Goal: Communication & Community: Answer question/provide support

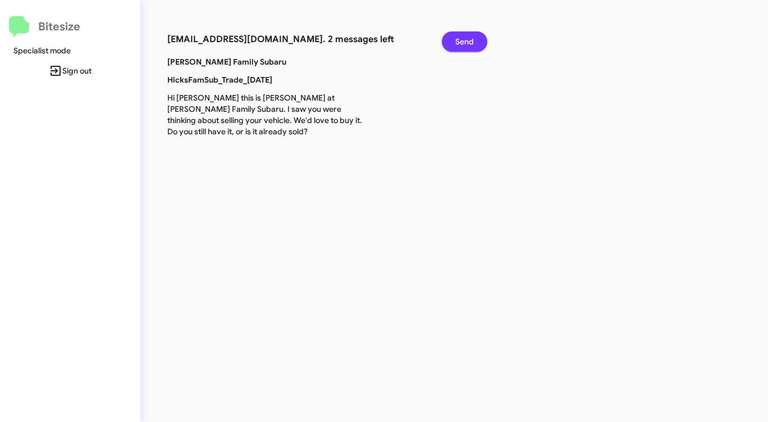
click at [457, 42] on span "Send" at bounding box center [464, 41] width 19 height 20
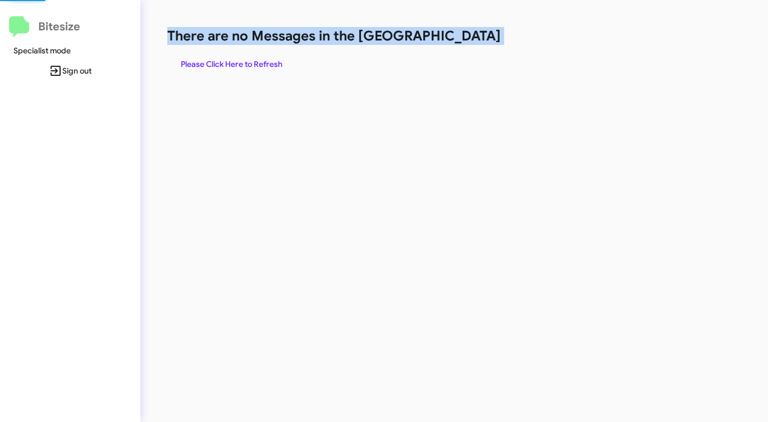
click at [457, 42] on h1 "There are no Messages in the [GEOGRAPHIC_DATA]" at bounding box center [401, 36] width 469 height 18
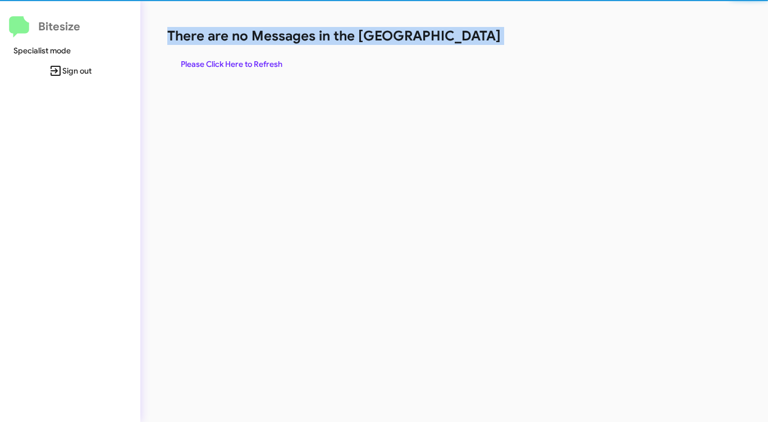
click at [457, 42] on h1 "There are no Messages in the [GEOGRAPHIC_DATA]" at bounding box center [401, 36] width 469 height 18
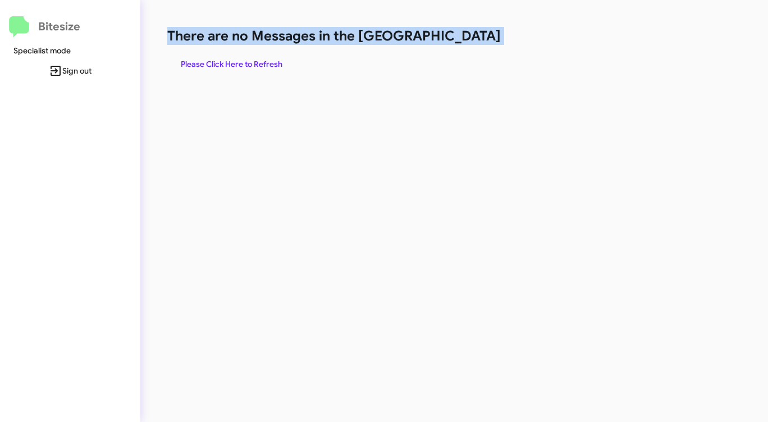
click at [456, 42] on h1 "There are no Messages in the [GEOGRAPHIC_DATA]" at bounding box center [401, 36] width 469 height 18
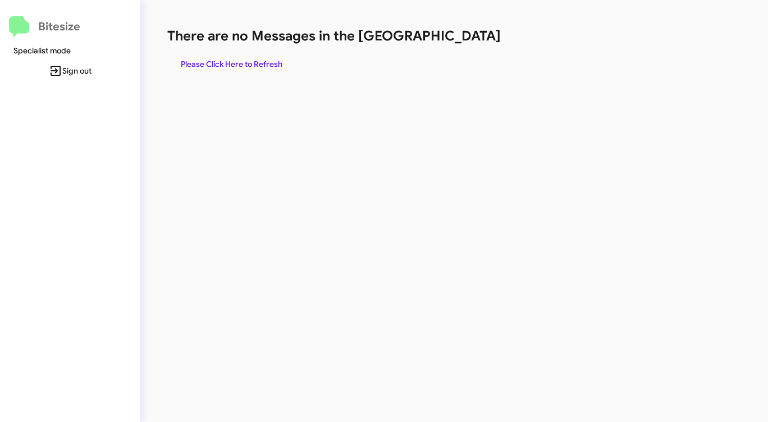
click at [455, 43] on h1 "There are no Messages in the [GEOGRAPHIC_DATA]" at bounding box center [401, 36] width 469 height 18
click at [454, 40] on h1 "There are no Messages in the [GEOGRAPHIC_DATA]" at bounding box center [401, 36] width 469 height 18
click at [233, 63] on span "Please Click Here to Refresh" at bounding box center [232, 64] width 102 height 20
click at [230, 67] on span "Please Click Here to Refresh" at bounding box center [232, 64] width 102 height 20
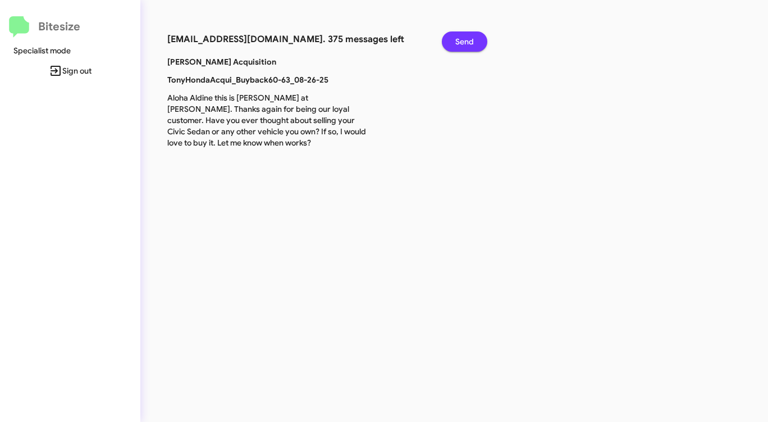
click at [461, 43] on span "Send" at bounding box center [464, 41] width 19 height 20
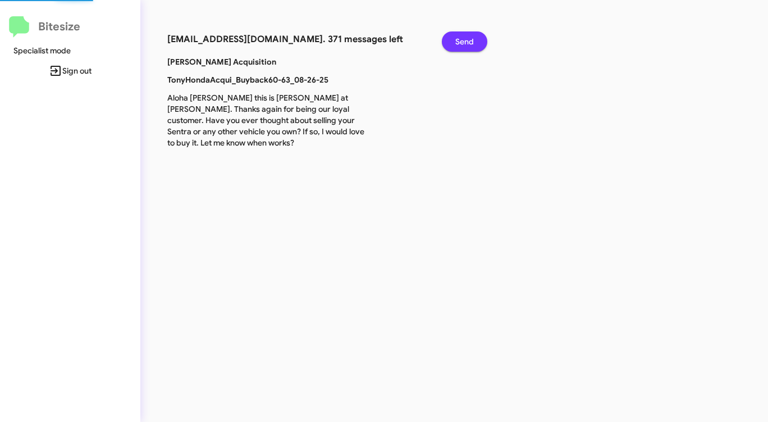
click at [461, 43] on span "Send" at bounding box center [464, 41] width 19 height 20
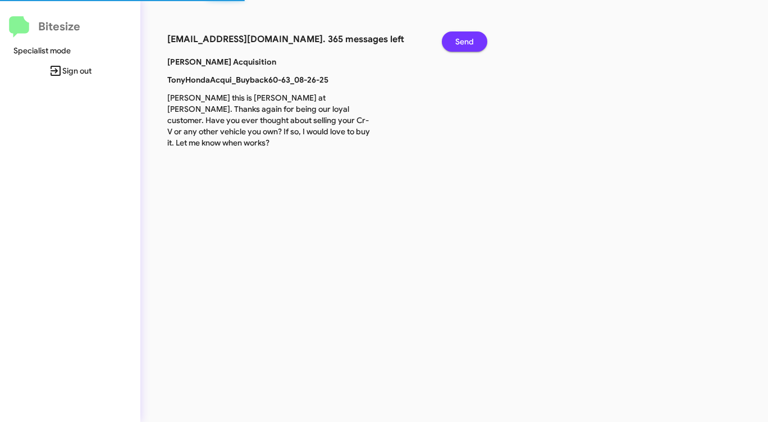
click at [461, 43] on span "Send" at bounding box center [464, 41] width 19 height 20
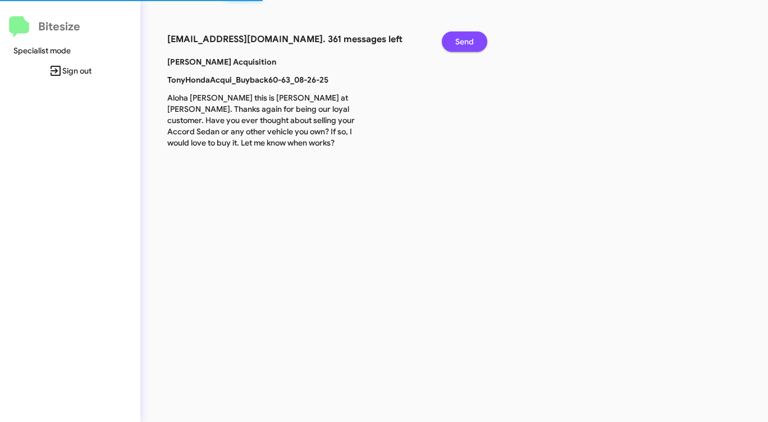
click at [461, 43] on span "Send" at bounding box center [464, 41] width 19 height 20
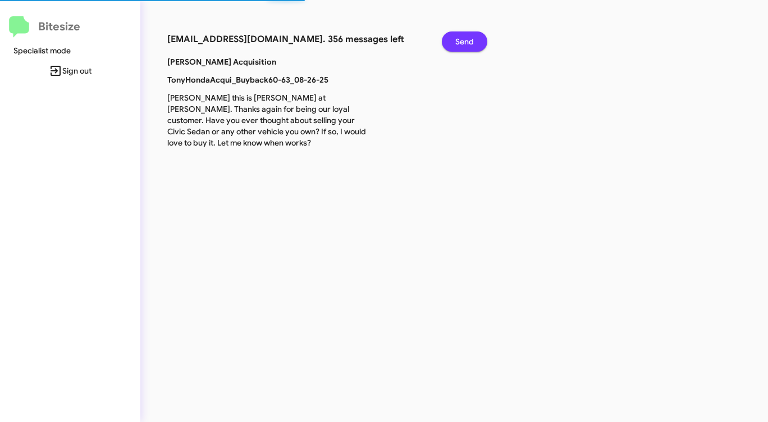
click at [461, 43] on span "Send" at bounding box center [464, 41] width 19 height 20
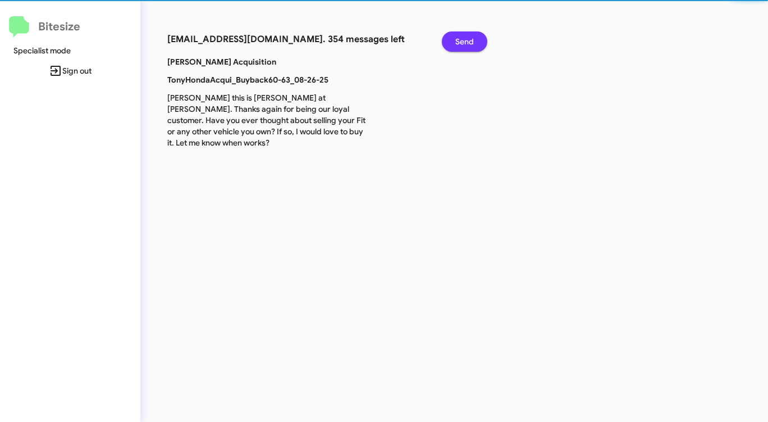
click at [461, 43] on span "Send" at bounding box center [464, 41] width 19 height 20
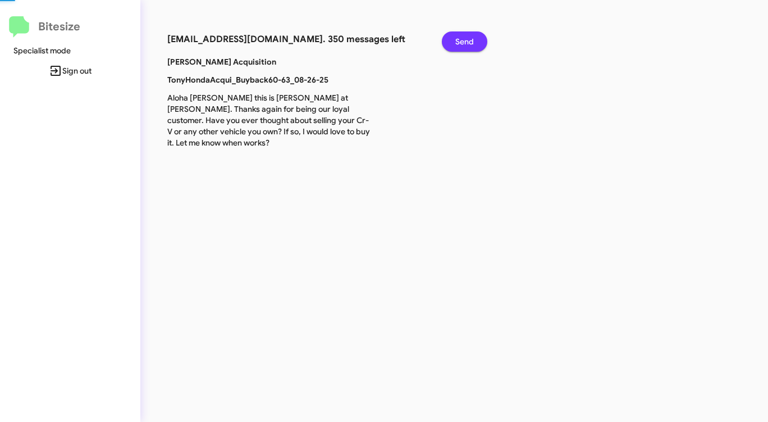
click at [460, 43] on span "Send" at bounding box center [464, 41] width 19 height 20
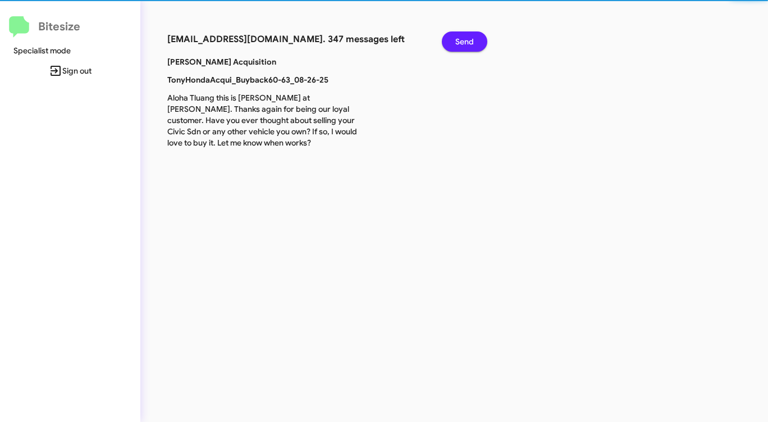
click at [458, 44] on span "Send" at bounding box center [464, 41] width 19 height 20
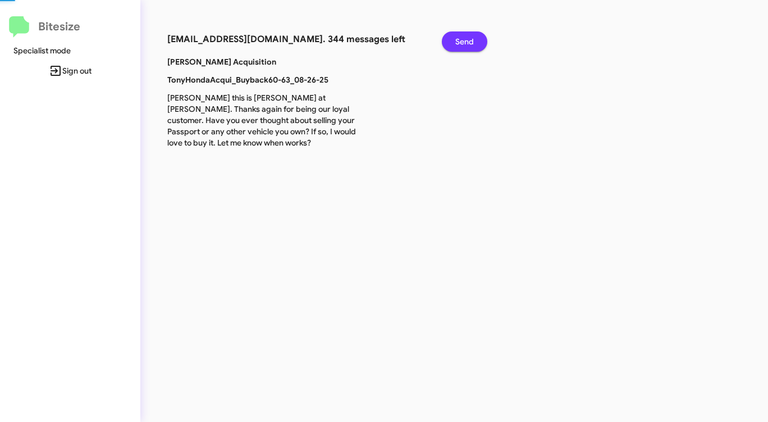
click at [458, 44] on span "Send" at bounding box center [464, 41] width 19 height 20
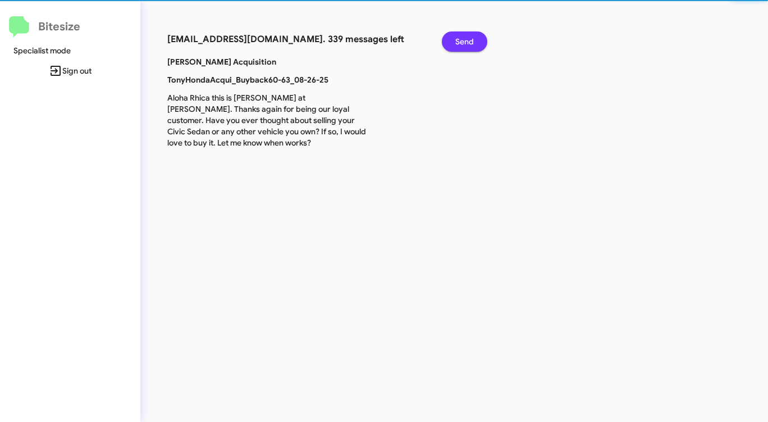
click at [457, 44] on span "Send" at bounding box center [464, 41] width 19 height 20
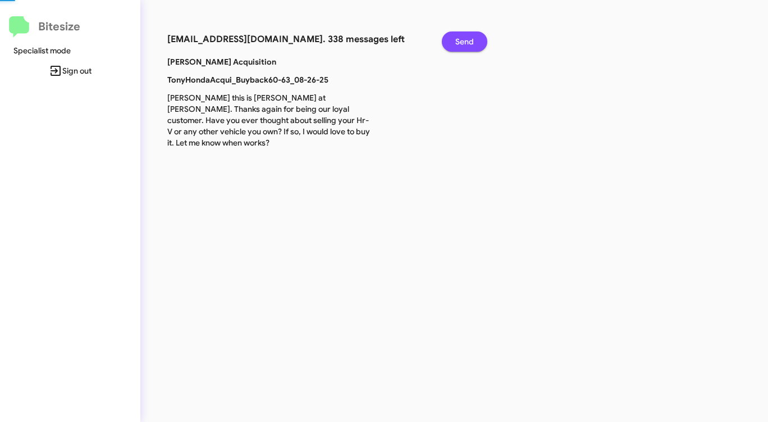
click at [457, 44] on span "Send" at bounding box center [464, 41] width 19 height 20
click at [456, 44] on span "Send" at bounding box center [464, 41] width 19 height 20
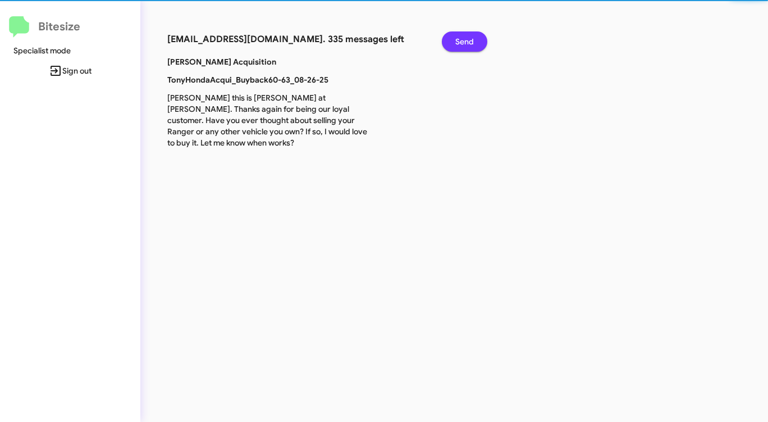
click at [456, 44] on span "Send" at bounding box center [464, 41] width 19 height 20
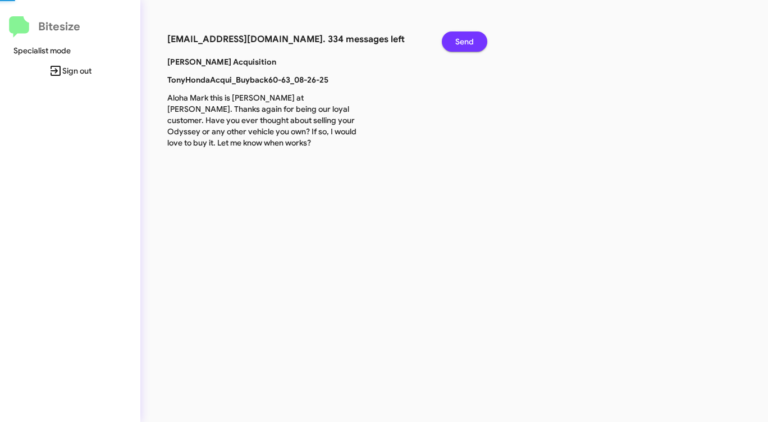
click at [456, 44] on span "Send" at bounding box center [464, 41] width 19 height 20
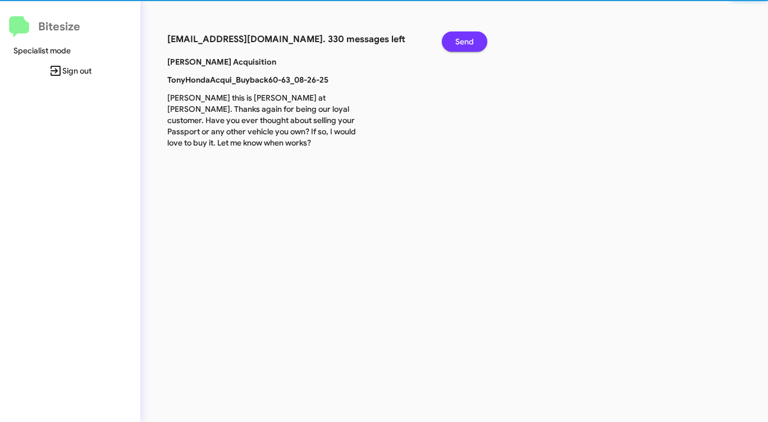
click at [456, 44] on span "Send" at bounding box center [464, 41] width 19 height 20
click at [455, 44] on span "Send" at bounding box center [464, 41] width 19 height 20
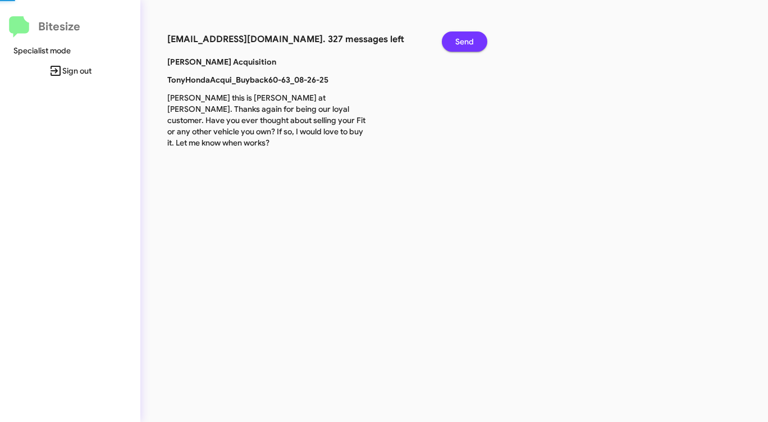
click at [455, 44] on span "Send" at bounding box center [464, 41] width 19 height 20
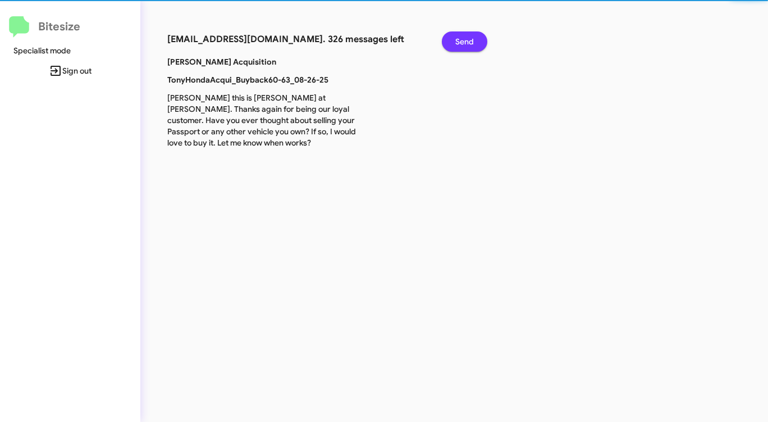
click at [455, 44] on span "Send" at bounding box center [464, 41] width 19 height 20
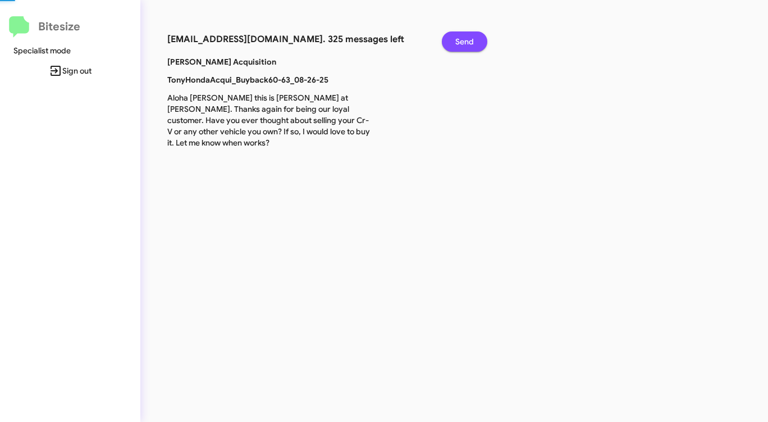
click at [455, 44] on button "Send" at bounding box center [464, 41] width 45 height 20
click at [454, 44] on button "Send" at bounding box center [464, 41] width 45 height 20
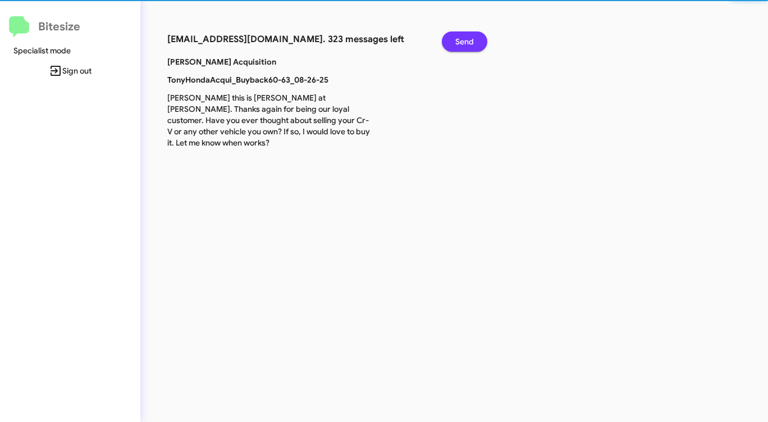
click at [454, 44] on button "Send" at bounding box center [464, 41] width 45 height 20
click at [453, 44] on button "Send" at bounding box center [464, 41] width 45 height 20
click at [452, 44] on button "Send" at bounding box center [464, 41] width 45 height 20
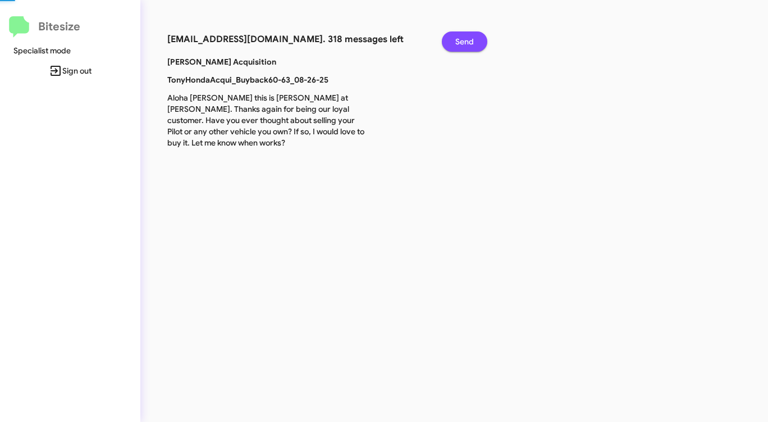
click at [452, 44] on button "Send" at bounding box center [464, 41] width 45 height 20
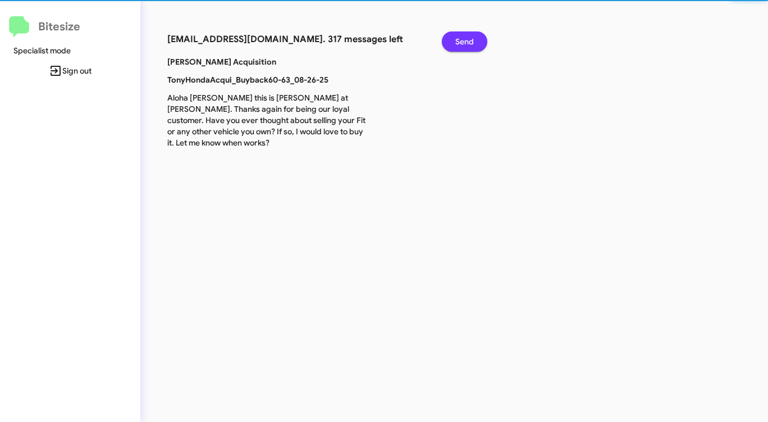
click at [451, 45] on button "Send" at bounding box center [464, 41] width 45 height 20
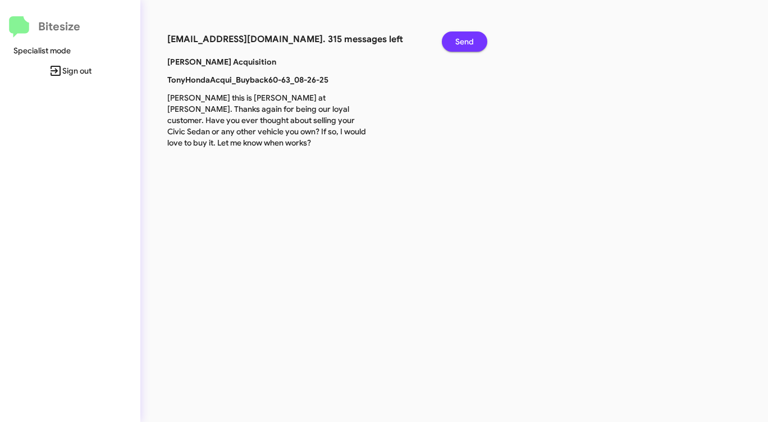
click at [451, 45] on button "Send" at bounding box center [464, 41] width 45 height 20
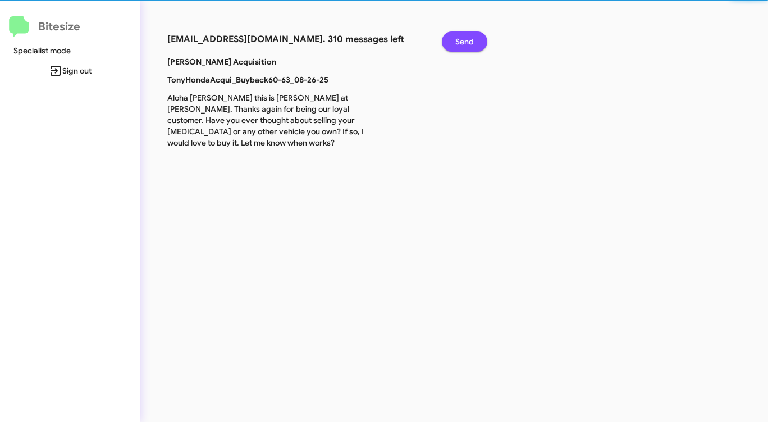
click at [451, 45] on button "Send" at bounding box center [464, 41] width 45 height 20
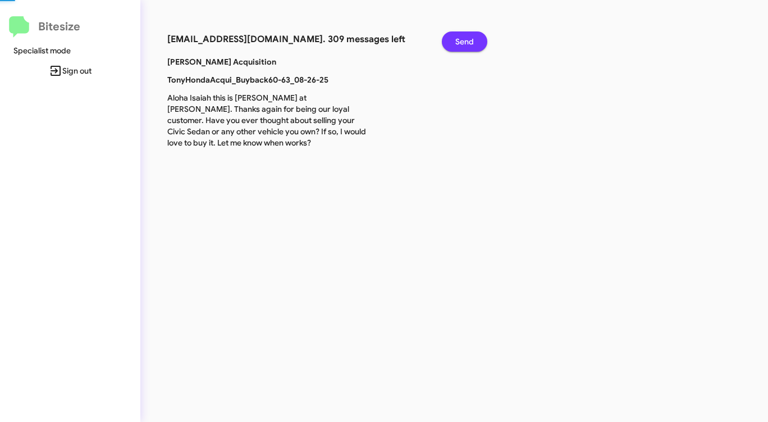
click at [451, 45] on button "Send" at bounding box center [464, 41] width 45 height 20
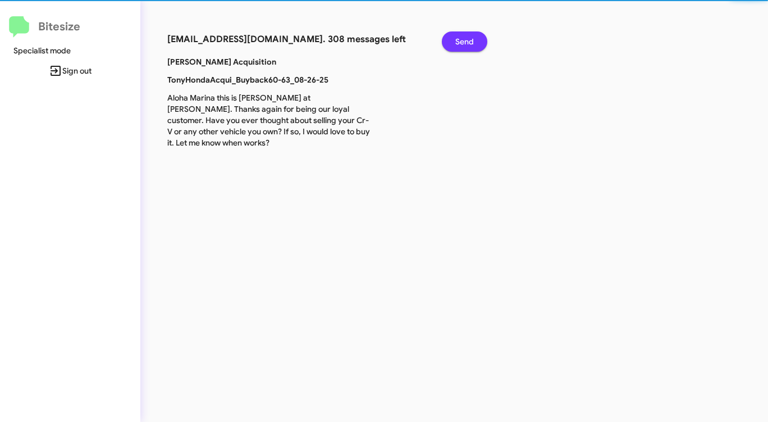
click at [451, 45] on button "Send" at bounding box center [464, 41] width 45 height 20
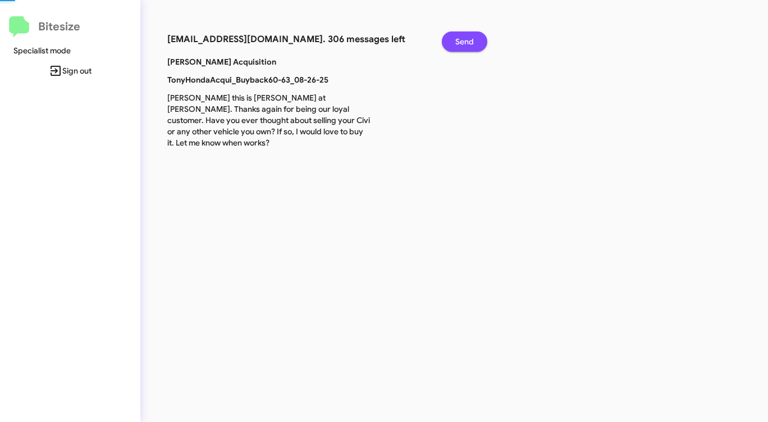
click at [451, 45] on button "Send" at bounding box center [464, 41] width 45 height 20
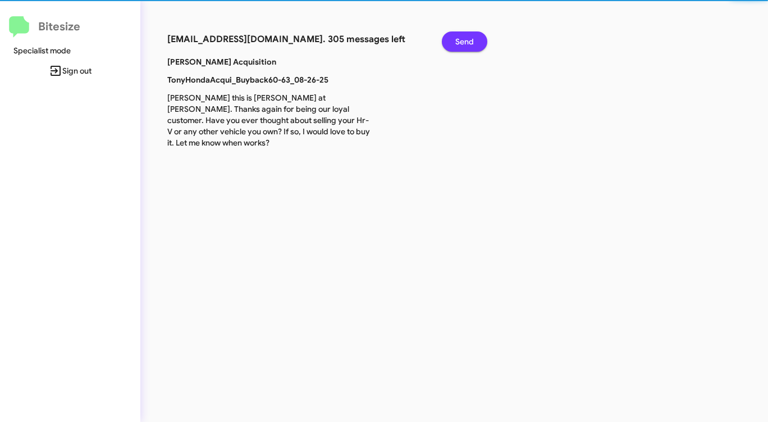
click at [451, 45] on button "Send" at bounding box center [464, 41] width 45 height 20
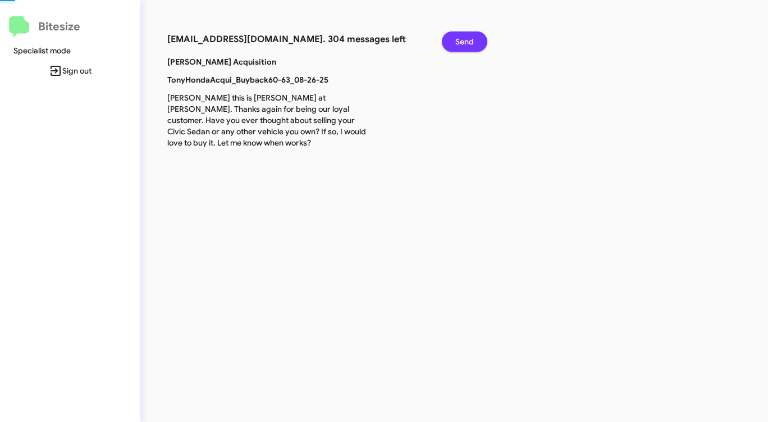
click at [451, 45] on button "Send" at bounding box center [464, 41] width 45 height 20
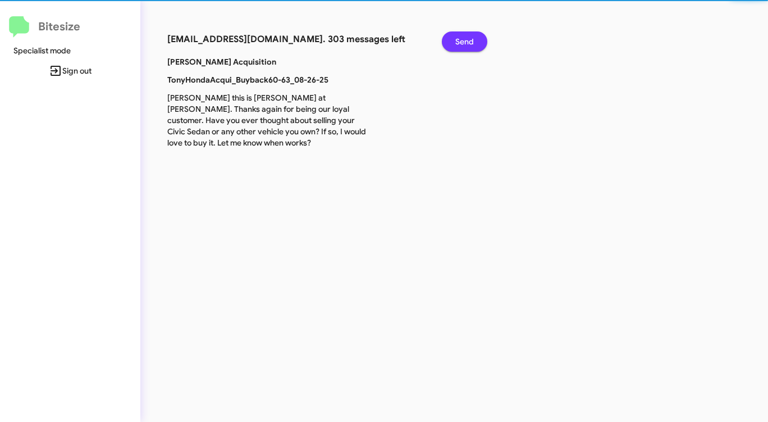
click at [451, 45] on button "Send" at bounding box center [464, 41] width 45 height 20
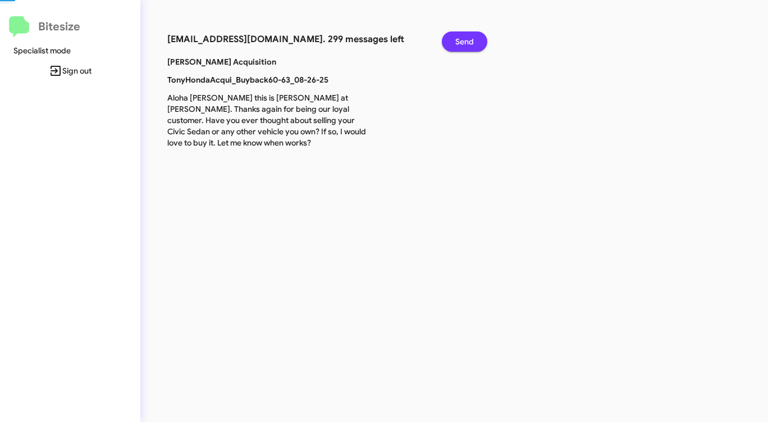
click at [450, 45] on button "Send" at bounding box center [464, 41] width 45 height 20
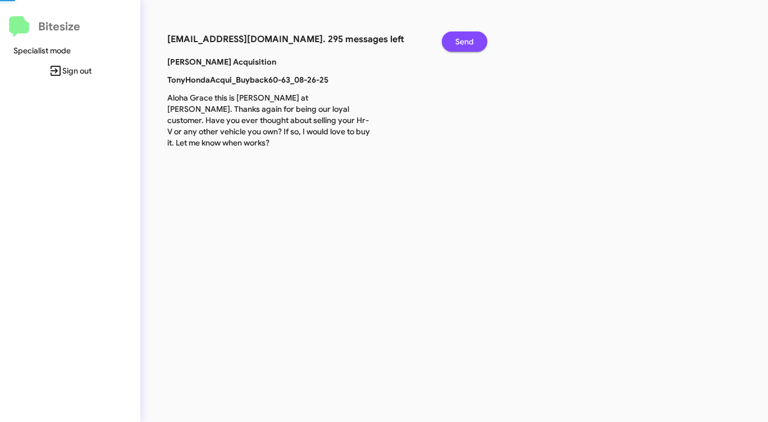
click at [450, 45] on button "Send" at bounding box center [464, 41] width 45 height 20
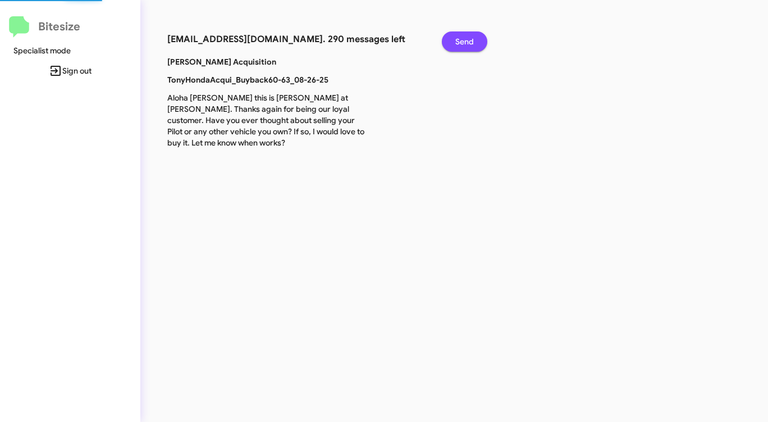
click at [450, 45] on button "Send" at bounding box center [464, 41] width 45 height 20
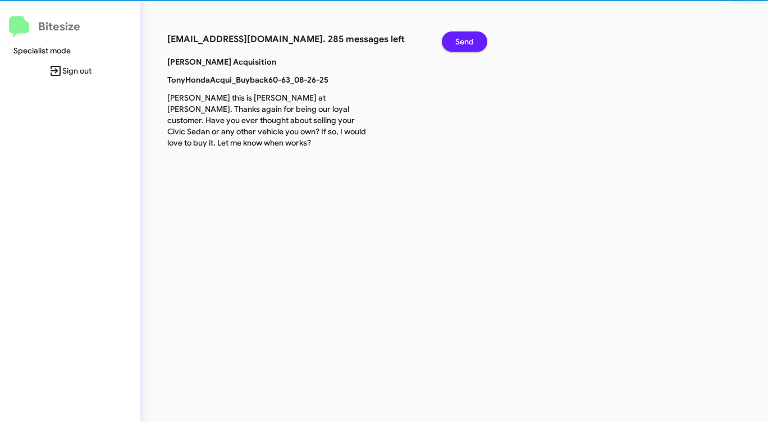
click at [450, 45] on button "Send" at bounding box center [464, 41] width 45 height 20
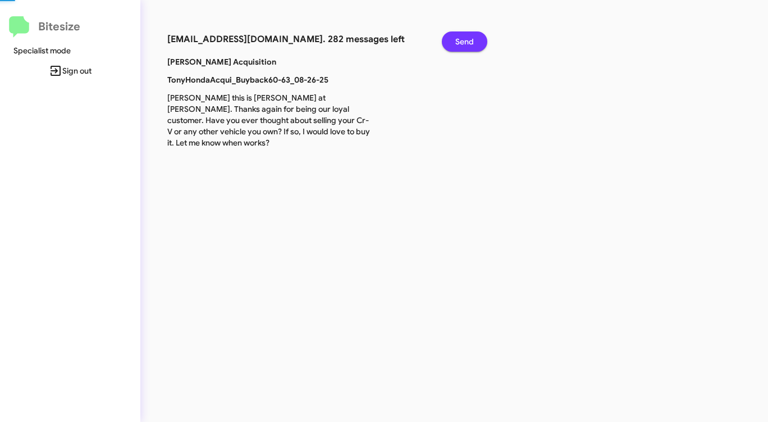
click at [450, 45] on button "Send" at bounding box center [464, 41] width 45 height 20
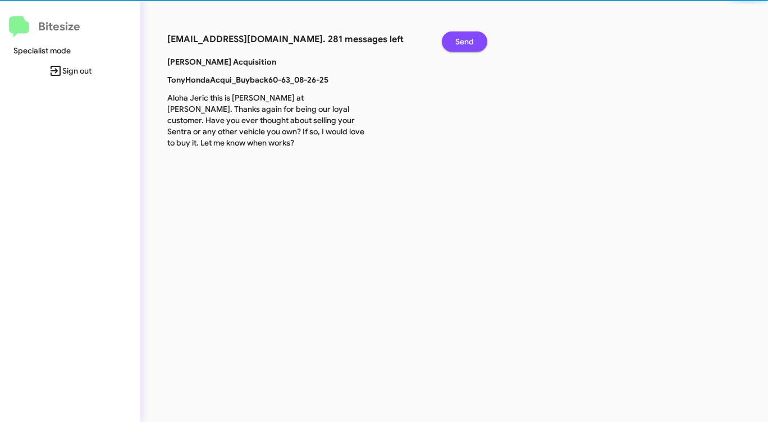
click at [450, 45] on button "Send" at bounding box center [464, 41] width 45 height 20
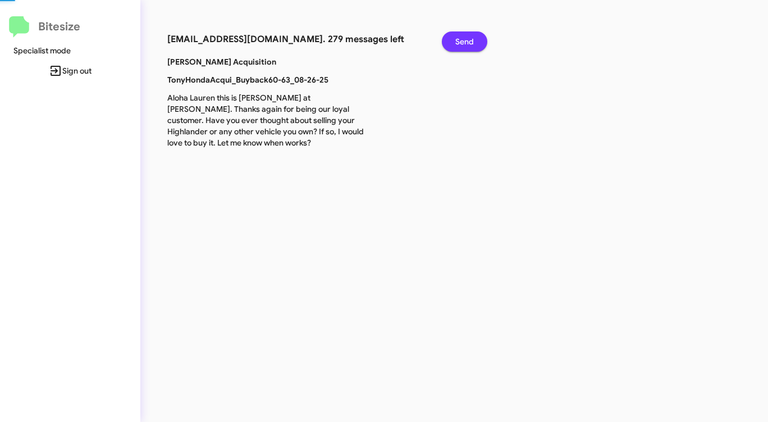
click at [450, 45] on button "Send" at bounding box center [464, 41] width 45 height 20
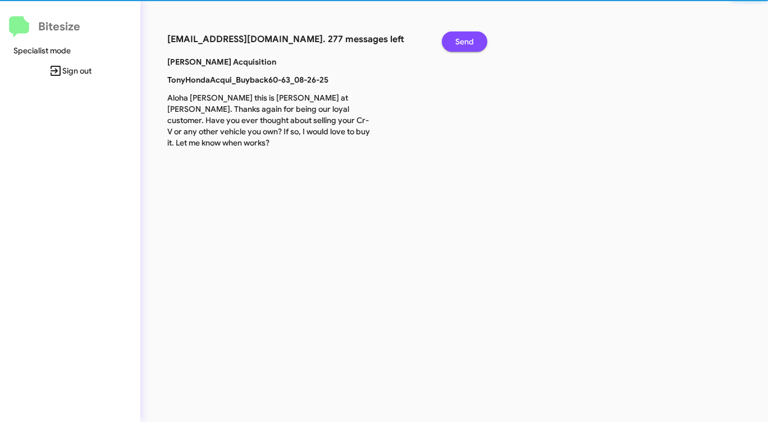
click at [450, 45] on button "Send" at bounding box center [464, 41] width 45 height 20
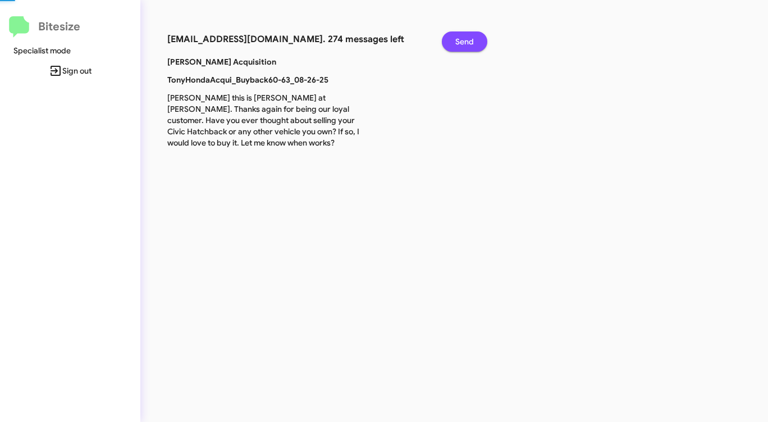
click at [450, 45] on button "Send" at bounding box center [464, 41] width 45 height 20
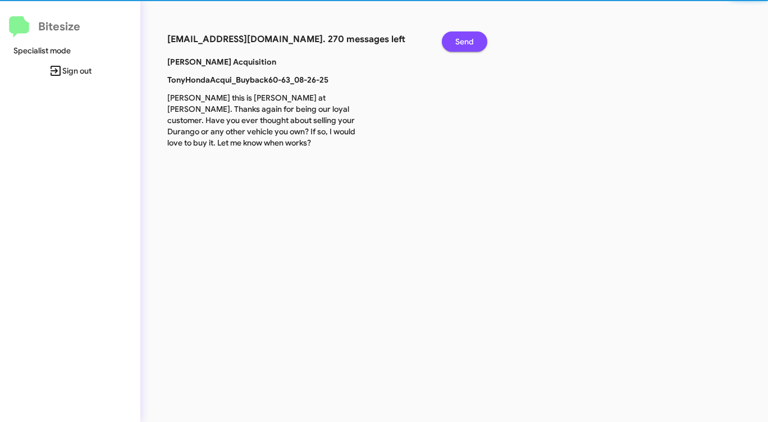
click at [450, 45] on button "Send" at bounding box center [464, 41] width 45 height 20
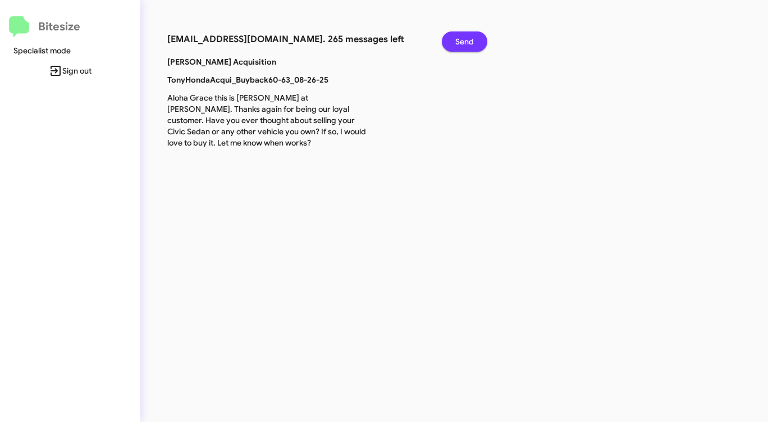
click at [451, 45] on button "Send" at bounding box center [464, 41] width 45 height 20
click at [453, 45] on button "Send" at bounding box center [464, 41] width 45 height 20
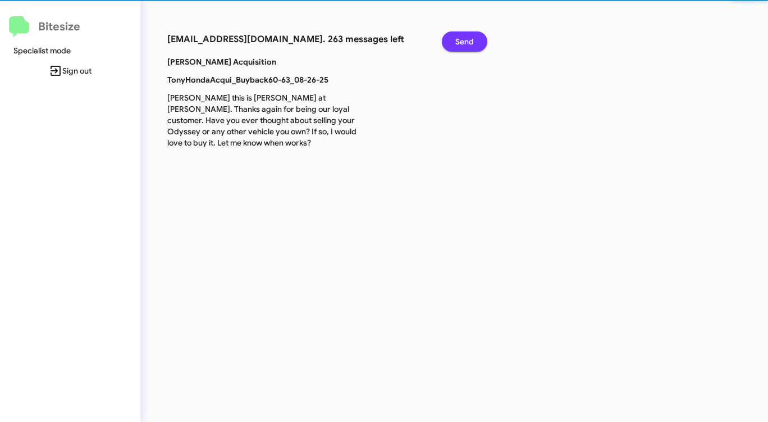
click at [453, 45] on button "Send" at bounding box center [464, 41] width 45 height 20
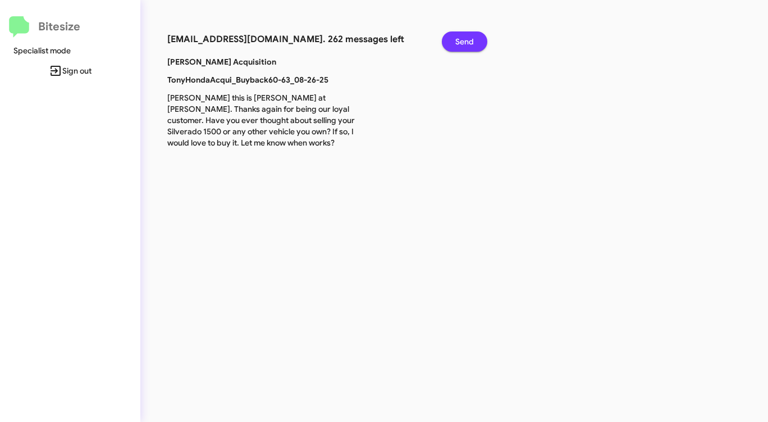
click at [453, 45] on button "Send" at bounding box center [464, 41] width 45 height 20
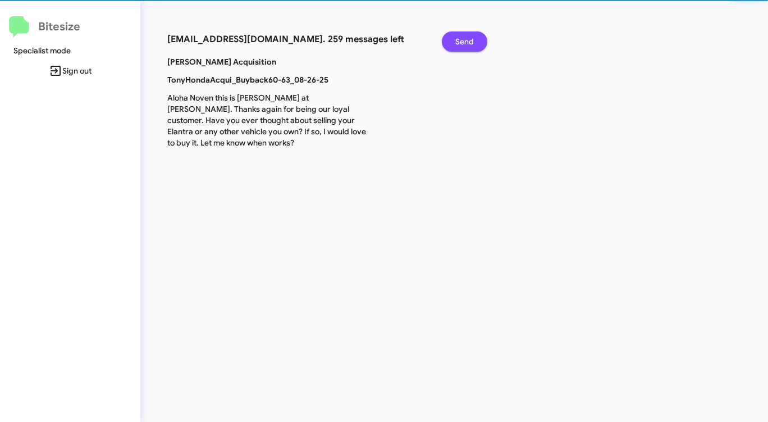
click at [453, 45] on button "Send" at bounding box center [464, 41] width 45 height 20
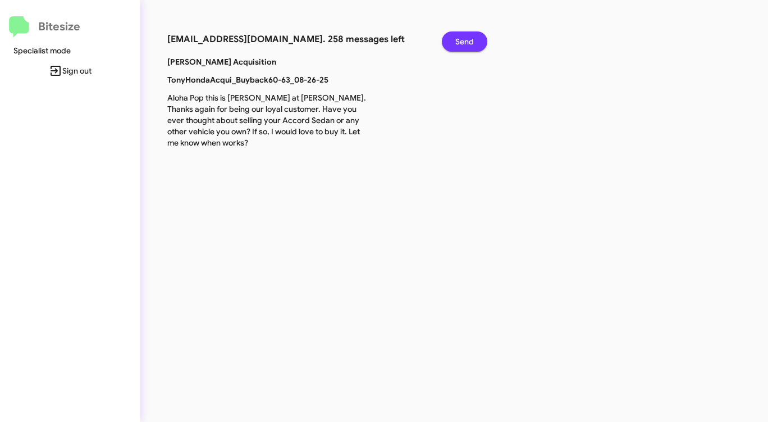
click at [453, 45] on button "Send" at bounding box center [464, 41] width 45 height 20
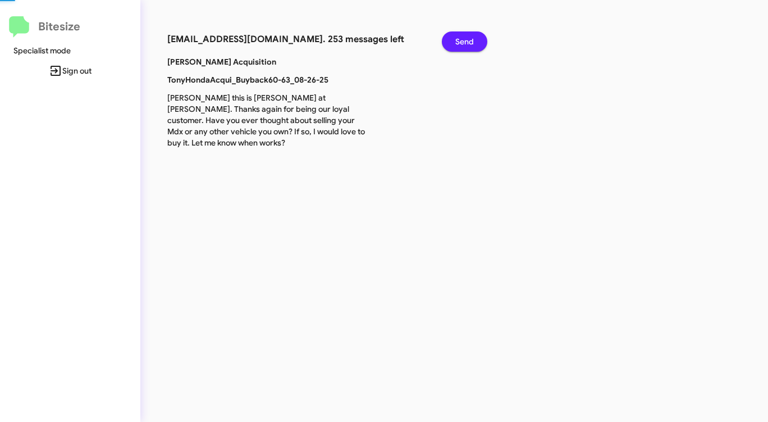
click at [453, 45] on button "Send" at bounding box center [464, 41] width 45 height 20
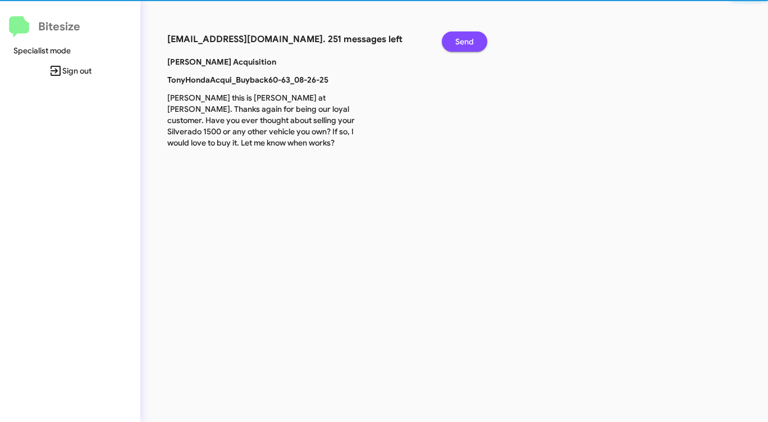
click at [453, 45] on button "Send" at bounding box center [464, 41] width 45 height 20
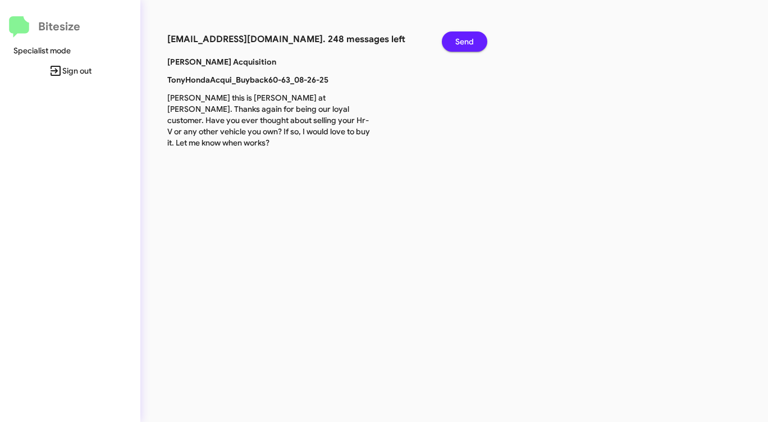
click at [453, 45] on button "Send" at bounding box center [464, 41] width 45 height 20
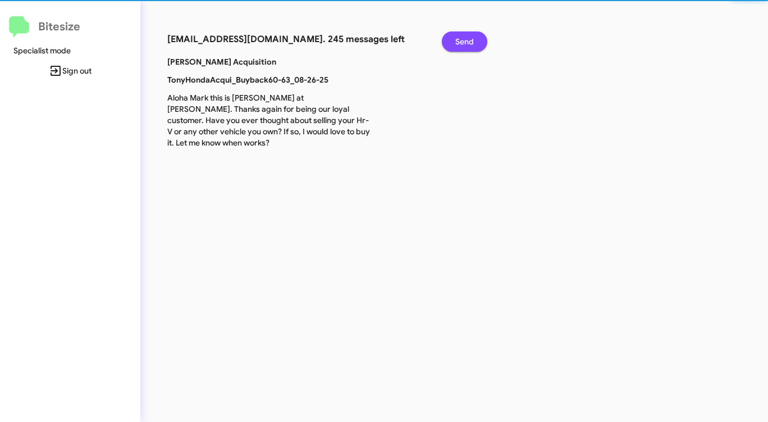
click at [453, 45] on button "Send" at bounding box center [464, 41] width 45 height 20
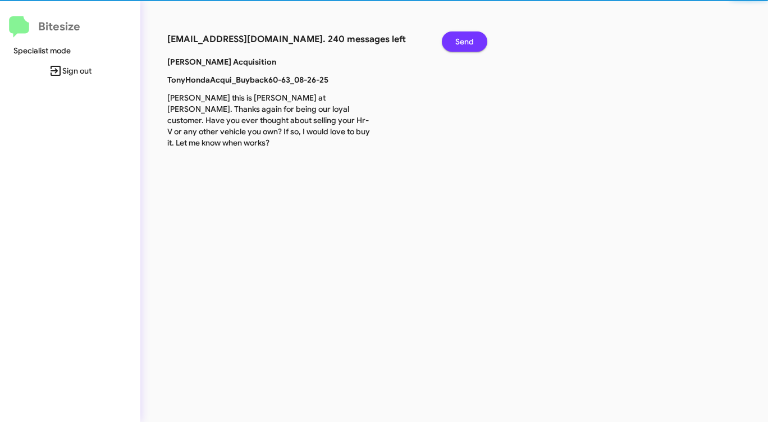
click at [453, 45] on button "Send" at bounding box center [464, 41] width 45 height 20
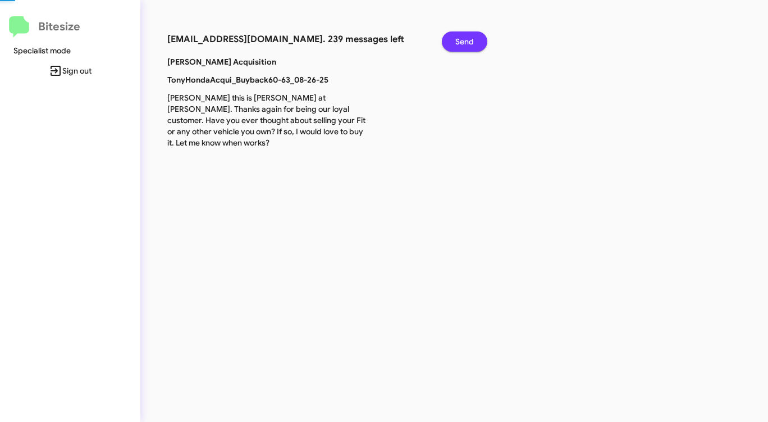
click at [453, 45] on button "Send" at bounding box center [464, 41] width 45 height 20
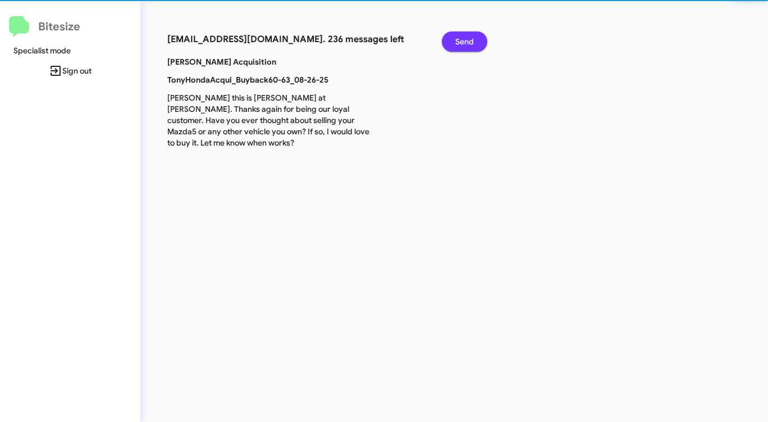
click at [453, 45] on button "Send" at bounding box center [464, 41] width 45 height 20
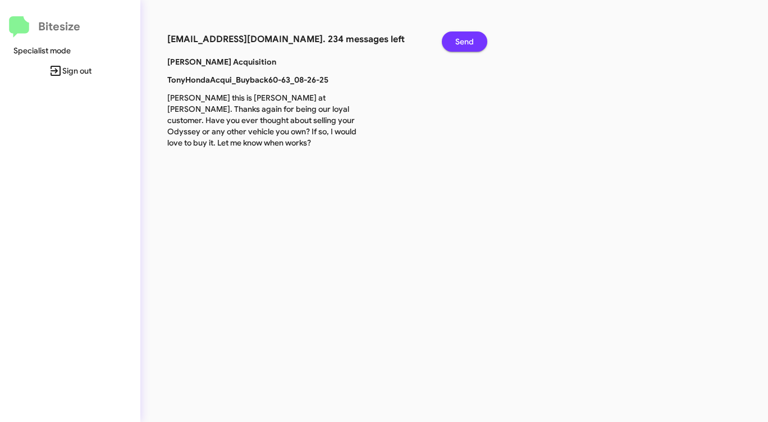
click at [453, 45] on button "Send" at bounding box center [464, 41] width 45 height 20
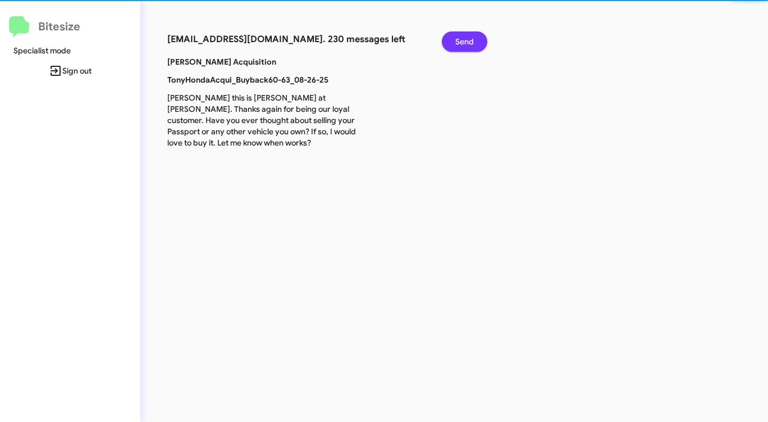
click at [453, 45] on button "Send" at bounding box center [464, 41] width 45 height 20
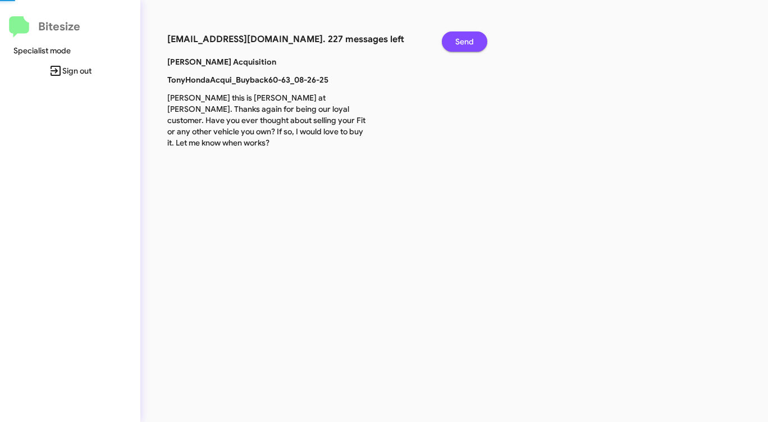
click at [453, 45] on button "Send" at bounding box center [464, 41] width 45 height 20
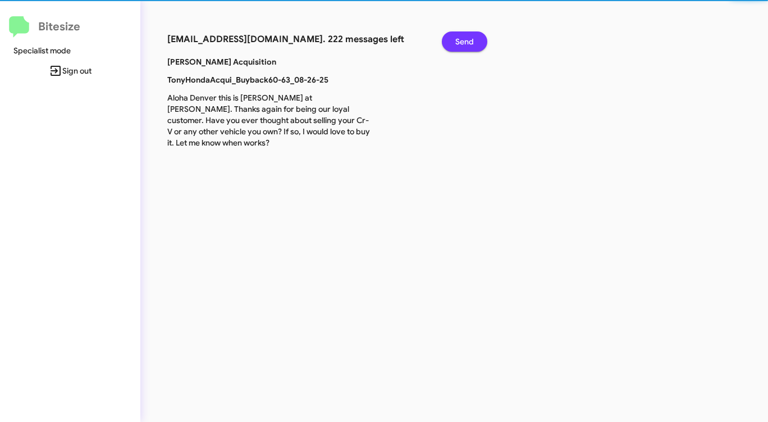
click at [453, 45] on button "Send" at bounding box center [464, 41] width 45 height 20
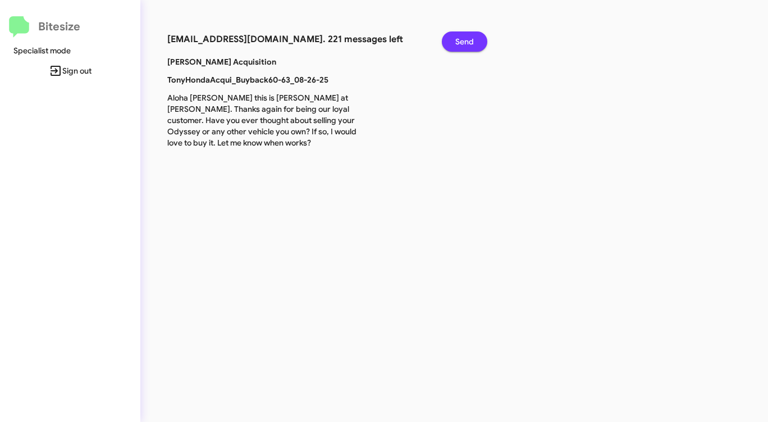
click at [453, 45] on button "Send" at bounding box center [464, 41] width 45 height 20
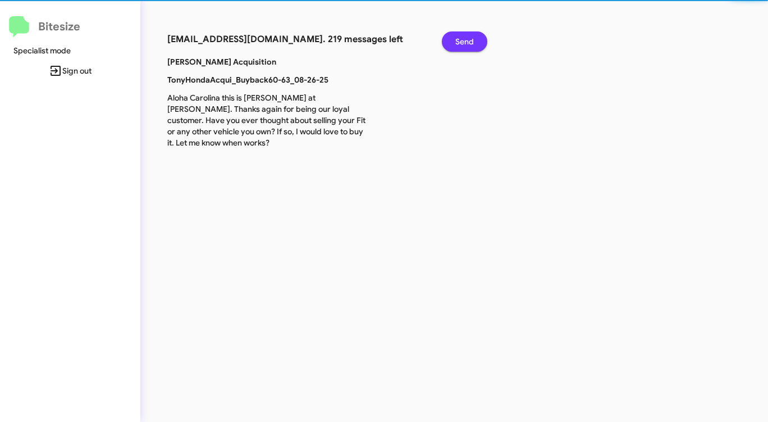
click at [453, 45] on button "Send" at bounding box center [464, 41] width 45 height 20
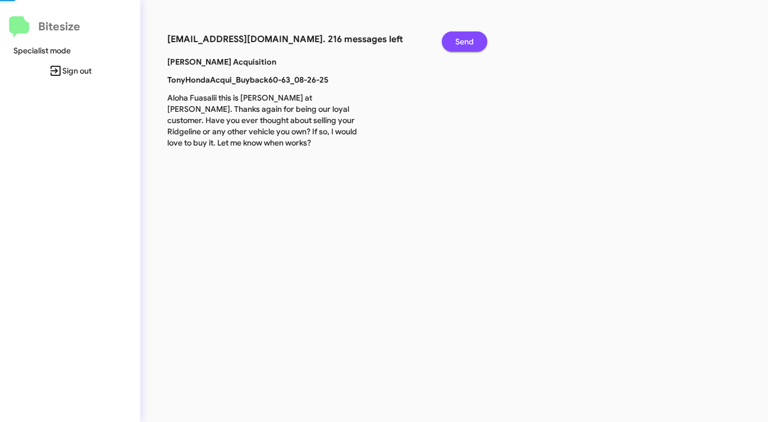
click at [453, 45] on button "Send" at bounding box center [464, 41] width 45 height 20
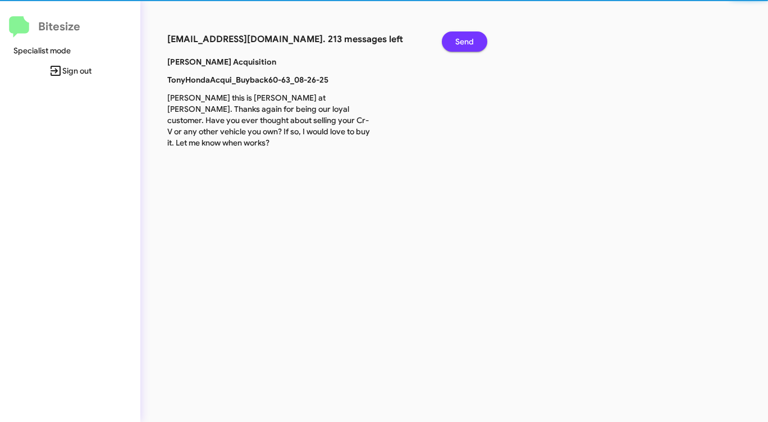
click at [453, 45] on button "Send" at bounding box center [464, 41] width 45 height 20
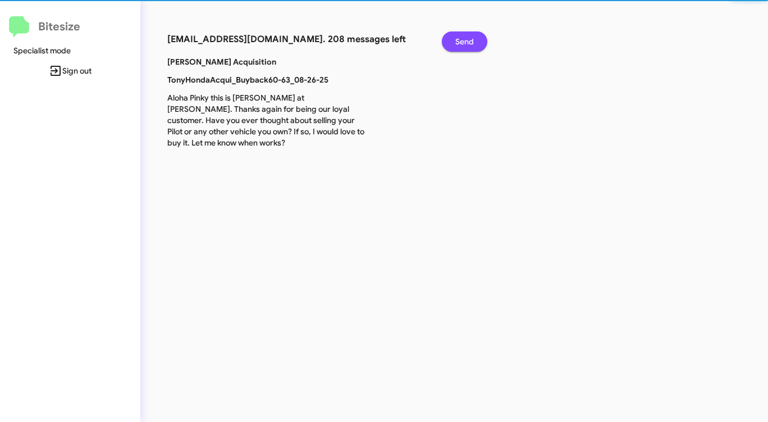
click at [453, 45] on button "Send" at bounding box center [464, 41] width 45 height 20
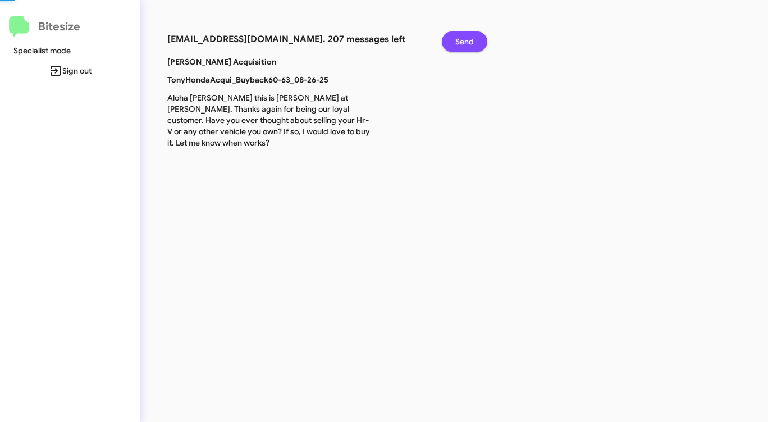
click at [453, 45] on button "Send" at bounding box center [464, 41] width 45 height 20
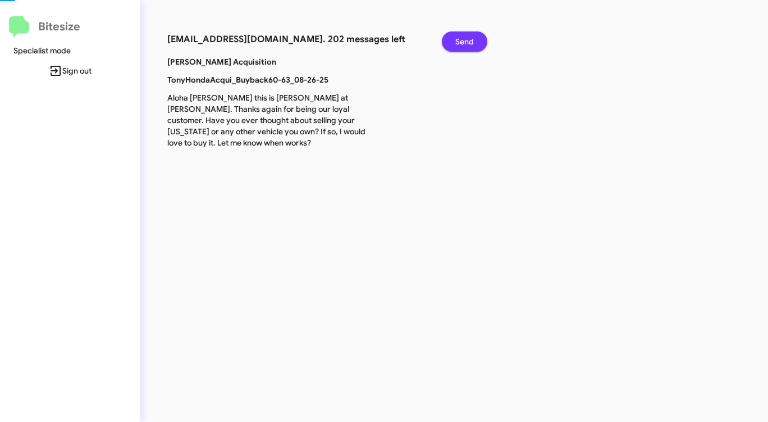
click at [453, 45] on button "Send" at bounding box center [464, 41] width 45 height 20
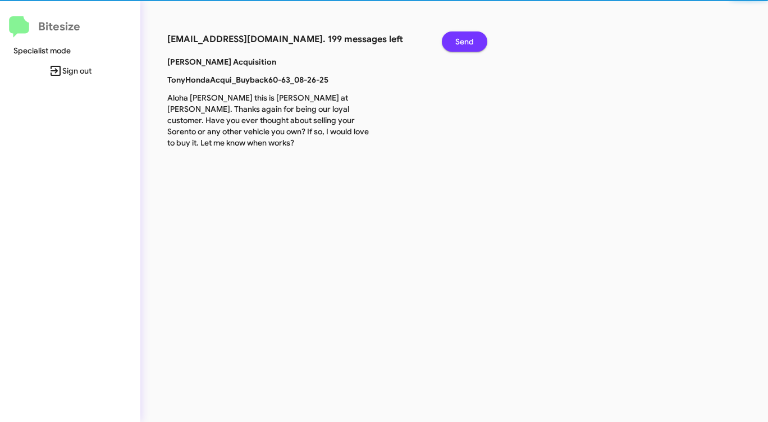
click at [453, 45] on button "Send" at bounding box center [464, 41] width 45 height 20
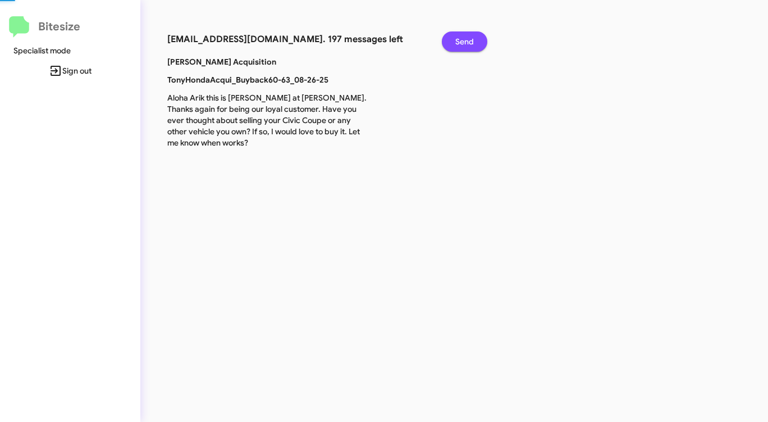
click at [453, 45] on button "Send" at bounding box center [464, 41] width 45 height 20
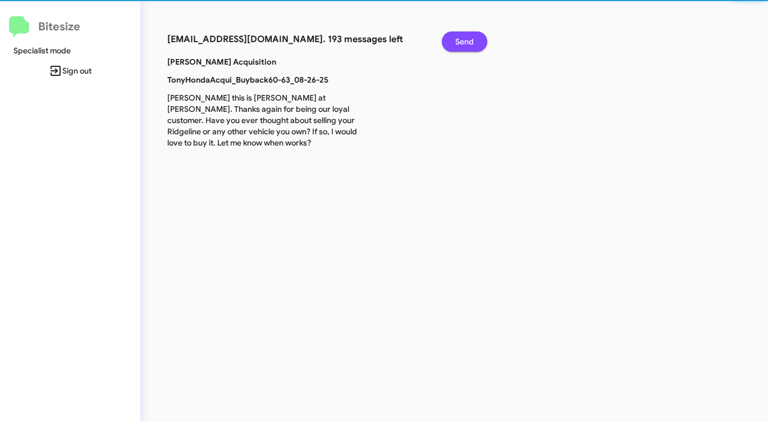
click at [453, 45] on button "Send" at bounding box center [464, 41] width 45 height 20
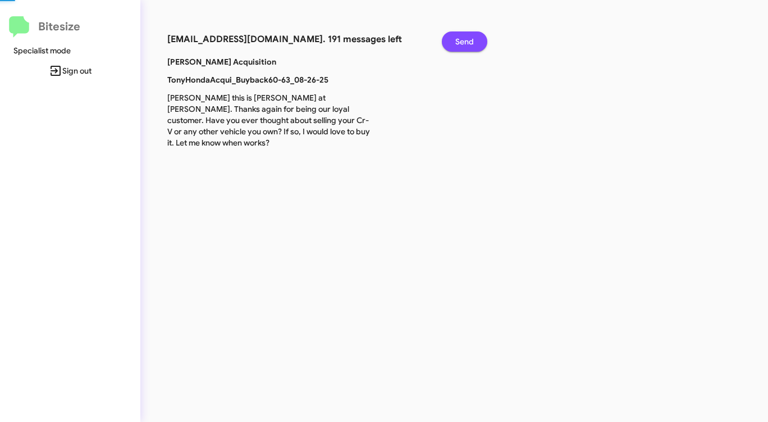
click at [453, 45] on button "Send" at bounding box center [464, 41] width 45 height 20
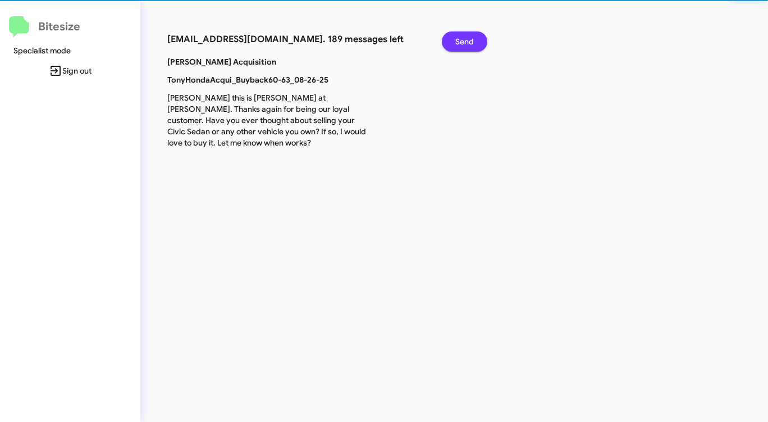
click at [453, 45] on button "Send" at bounding box center [464, 41] width 45 height 20
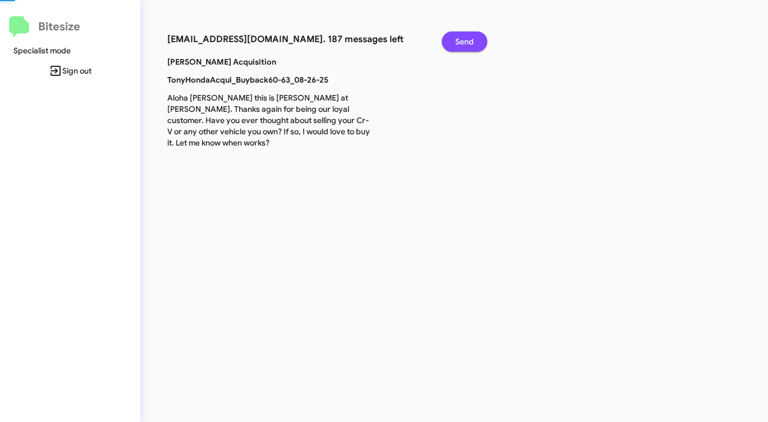
click at [452, 45] on button "Send" at bounding box center [464, 41] width 45 height 20
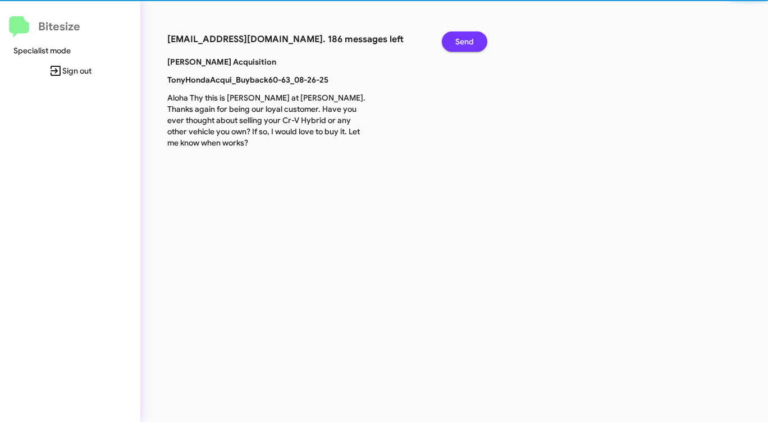
click at [452, 45] on button "Send" at bounding box center [464, 41] width 45 height 20
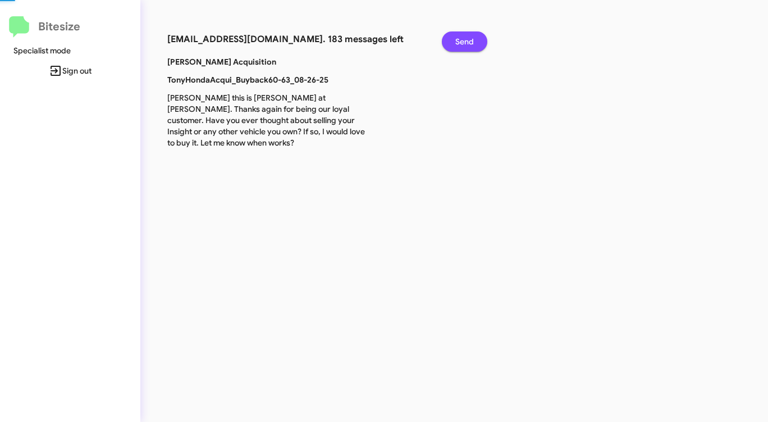
click at [452, 45] on button "Send" at bounding box center [464, 41] width 45 height 20
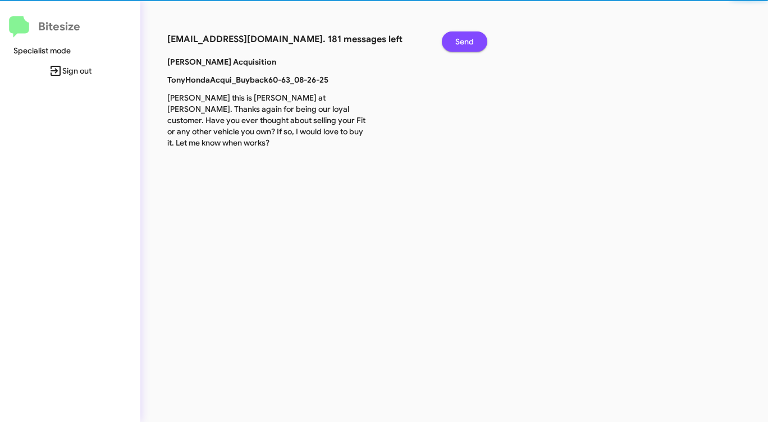
click at [452, 45] on button "Send" at bounding box center [464, 41] width 45 height 20
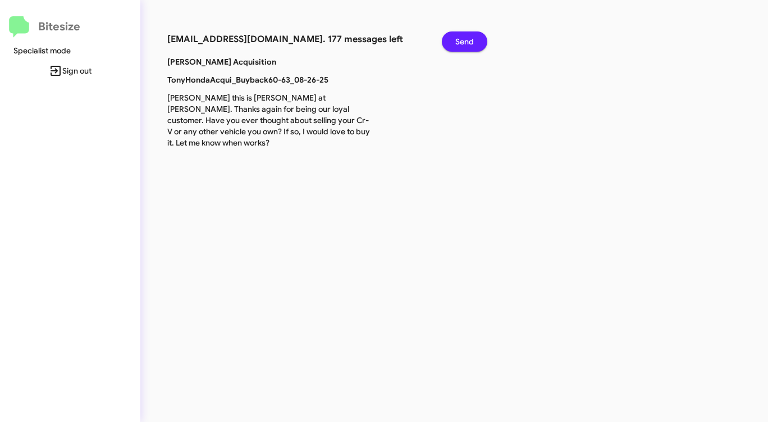
click at [452, 45] on button "Send" at bounding box center [464, 41] width 45 height 20
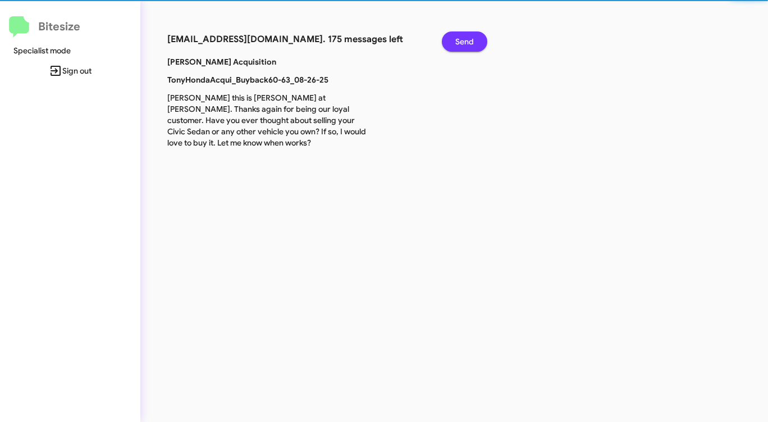
click at [452, 45] on button "Send" at bounding box center [464, 41] width 45 height 20
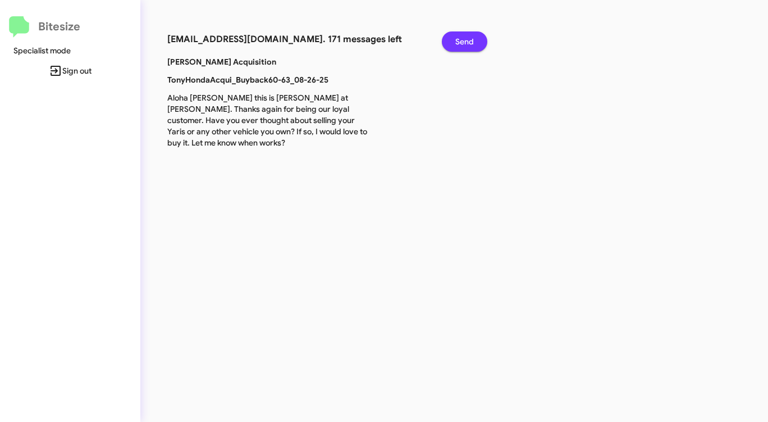
click at [452, 45] on button "Send" at bounding box center [464, 41] width 45 height 20
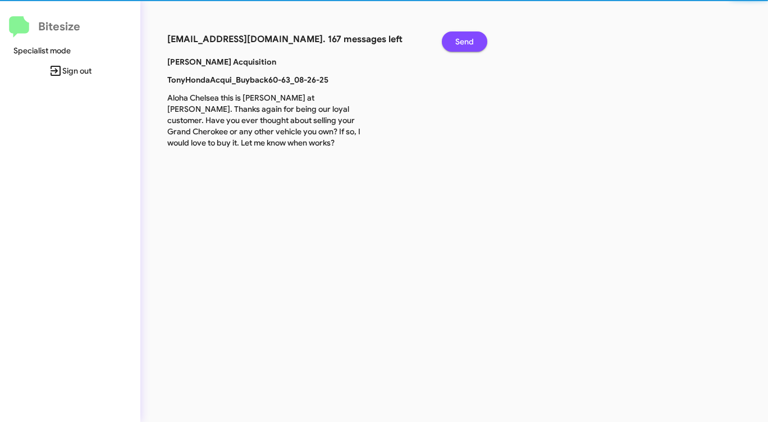
click at [452, 45] on button "Send" at bounding box center [464, 41] width 45 height 20
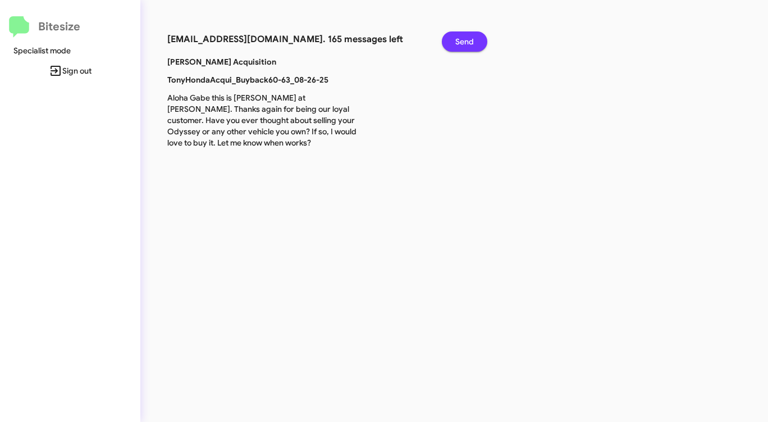
click at [452, 45] on button "Send" at bounding box center [464, 41] width 45 height 20
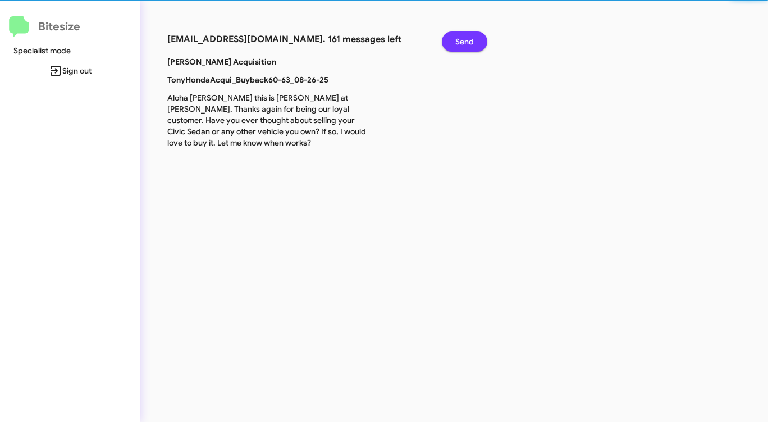
click at [452, 45] on button "Send" at bounding box center [464, 41] width 45 height 20
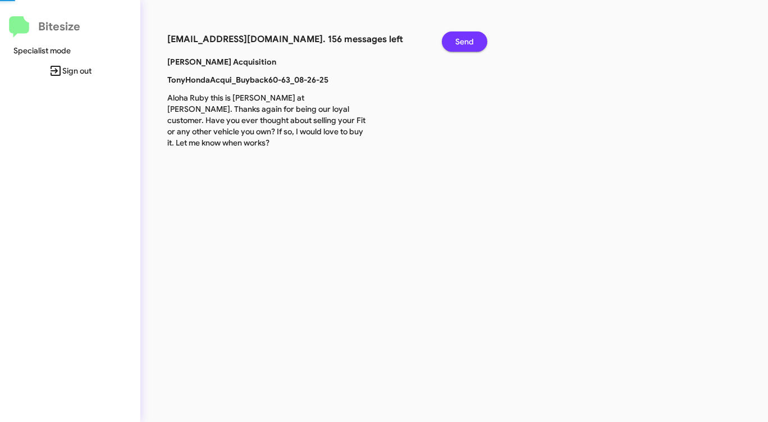
click at [452, 45] on button "Send" at bounding box center [464, 41] width 45 height 20
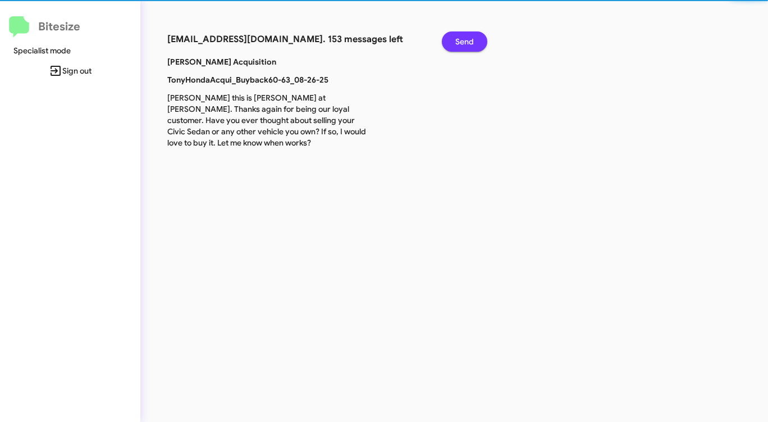
click at [452, 45] on button "Send" at bounding box center [464, 41] width 45 height 20
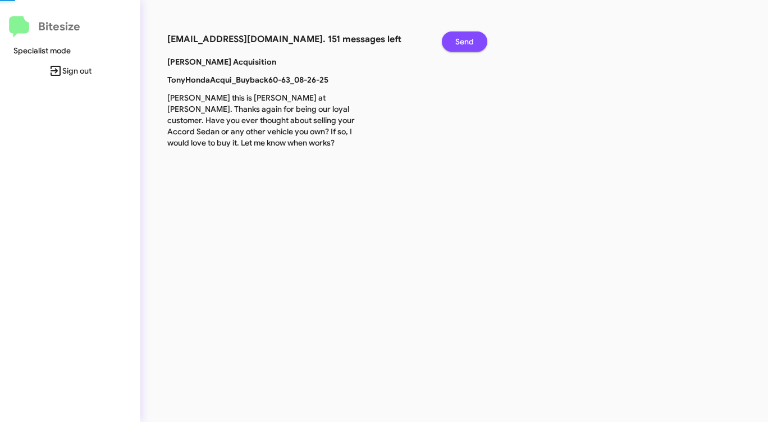
click at [452, 45] on button "Send" at bounding box center [464, 41] width 45 height 20
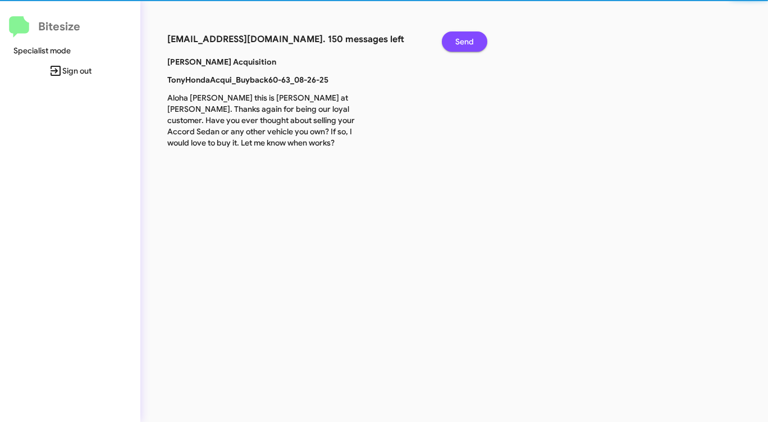
click at [452, 45] on button "Send" at bounding box center [464, 41] width 45 height 20
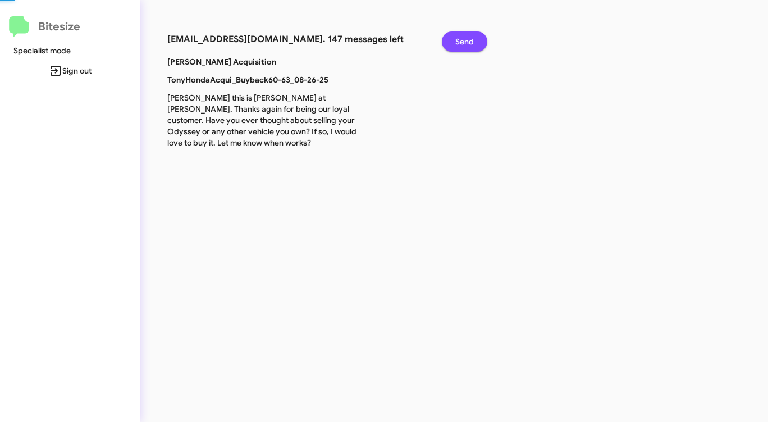
click at [452, 45] on button "Send" at bounding box center [464, 41] width 45 height 20
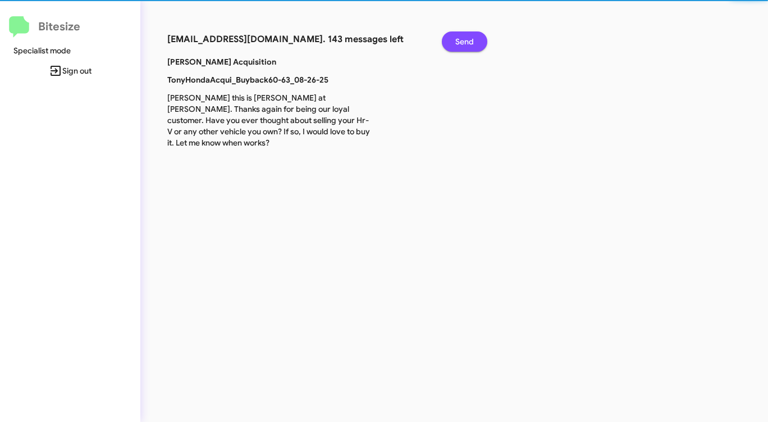
click at [452, 45] on button "Send" at bounding box center [464, 41] width 45 height 20
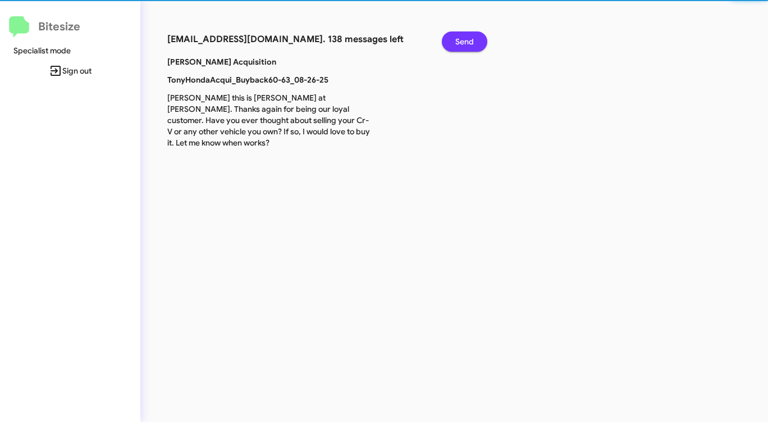
click at [452, 45] on button "Send" at bounding box center [464, 41] width 45 height 20
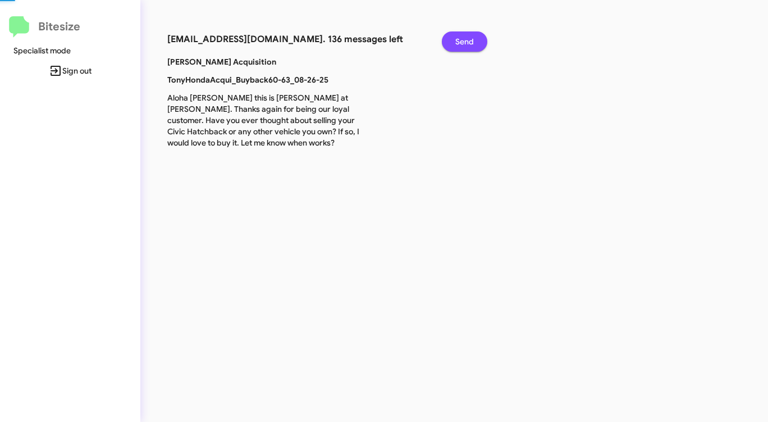
click at [452, 45] on button "Send" at bounding box center [464, 41] width 45 height 20
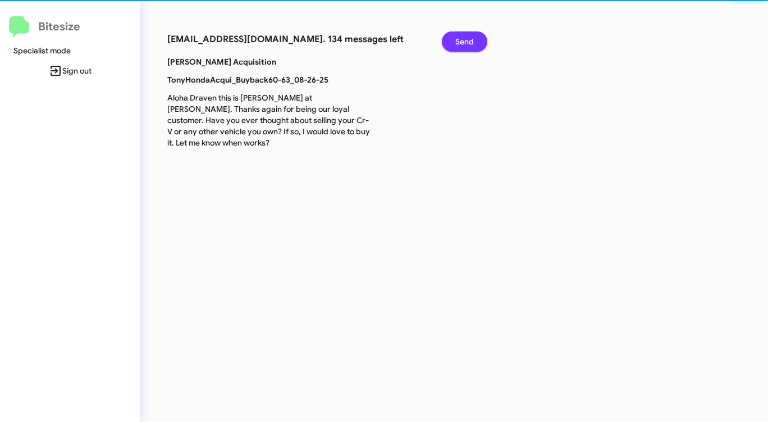
click at [452, 45] on button "Send" at bounding box center [464, 41] width 45 height 20
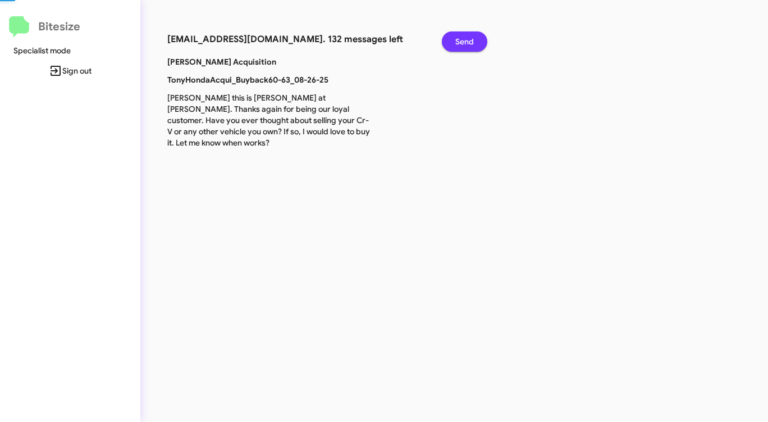
click at [452, 45] on button "Send" at bounding box center [464, 41] width 45 height 20
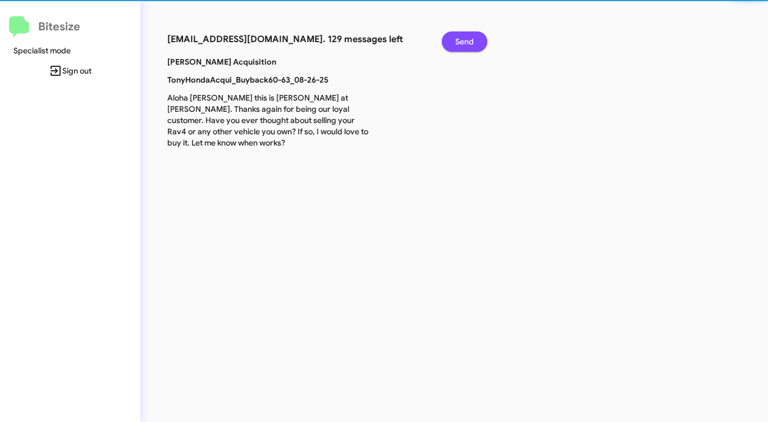
click at [452, 45] on button "Send" at bounding box center [464, 41] width 45 height 20
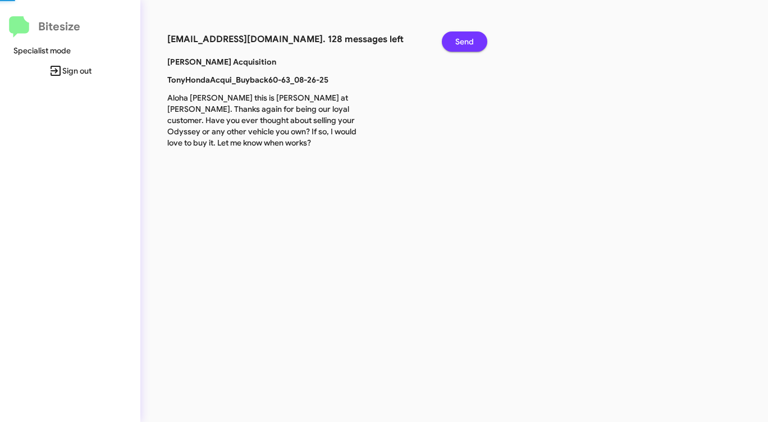
click at [452, 45] on button "Send" at bounding box center [464, 41] width 45 height 20
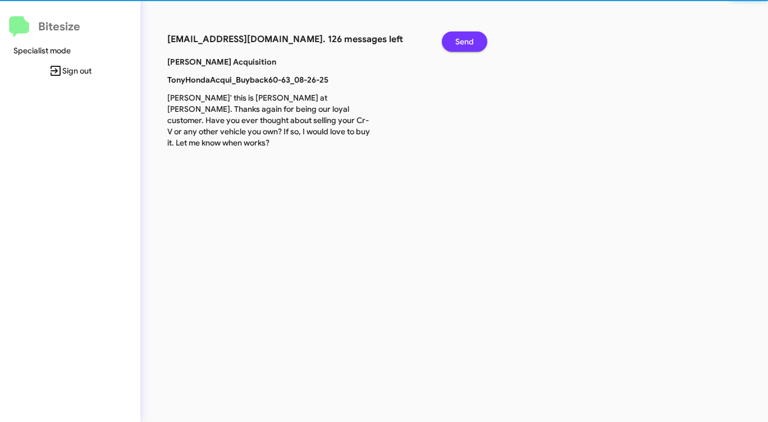
click at [452, 45] on button "Send" at bounding box center [464, 41] width 45 height 20
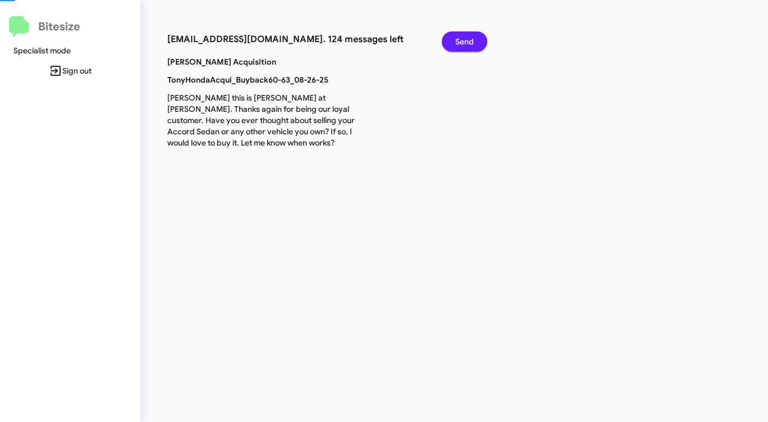
click at [452, 45] on button "Send" at bounding box center [464, 41] width 45 height 20
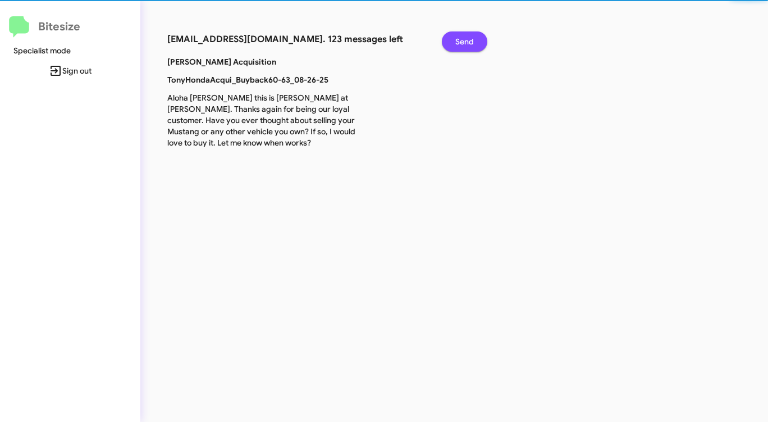
click at [452, 45] on button "Send" at bounding box center [464, 41] width 45 height 20
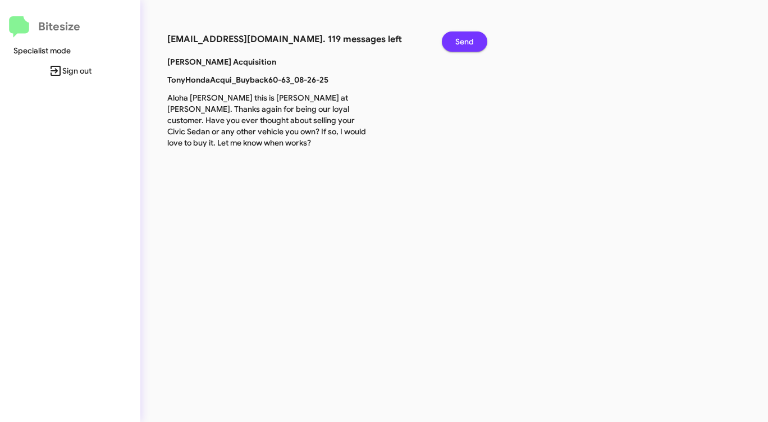
click at [452, 45] on button "Send" at bounding box center [464, 41] width 45 height 20
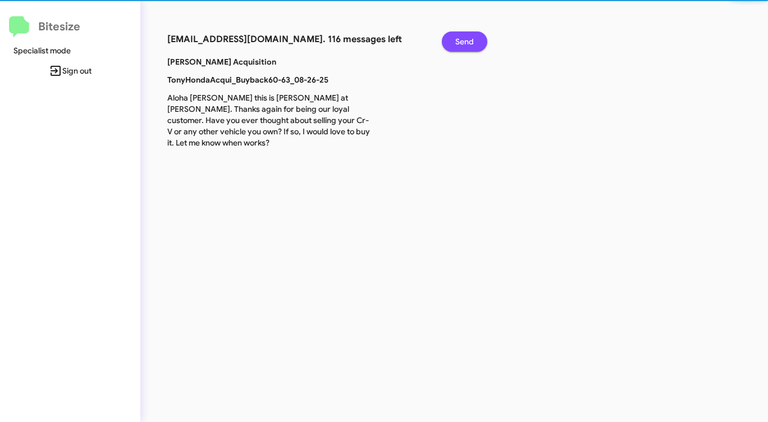
click at [452, 45] on button "Send" at bounding box center [464, 41] width 45 height 20
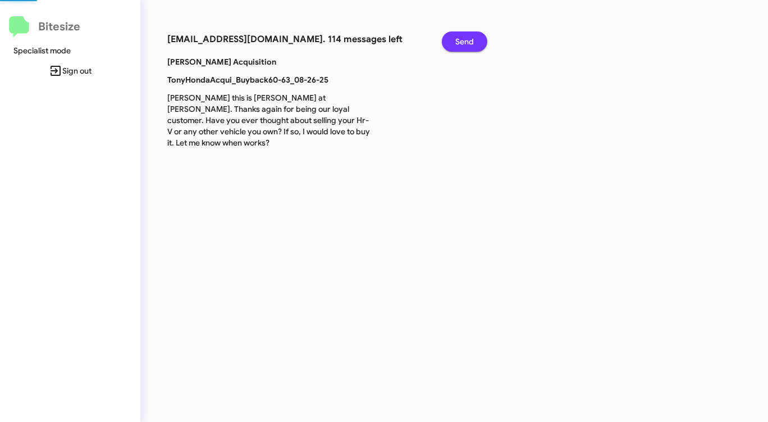
click at [452, 45] on button "Send" at bounding box center [464, 41] width 45 height 20
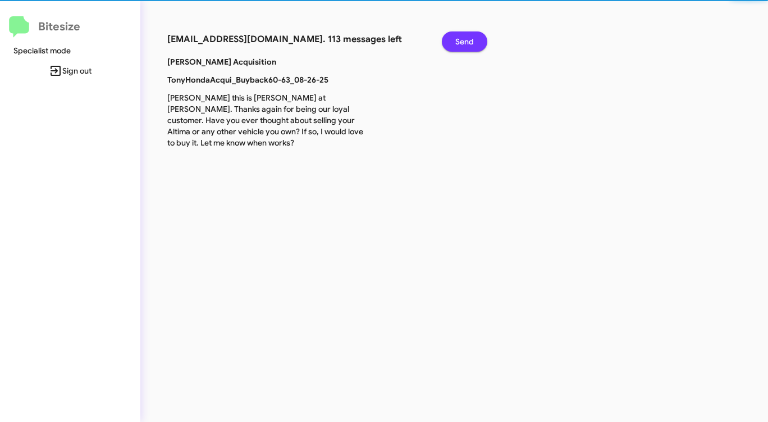
click at [452, 45] on button "Send" at bounding box center [464, 41] width 45 height 20
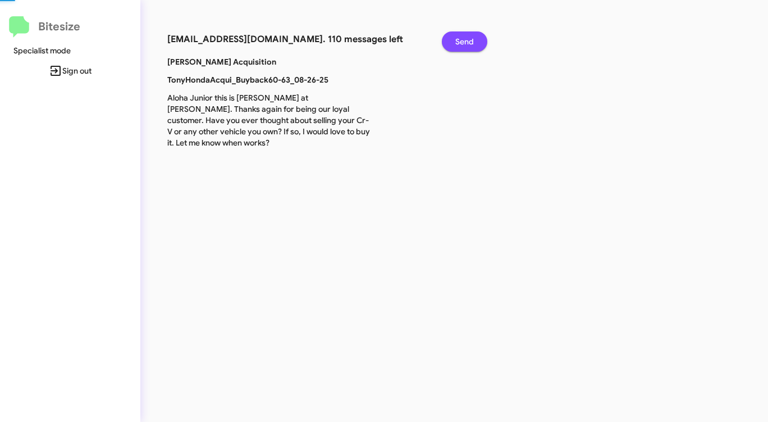
click at [452, 45] on button "Send" at bounding box center [464, 41] width 45 height 20
click at [451, 45] on button "Send" at bounding box center [464, 41] width 45 height 20
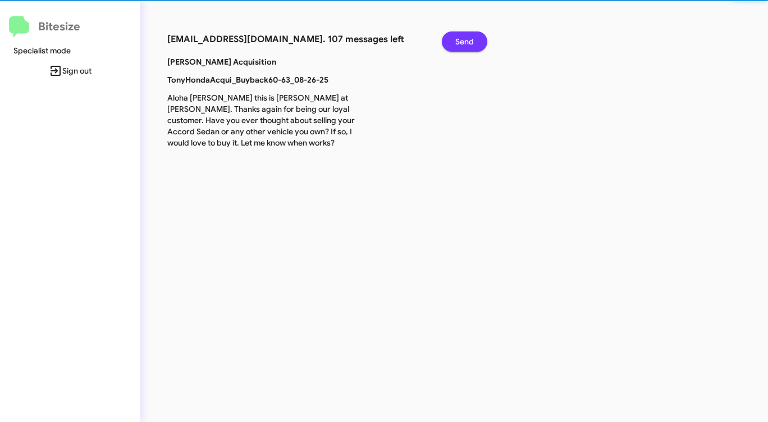
click at [451, 45] on button "Send" at bounding box center [464, 41] width 45 height 20
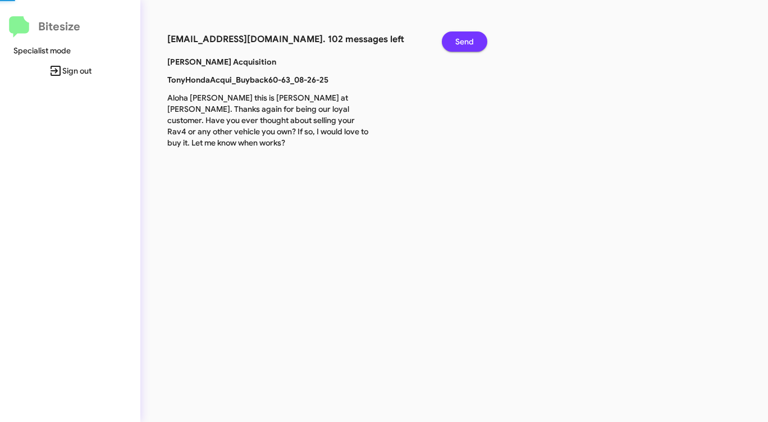
click at [451, 45] on button "Send" at bounding box center [464, 41] width 45 height 20
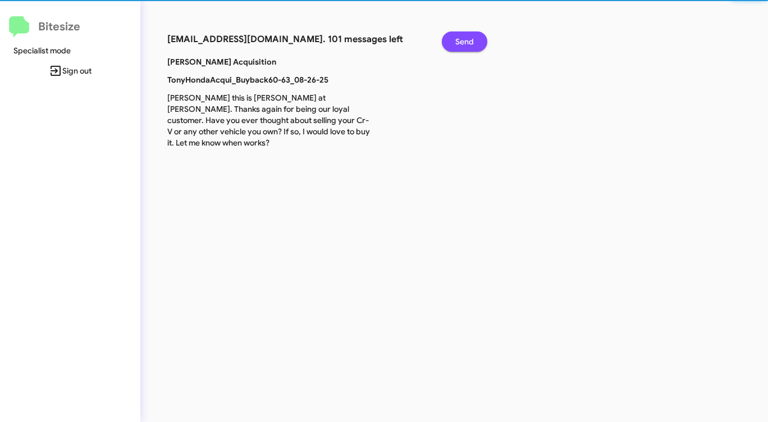
click at [451, 45] on button "Send" at bounding box center [464, 41] width 45 height 20
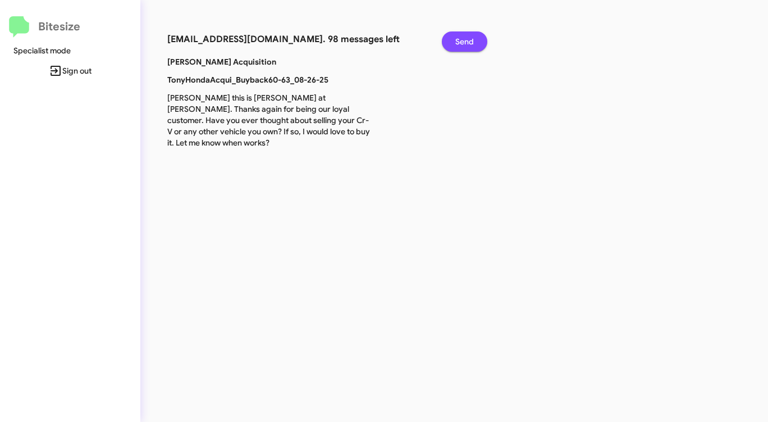
click at [451, 45] on button "Send" at bounding box center [464, 41] width 45 height 20
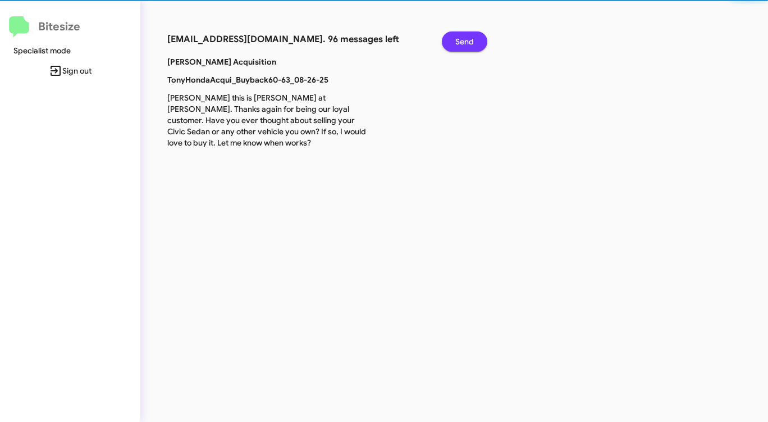
click at [451, 45] on button "Send" at bounding box center [464, 41] width 45 height 20
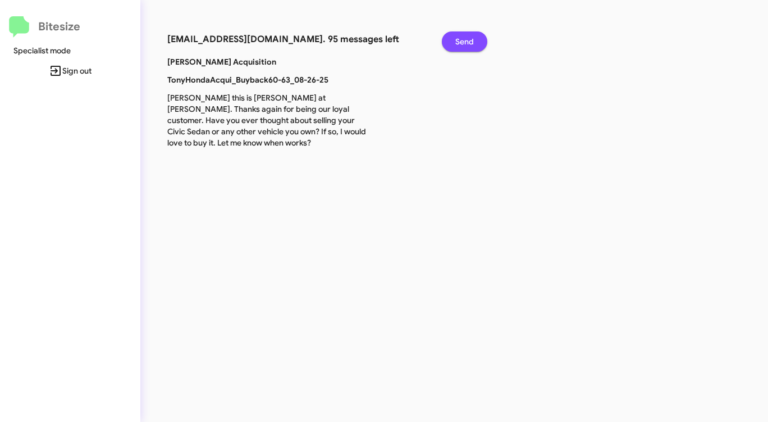
click at [451, 45] on button "Send" at bounding box center [464, 41] width 45 height 20
click at [450, 46] on button "Send" at bounding box center [464, 41] width 45 height 20
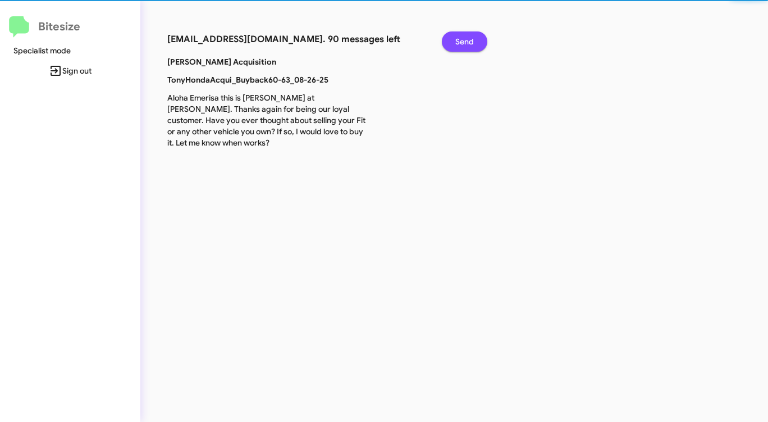
click at [450, 46] on button "Send" at bounding box center [464, 41] width 45 height 20
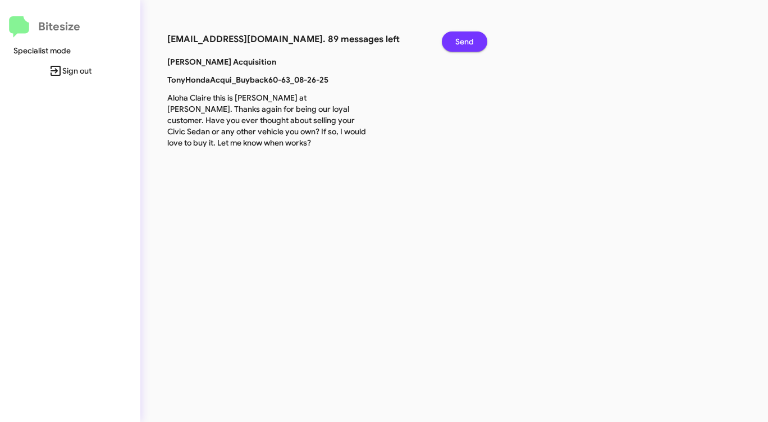
click at [450, 46] on button "Send" at bounding box center [464, 41] width 45 height 20
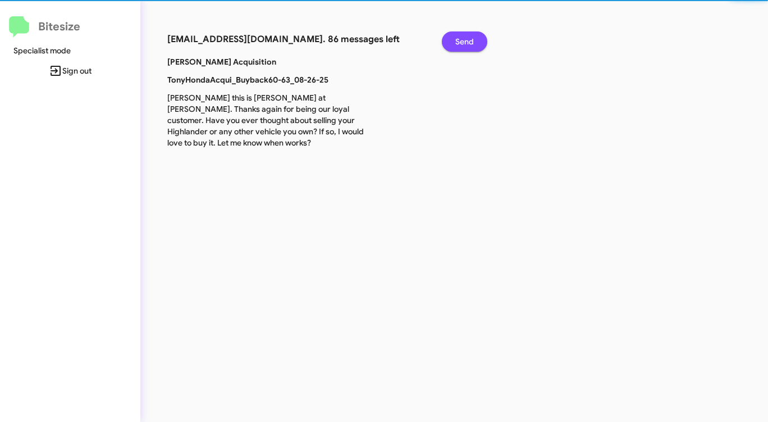
click at [450, 46] on button "Send" at bounding box center [464, 41] width 45 height 20
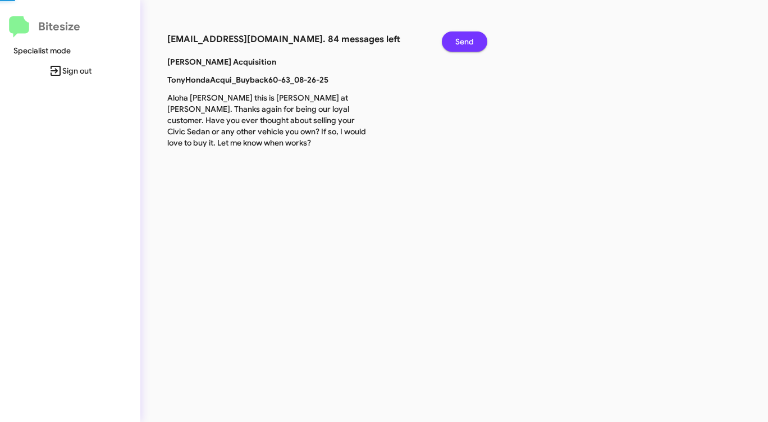
click at [450, 46] on button "Send" at bounding box center [464, 41] width 45 height 20
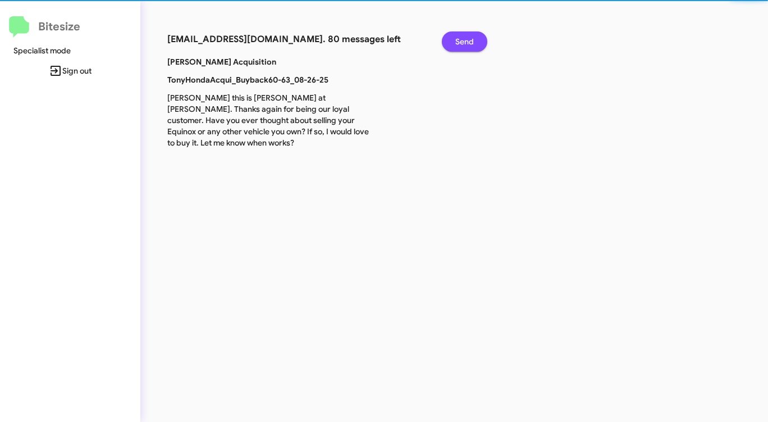
click at [450, 46] on button "Send" at bounding box center [464, 41] width 45 height 20
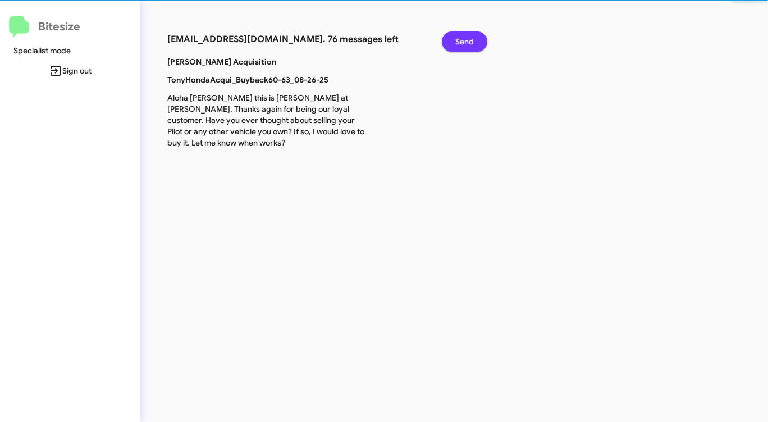
click at [450, 46] on button "Send" at bounding box center [464, 41] width 45 height 20
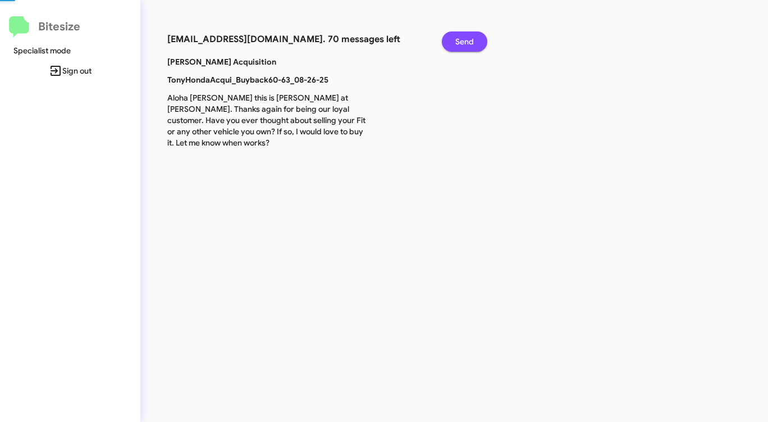
click at [450, 46] on button "Send" at bounding box center [464, 41] width 45 height 20
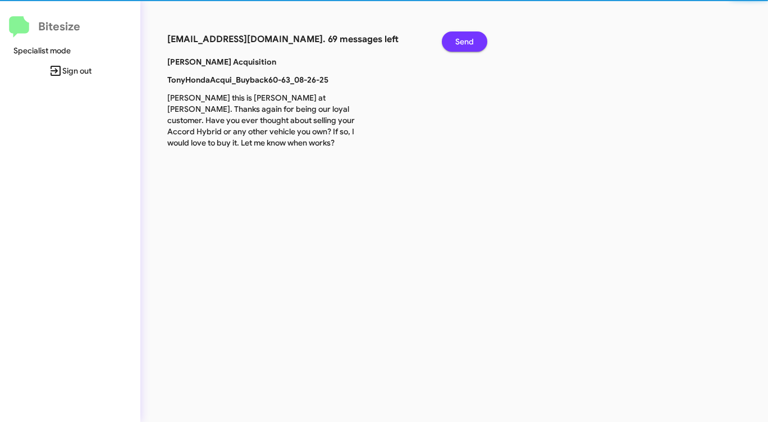
click at [450, 46] on button "Send" at bounding box center [464, 41] width 45 height 20
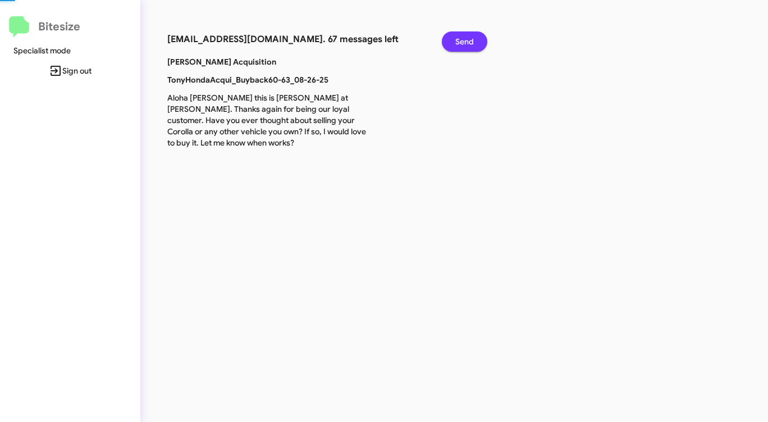
click at [450, 46] on button "Send" at bounding box center [464, 41] width 45 height 20
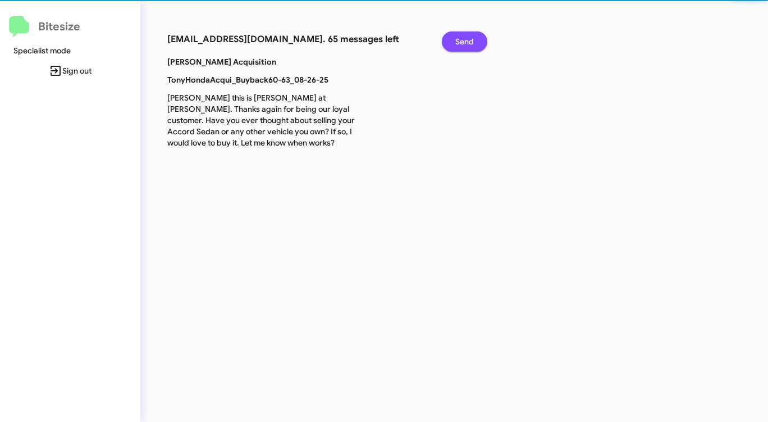
click at [450, 46] on button "Send" at bounding box center [464, 41] width 45 height 20
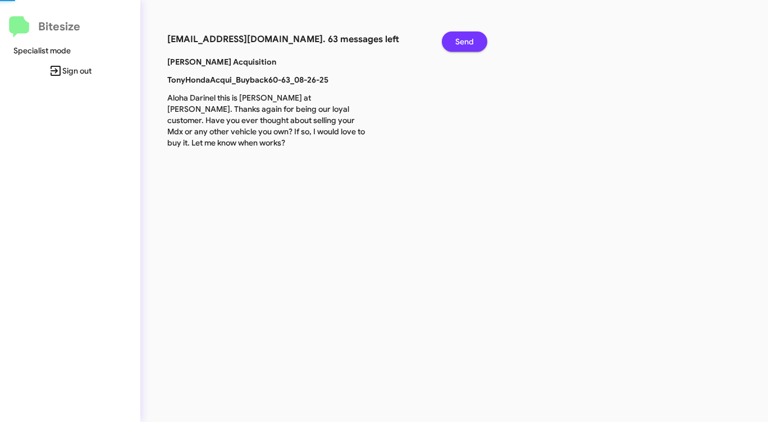
click at [450, 46] on button "Send" at bounding box center [464, 41] width 45 height 20
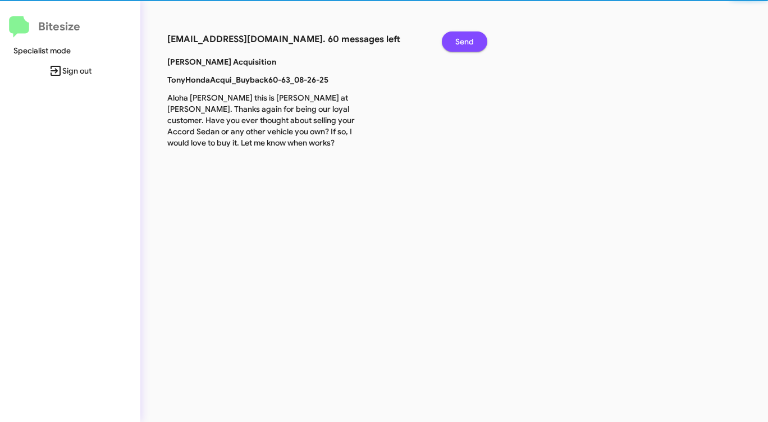
click at [450, 46] on button "Send" at bounding box center [464, 41] width 45 height 20
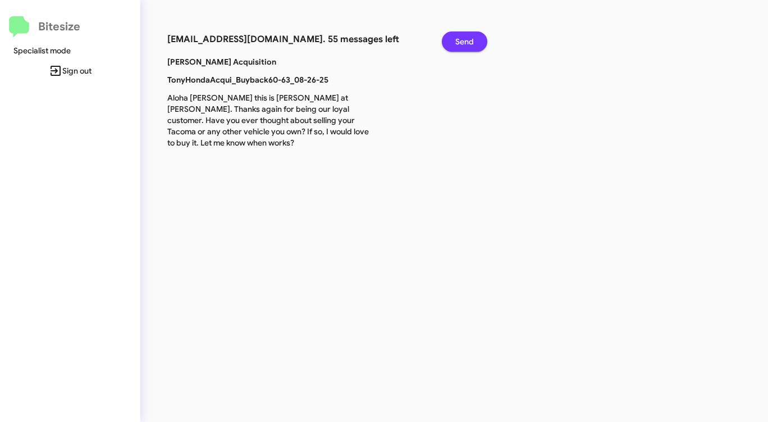
click at [449, 46] on button "Send" at bounding box center [464, 41] width 45 height 20
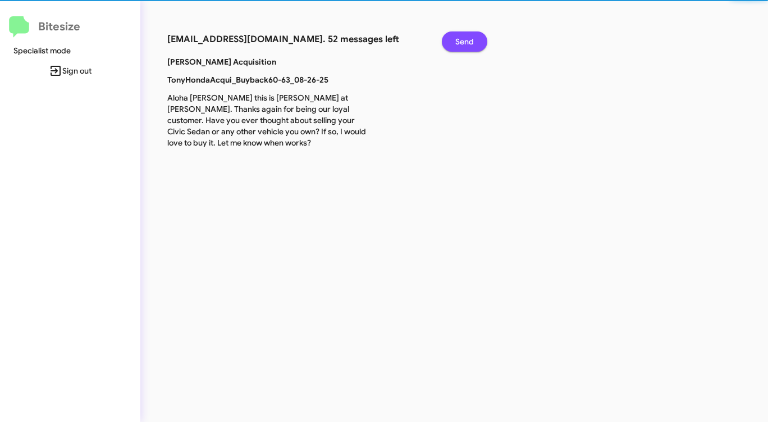
click at [449, 46] on button "Send" at bounding box center [464, 41] width 45 height 20
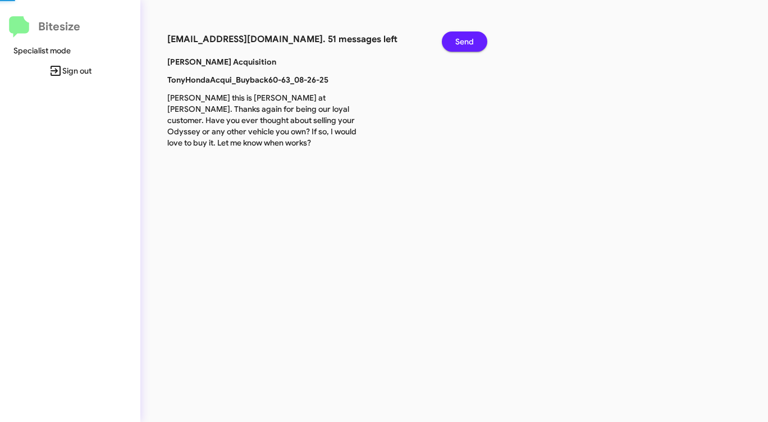
click at [449, 46] on button "Send" at bounding box center [464, 41] width 45 height 20
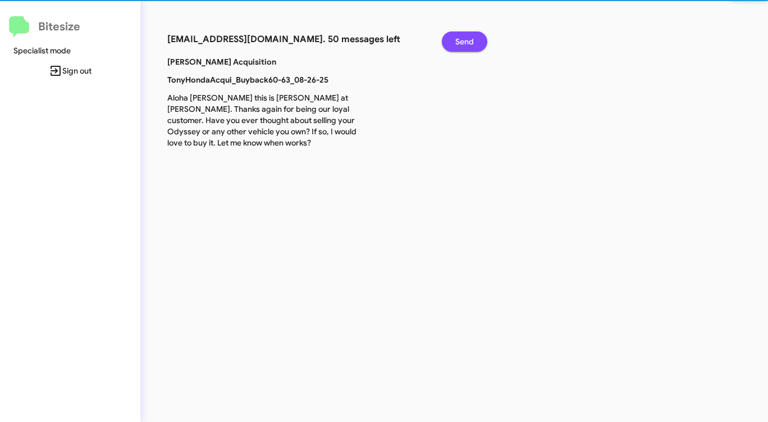
click at [449, 46] on button "Send" at bounding box center [464, 41] width 45 height 20
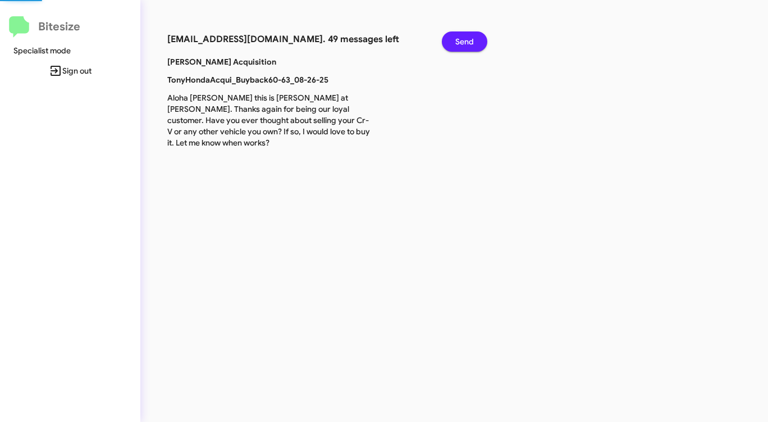
click at [449, 46] on button "Send" at bounding box center [464, 41] width 45 height 20
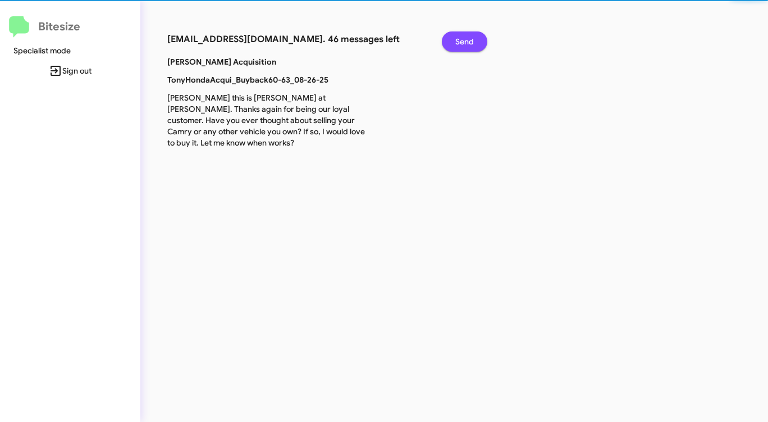
click at [449, 46] on button "Send" at bounding box center [464, 41] width 45 height 20
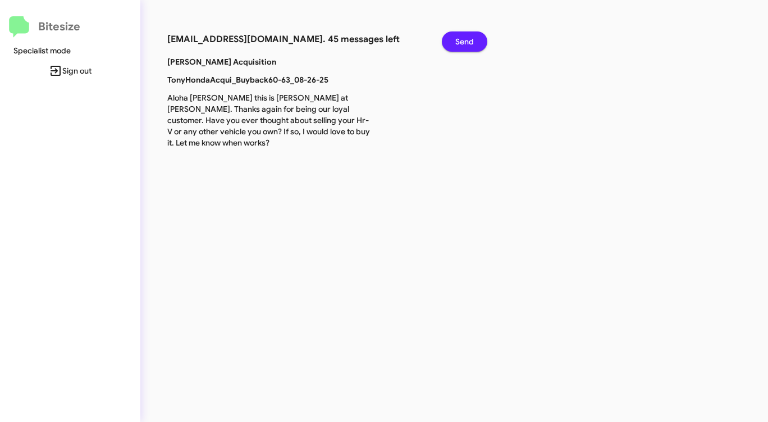
click at [449, 46] on button "Send" at bounding box center [464, 41] width 45 height 20
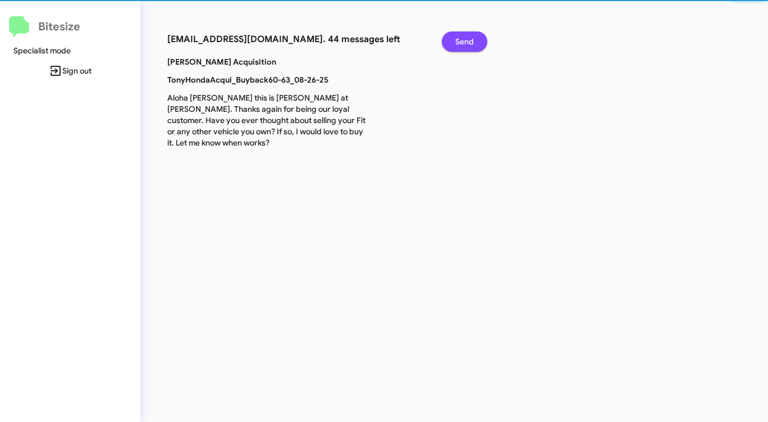
click at [449, 46] on button "Send" at bounding box center [464, 41] width 45 height 20
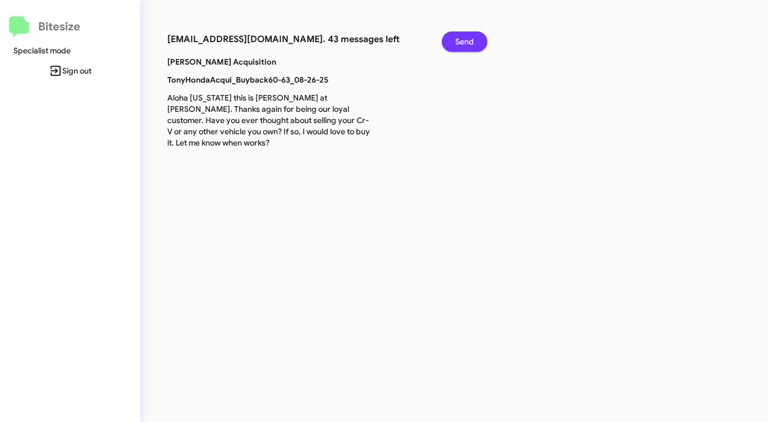
click at [448, 47] on button "Send" at bounding box center [464, 41] width 45 height 20
click at [447, 47] on button "Send" at bounding box center [464, 41] width 45 height 20
click at [446, 47] on button "Send" at bounding box center [464, 41] width 45 height 20
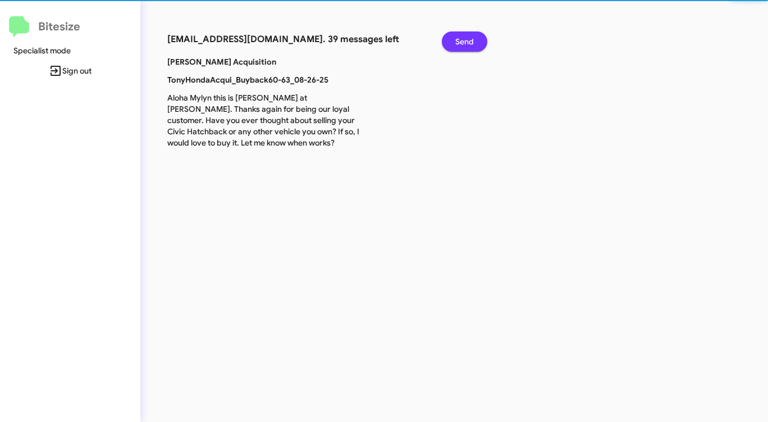
click at [446, 47] on button "Send" at bounding box center [464, 41] width 45 height 20
click at [445, 48] on button "Send" at bounding box center [464, 41] width 45 height 20
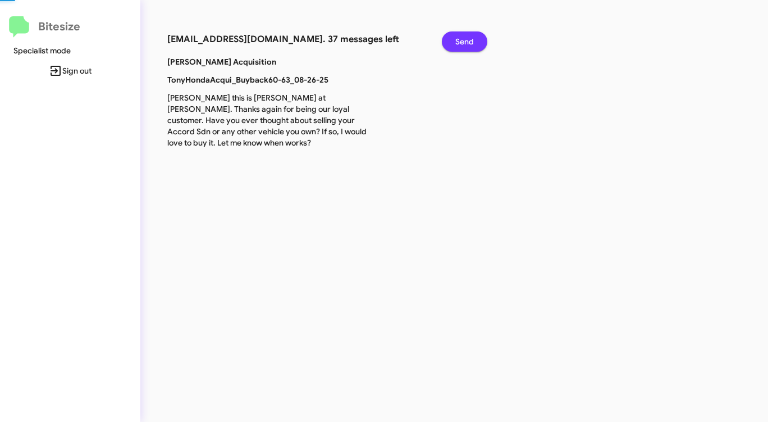
click at [445, 48] on button "Send" at bounding box center [464, 41] width 45 height 20
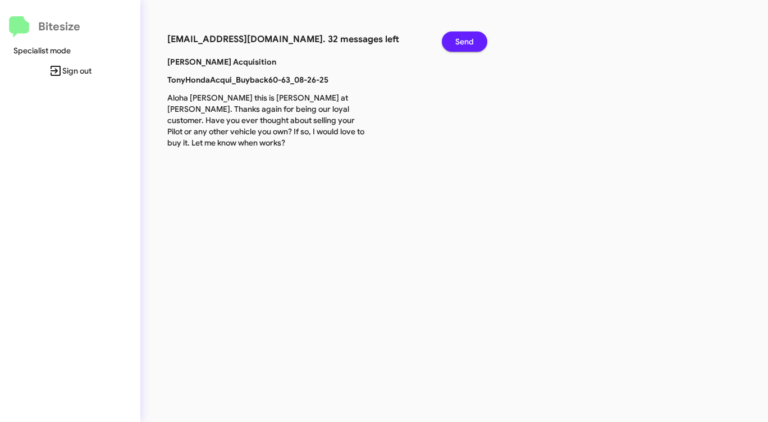
click at [468, 50] on span "Send" at bounding box center [464, 41] width 19 height 20
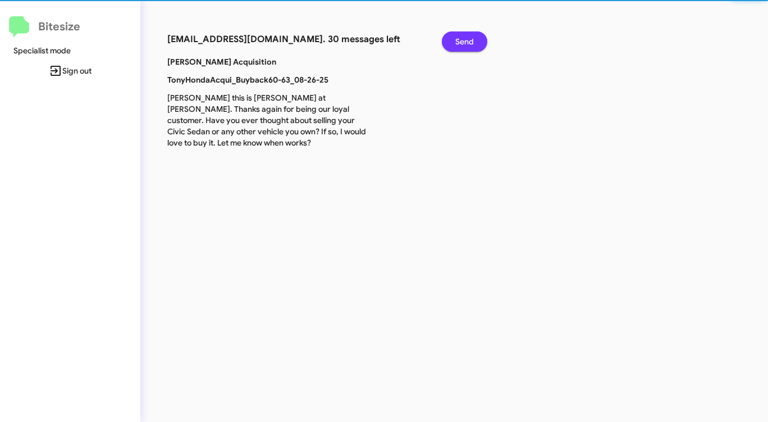
click at [468, 50] on span "Send" at bounding box center [464, 41] width 19 height 20
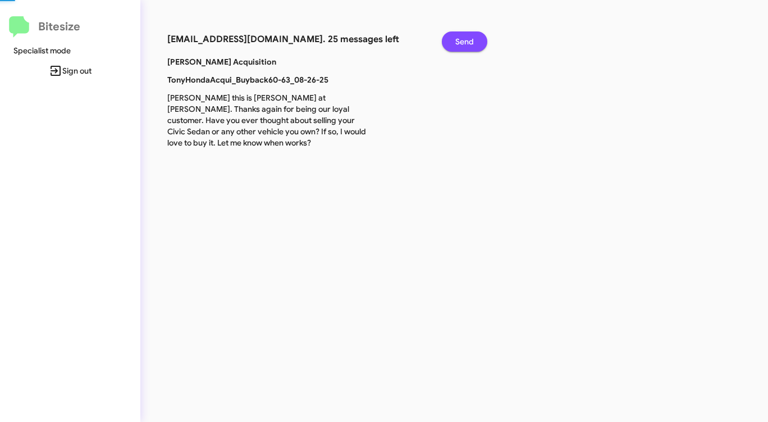
click at [468, 50] on span "Send" at bounding box center [464, 41] width 19 height 20
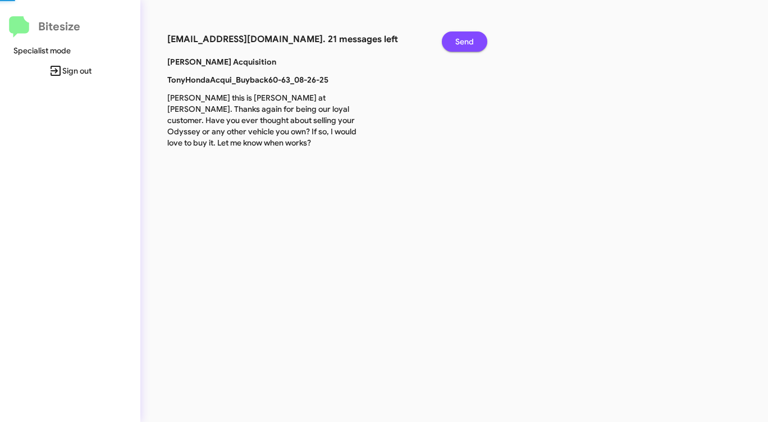
click at [468, 50] on span "Send" at bounding box center [464, 41] width 19 height 20
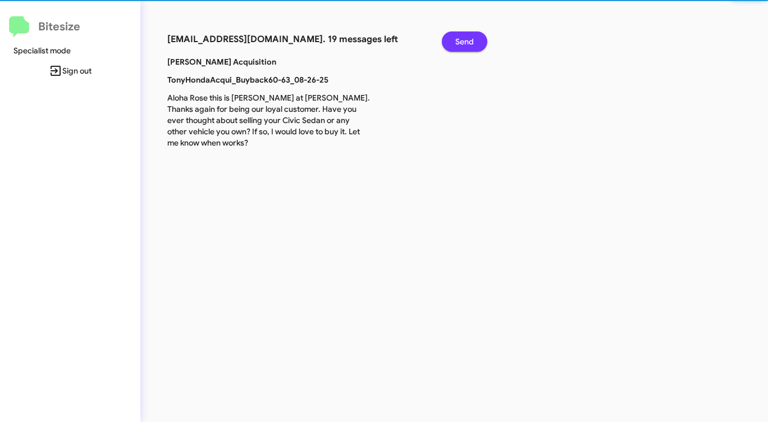
click at [468, 50] on span "Send" at bounding box center [464, 41] width 19 height 20
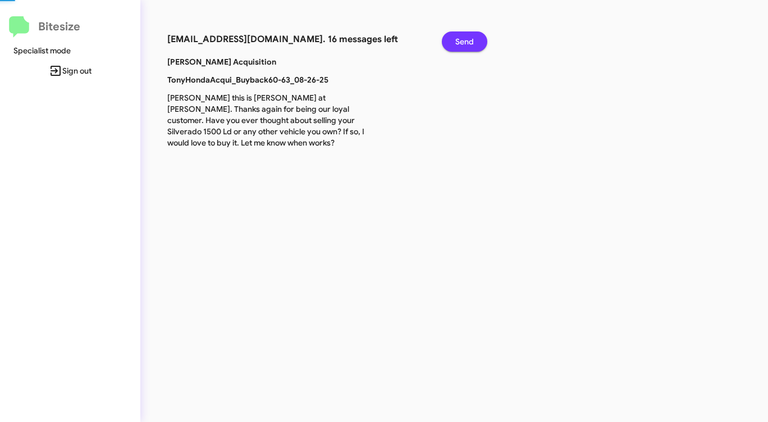
click at [468, 50] on span "Send" at bounding box center [464, 41] width 19 height 20
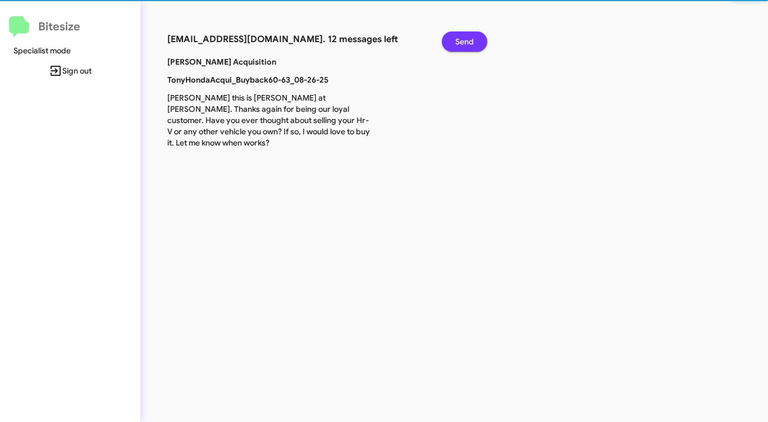
click at [468, 50] on span "Send" at bounding box center [464, 41] width 19 height 20
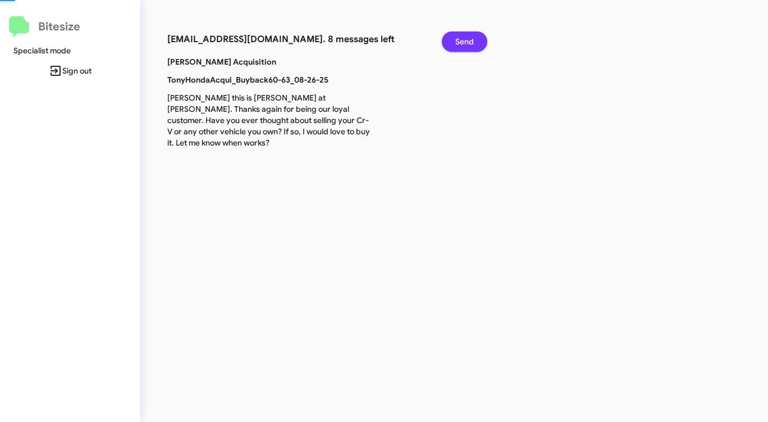
click at [468, 50] on span "Send" at bounding box center [464, 41] width 19 height 20
click at [466, 49] on span "Send" at bounding box center [464, 41] width 19 height 20
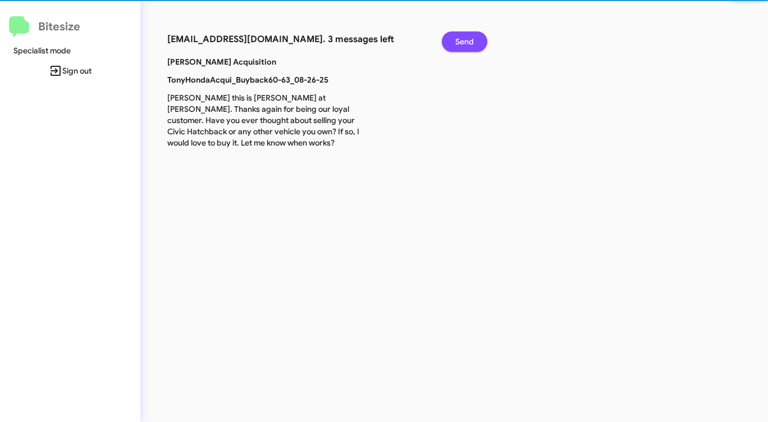
click at [466, 49] on span "Send" at bounding box center [464, 41] width 19 height 20
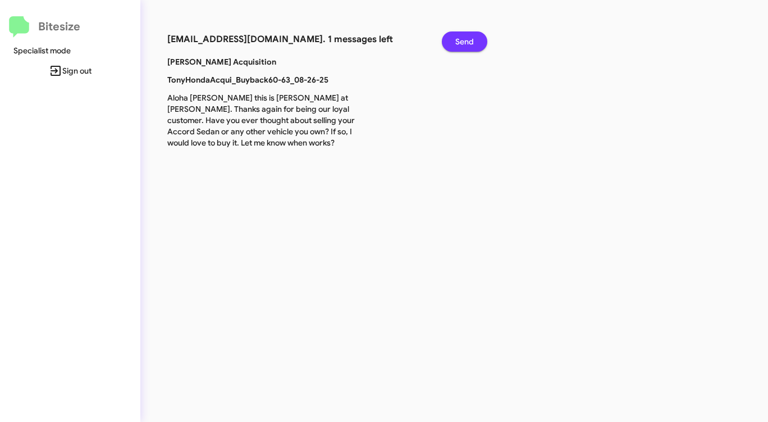
click at [466, 49] on span "Send" at bounding box center [464, 41] width 19 height 20
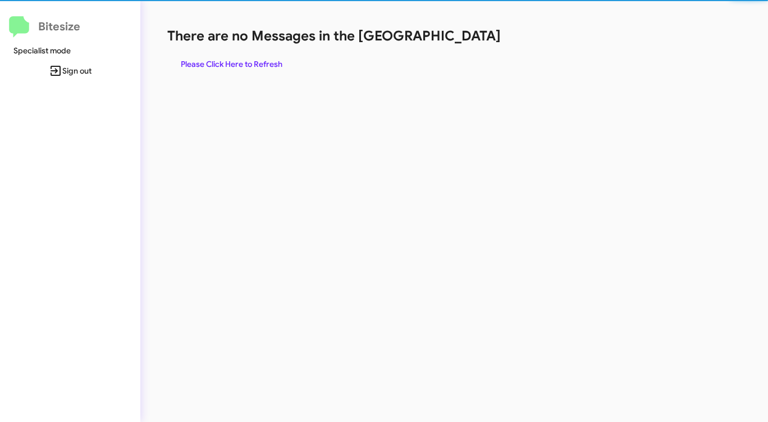
click at [465, 49] on div "There are no Messages in the Queue Please Click Here to Refresh" at bounding box center [401, 50] width 469 height 47
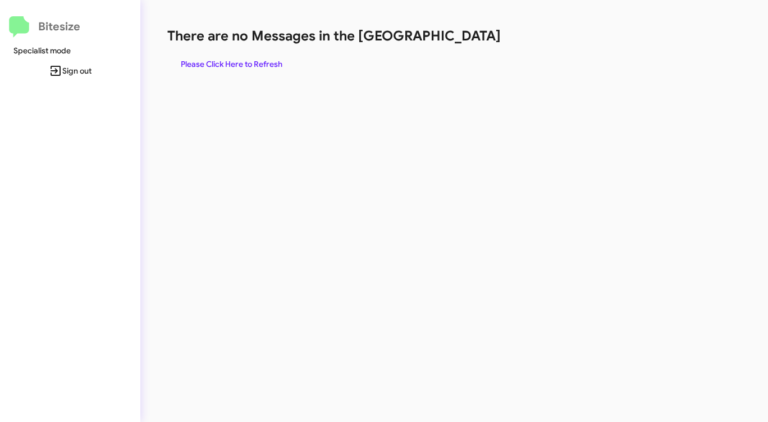
click at [465, 49] on div "There are no Messages in the Queue Please Click Here to Refresh" at bounding box center [401, 50] width 469 height 47
click at [277, 66] on span "Please Click Here to Refresh" at bounding box center [232, 64] width 102 height 20
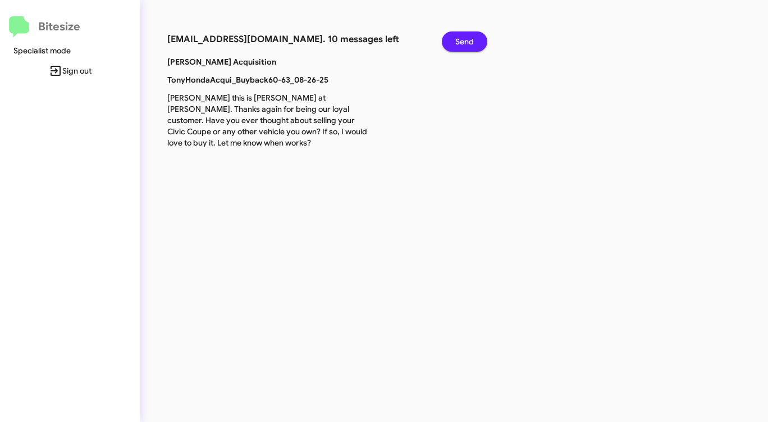
click at [463, 43] on span "Send" at bounding box center [464, 41] width 19 height 20
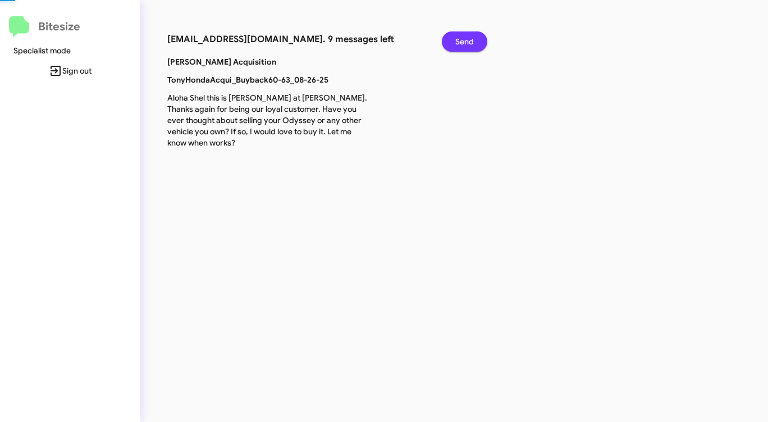
click at [463, 43] on span "Send" at bounding box center [464, 41] width 19 height 20
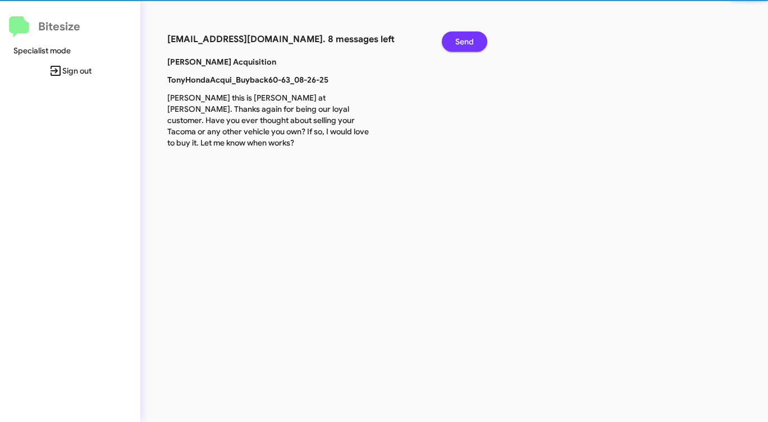
click at [463, 43] on span "Send" at bounding box center [464, 41] width 19 height 20
click at [463, 44] on span "Send" at bounding box center [464, 41] width 19 height 20
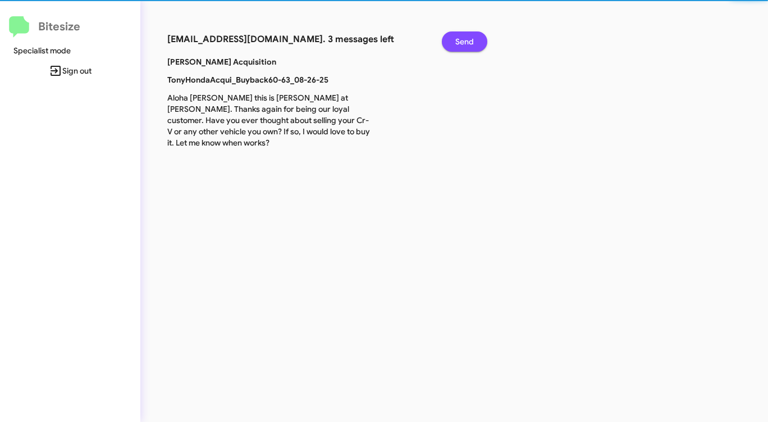
click at [463, 44] on span "Send" at bounding box center [464, 41] width 19 height 20
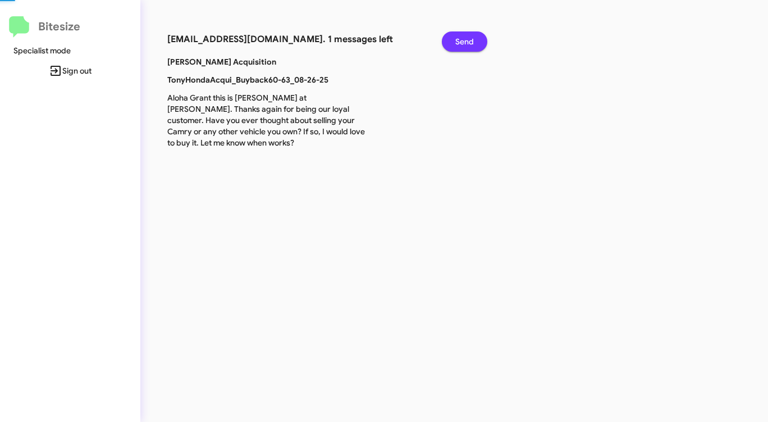
click at [463, 44] on span "Send" at bounding box center [464, 41] width 19 height 20
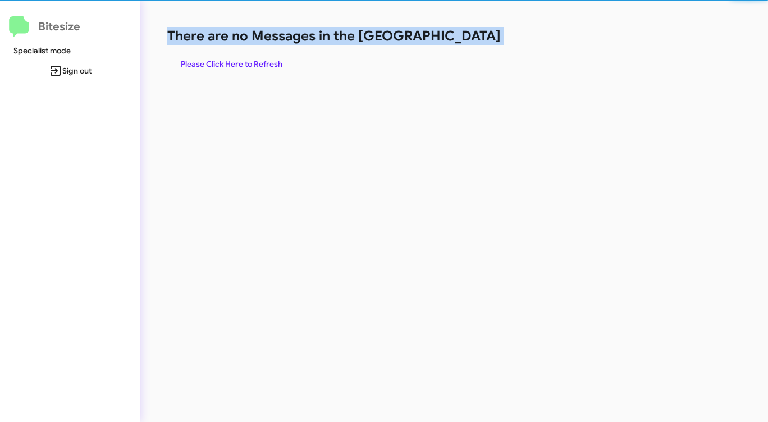
click at [463, 44] on h1 "There are no Messages in the [GEOGRAPHIC_DATA]" at bounding box center [401, 36] width 469 height 18
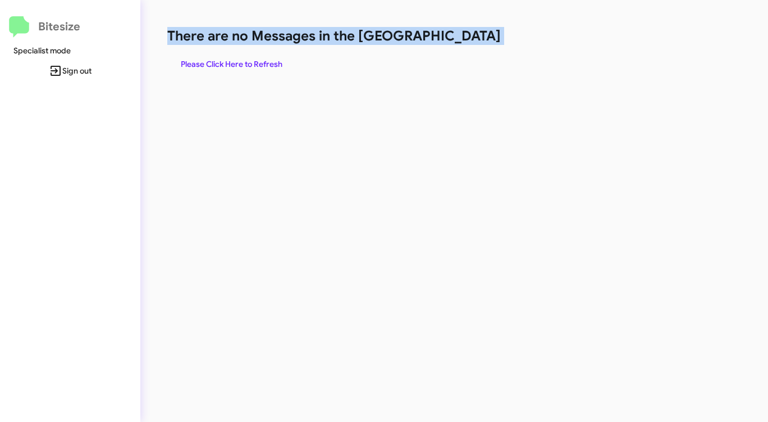
click at [463, 44] on h1 "There are no Messages in the [GEOGRAPHIC_DATA]" at bounding box center [401, 36] width 469 height 18
click at [221, 65] on span "Please Click Here to Refresh" at bounding box center [232, 64] width 102 height 20
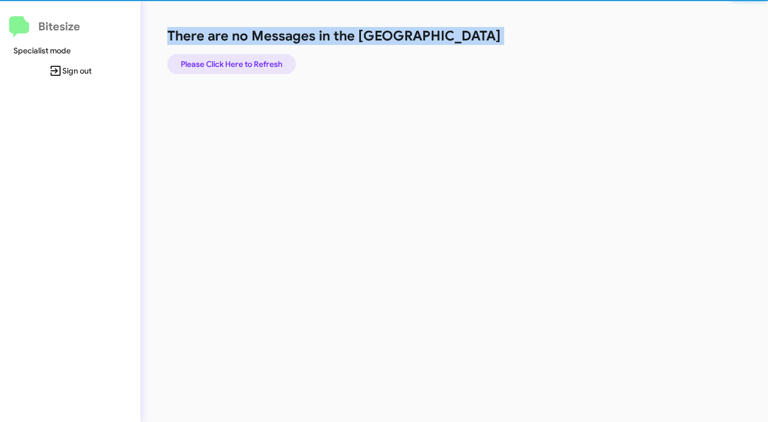
click at [221, 65] on span "Please Click Here to Refresh" at bounding box center [232, 64] width 102 height 20
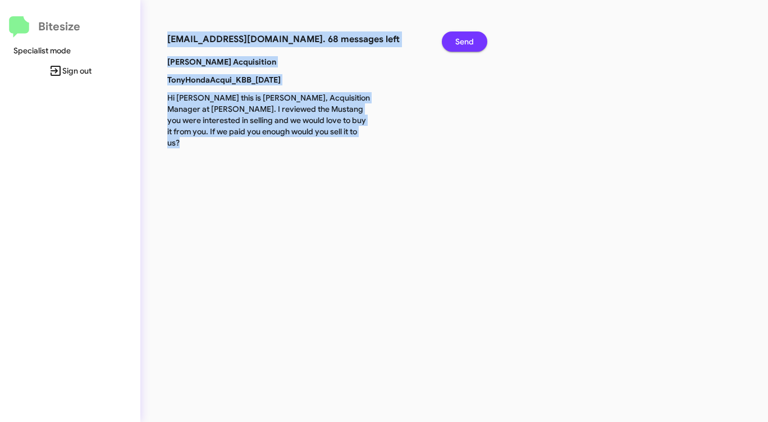
click at [456, 37] on span "Send" at bounding box center [464, 41] width 19 height 20
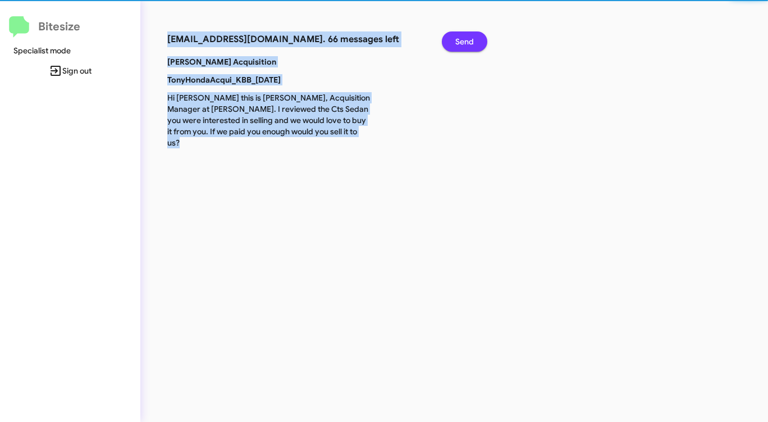
click at [456, 37] on span "Send" at bounding box center [464, 41] width 19 height 20
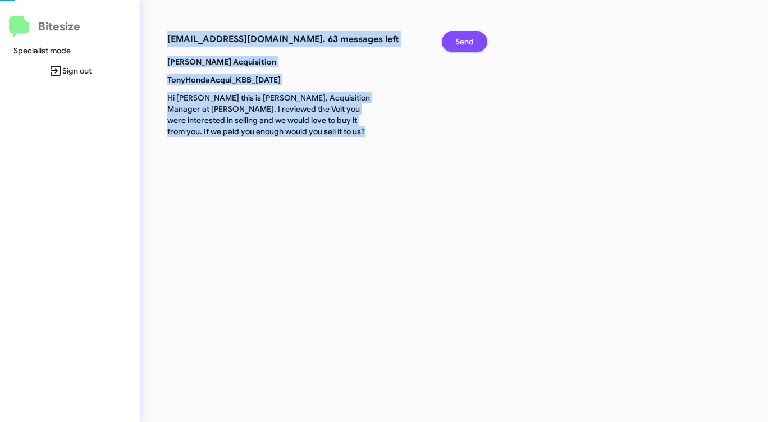
click at [456, 37] on span "Send" at bounding box center [464, 41] width 19 height 20
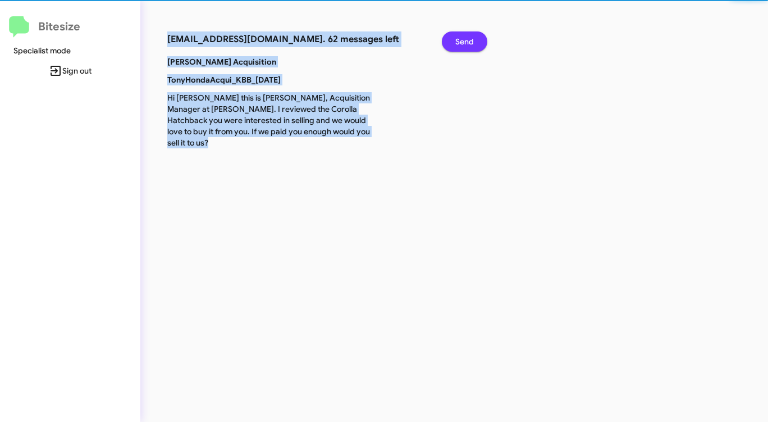
click at [456, 38] on span "Send" at bounding box center [464, 41] width 19 height 20
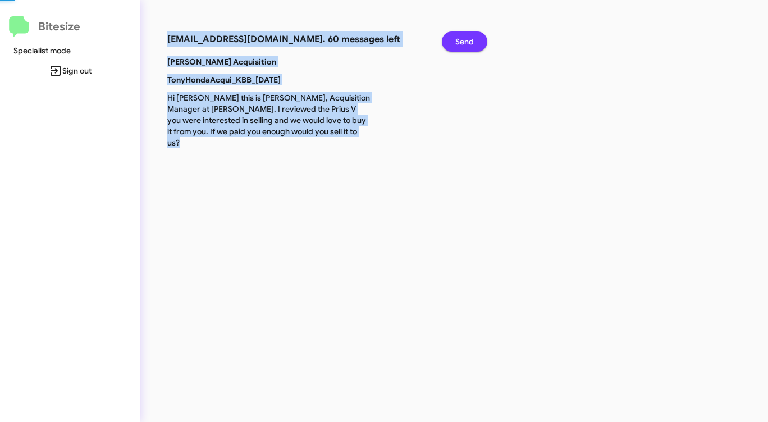
click at [456, 38] on span "Send" at bounding box center [464, 41] width 19 height 20
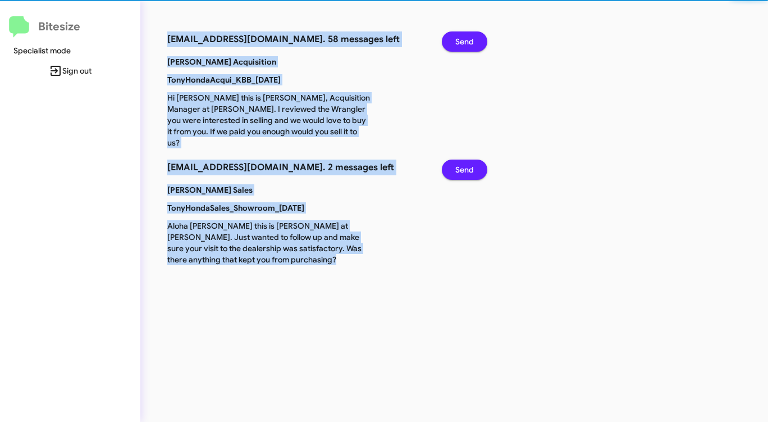
click at [456, 38] on span "Send" at bounding box center [464, 41] width 19 height 20
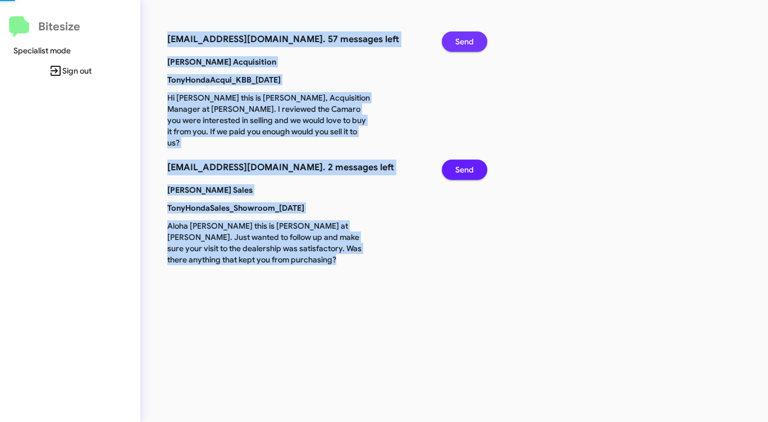
click at [456, 38] on span "Send" at bounding box center [464, 41] width 19 height 20
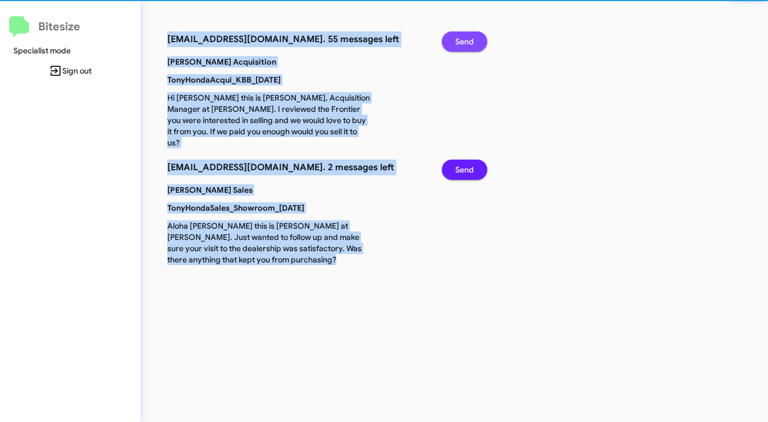
click at [455, 38] on span "Send" at bounding box center [464, 41] width 19 height 20
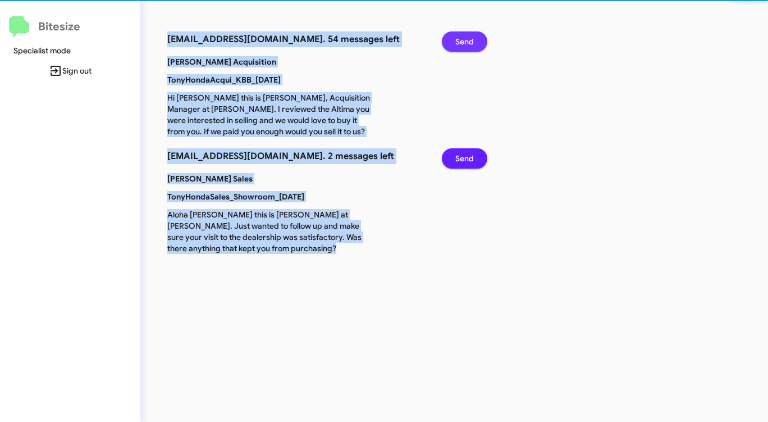
click at [455, 39] on span "Send" at bounding box center [464, 41] width 19 height 20
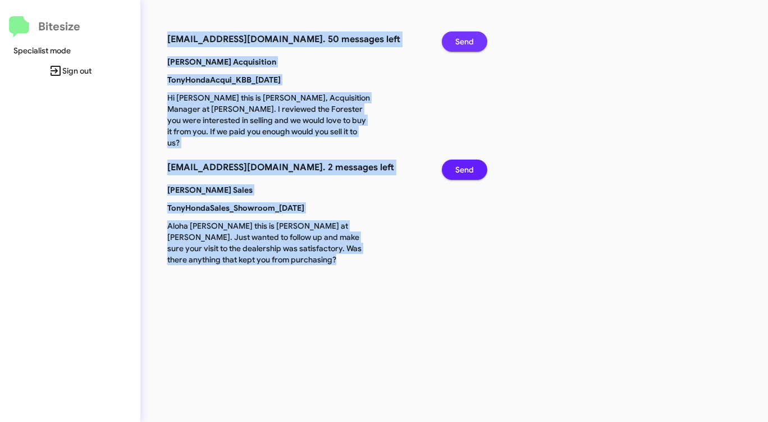
click at [455, 39] on span "Send" at bounding box center [464, 41] width 19 height 20
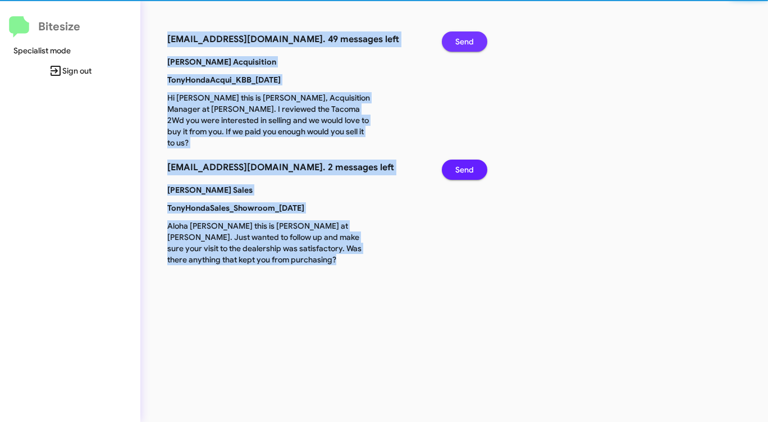
click at [455, 39] on button "Send" at bounding box center [464, 41] width 45 height 20
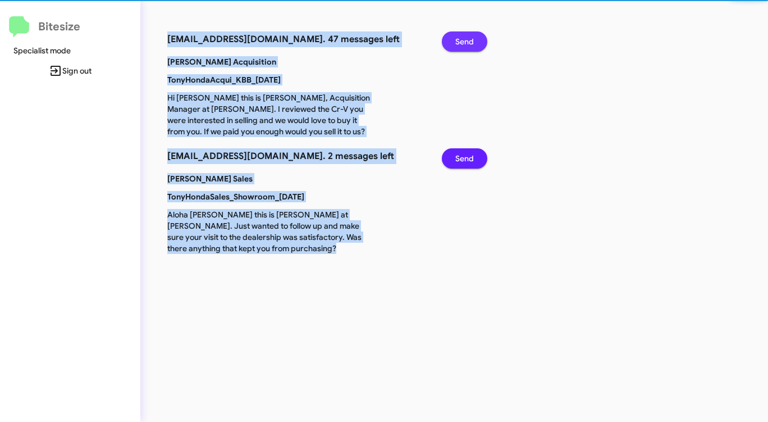
click at [454, 39] on button "Send" at bounding box center [464, 41] width 45 height 20
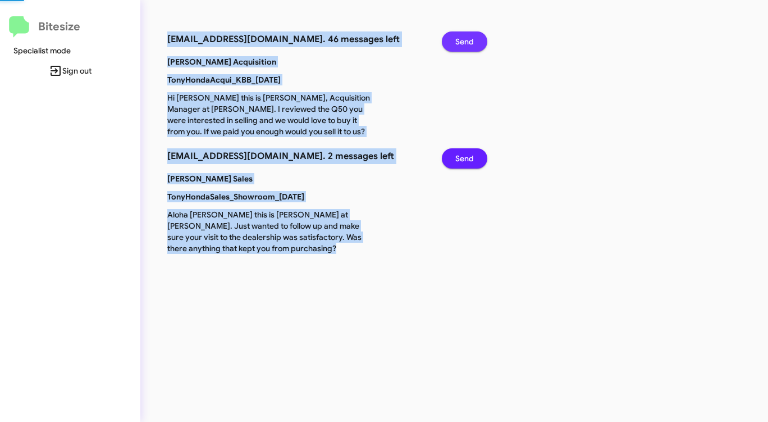
click at [454, 39] on button "Send" at bounding box center [464, 41] width 45 height 20
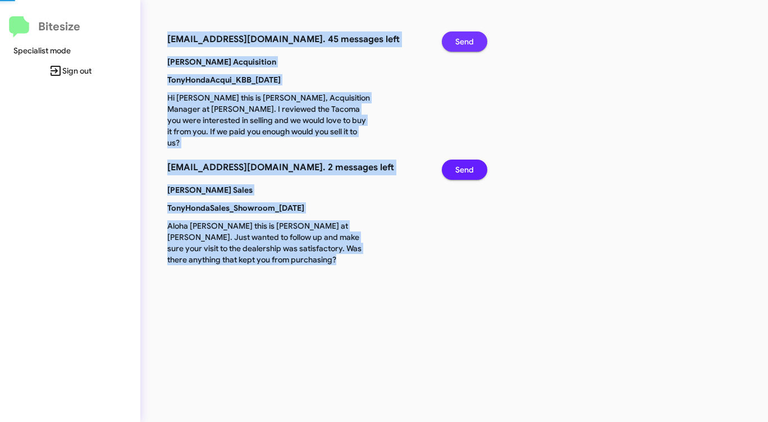
click at [454, 39] on button "Send" at bounding box center [464, 41] width 45 height 20
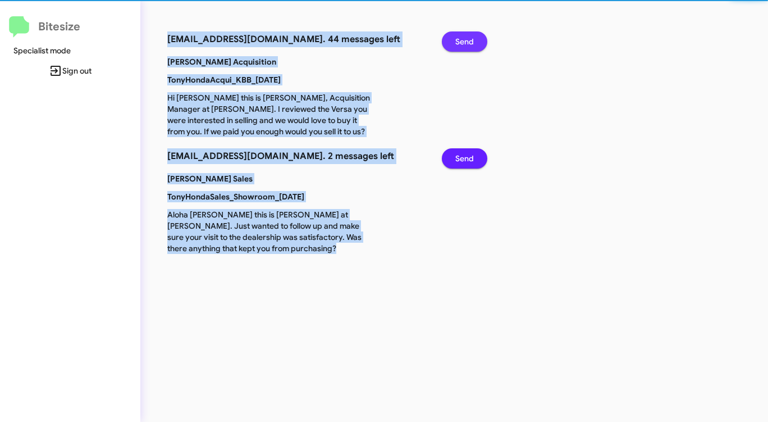
click at [454, 39] on button "Send" at bounding box center [464, 41] width 45 height 20
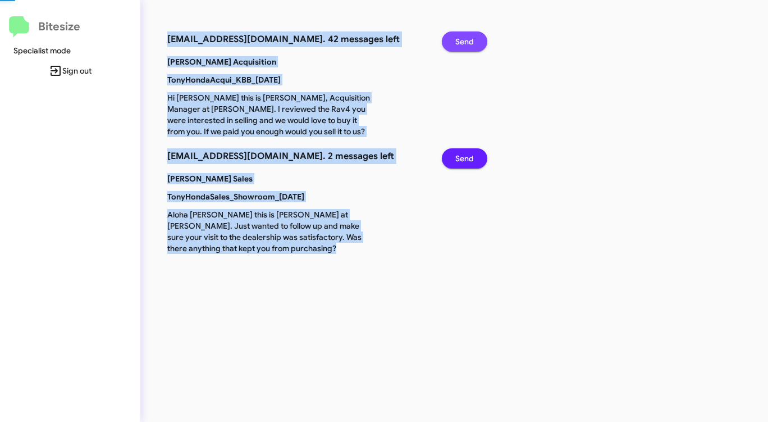
click at [454, 39] on button "Send" at bounding box center [464, 41] width 45 height 20
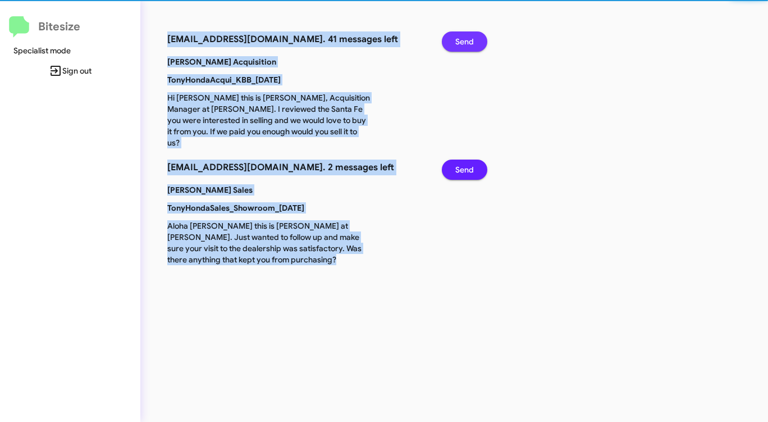
click at [454, 39] on button "Send" at bounding box center [464, 41] width 45 height 20
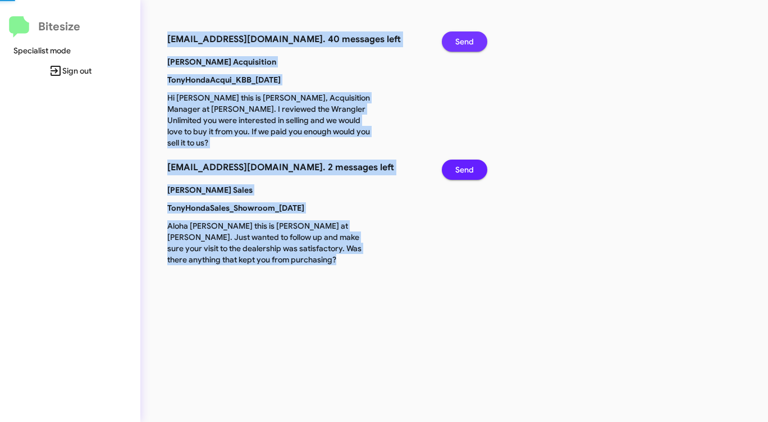
click at [454, 39] on button "Send" at bounding box center [464, 41] width 45 height 20
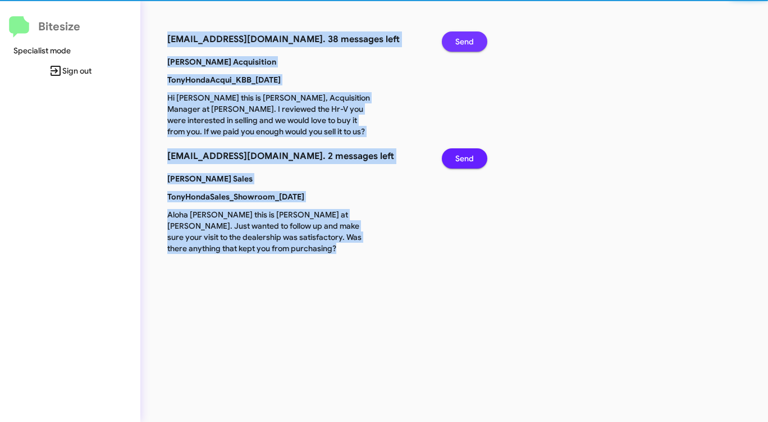
click at [454, 39] on button "Send" at bounding box center [464, 41] width 45 height 20
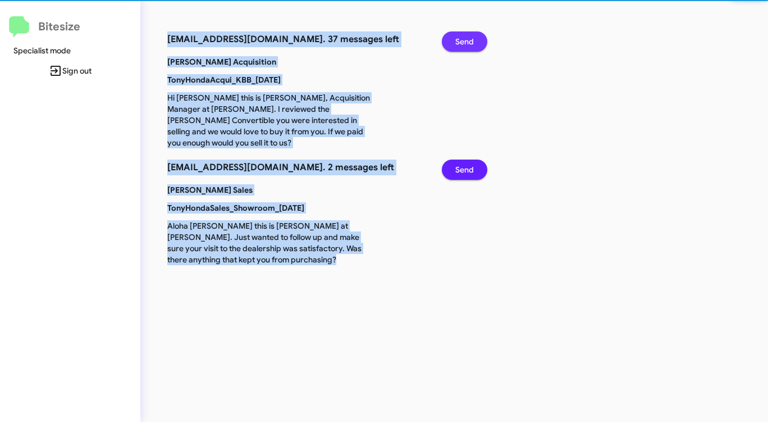
click at [454, 39] on button "Send" at bounding box center [464, 41] width 45 height 20
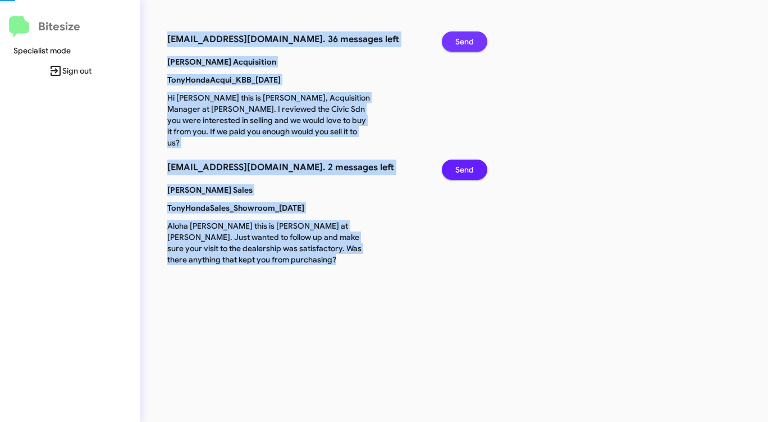
click at [454, 39] on button "Send" at bounding box center [464, 41] width 45 height 20
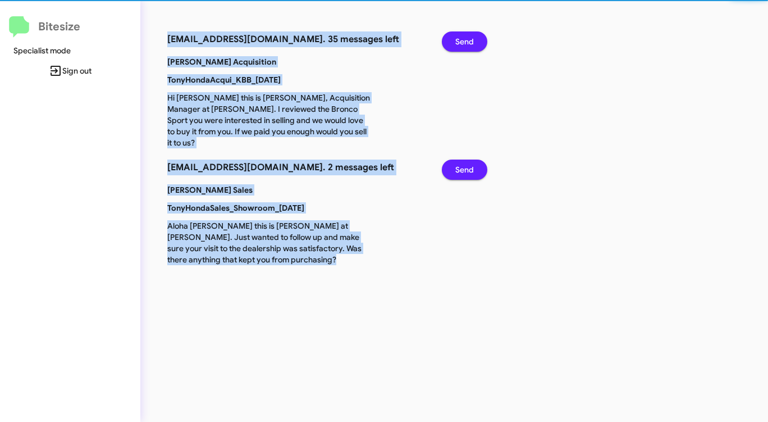
click at [454, 39] on button "Send" at bounding box center [464, 41] width 45 height 20
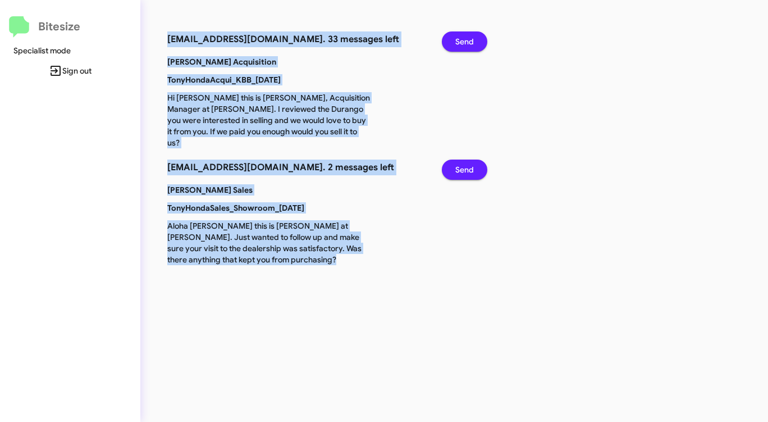
click at [454, 39] on button "Send" at bounding box center [464, 41] width 45 height 20
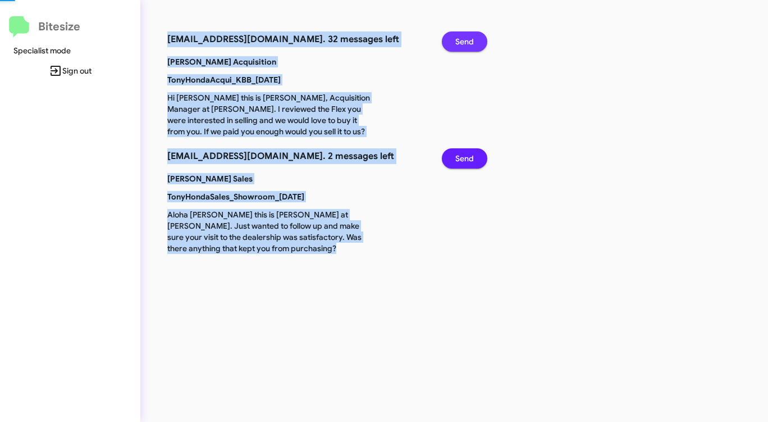
click at [454, 39] on button "Send" at bounding box center [464, 41] width 45 height 20
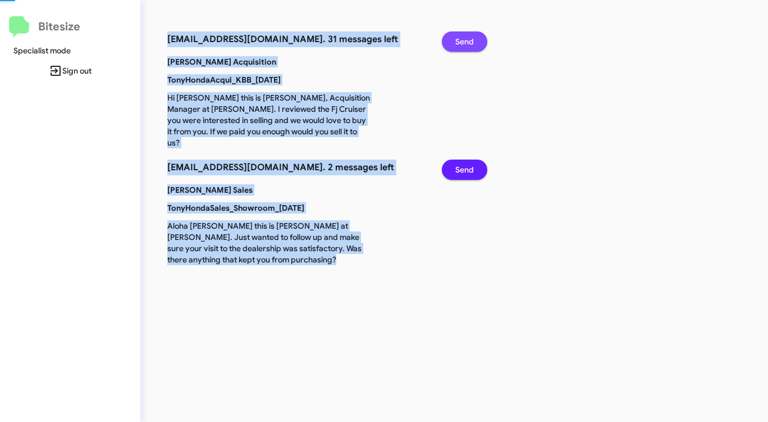
click at [454, 39] on button "Send" at bounding box center [464, 41] width 45 height 20
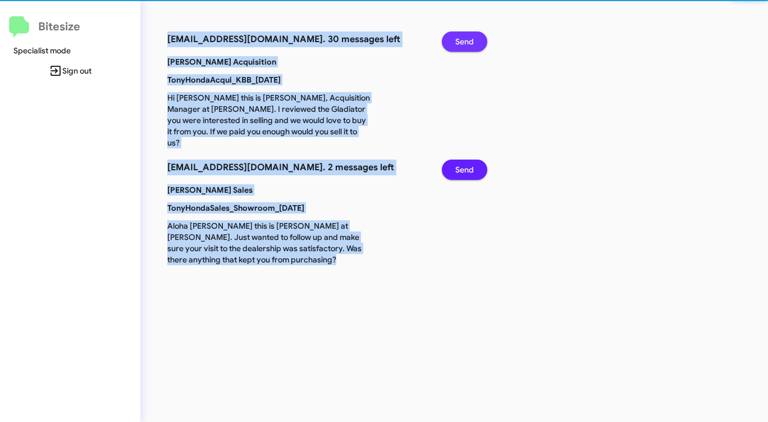
click at [454, 39] on button "Send" at bounding box center [464, 41] width 45 height 20
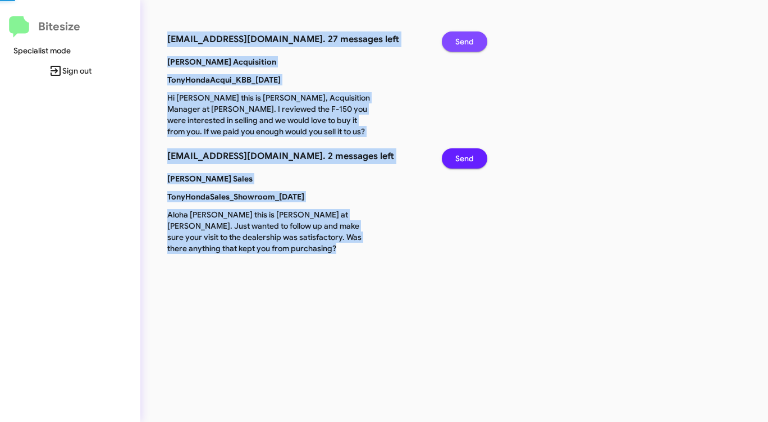
click at [454, 39] on button "Send" at bounding box center [464, 41] width 45 height 20
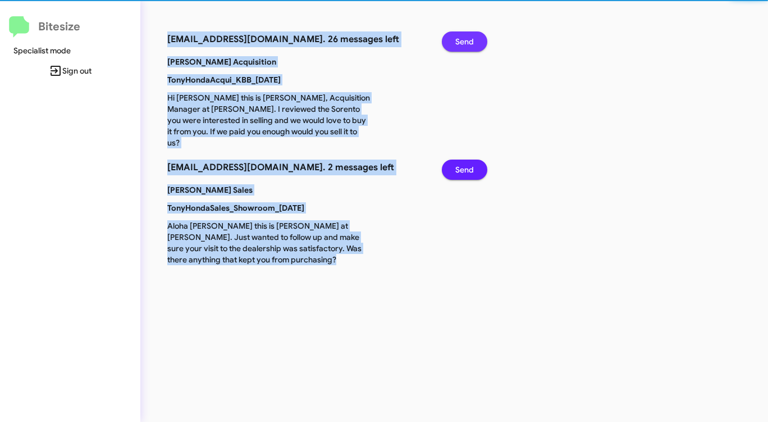
click at [454, 39] on button "Send" at bounding box center [464, 41] width 45 height 20
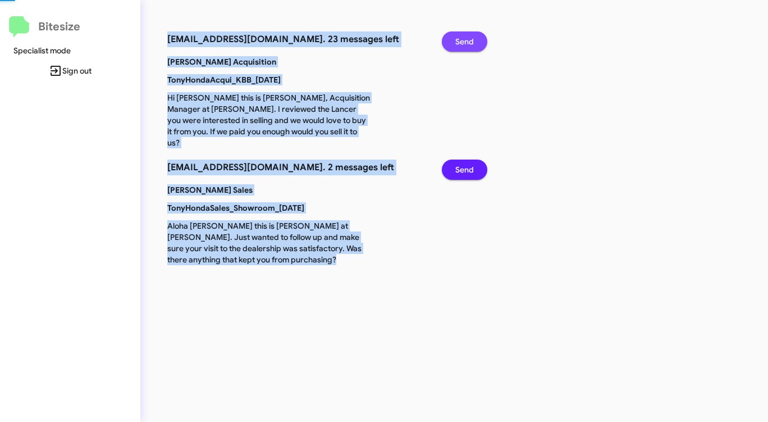
click at [454, 39] on button "Send" at bounding box center [464, 41] width 45 height 20
click at [453, 40] on button "Send" at bounding box center [464, 41] width 45 height 20
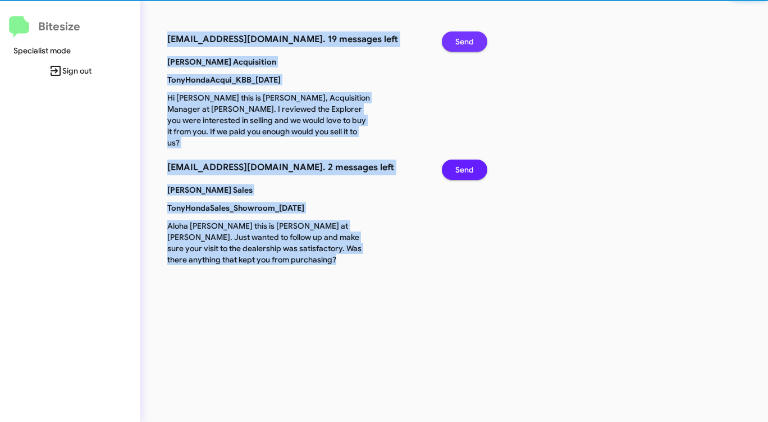
click at [453, 40] on button "Send" at bounding box center [464, 41] width 45 height 20
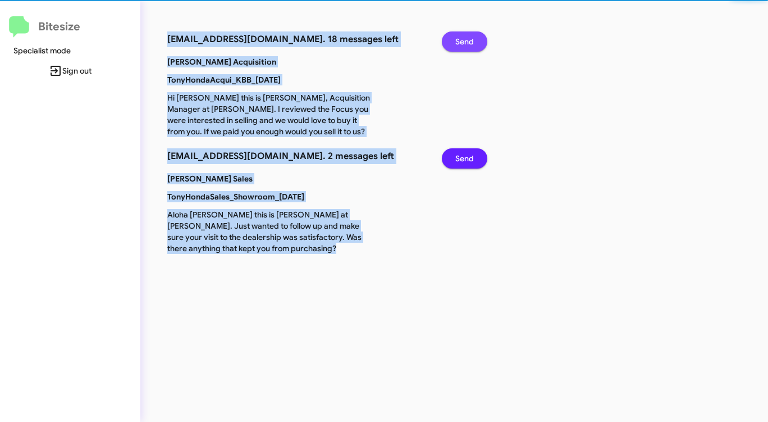
click at [453, 40] on button "Send" at bounding box center [464, 41] width 45 height 20
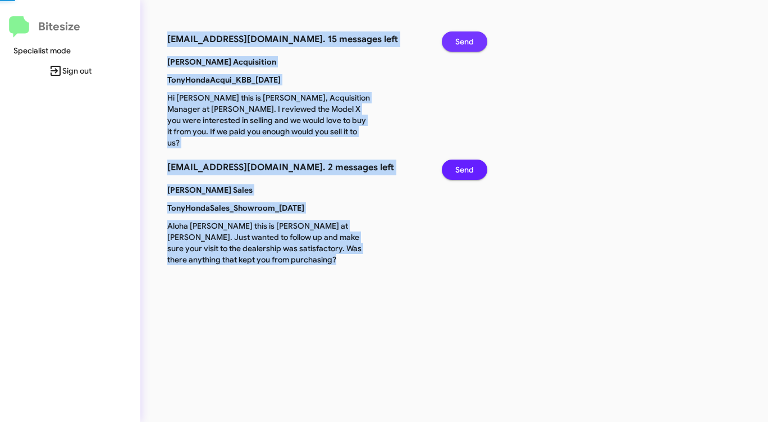
click at [453, 40] on button "Send" at bounding box center [464, 41] width 45 height 20
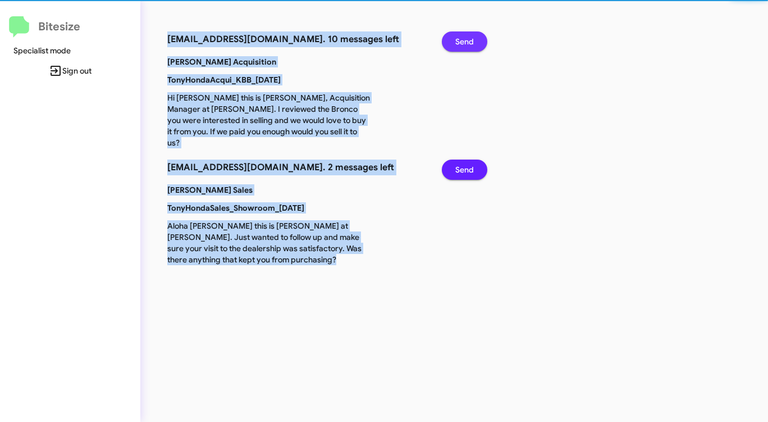
click at [453, 40] on button "Send" at bounding box center [464, 41] width 45 height 20
click at [452, 40] on button "Send" at bounding box center [464, 41] width 45 height 20
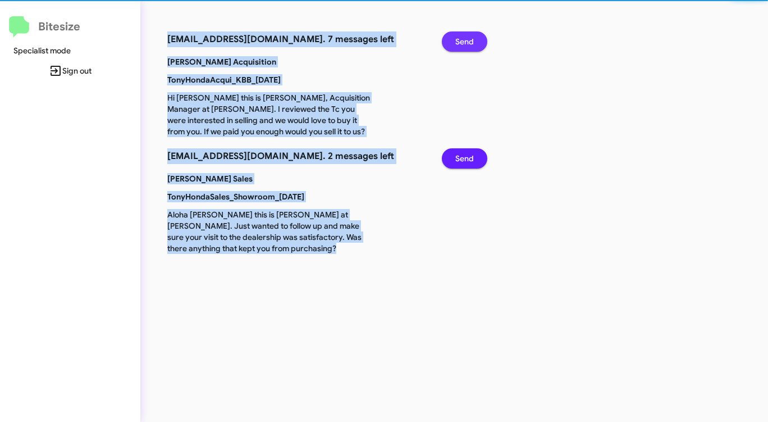
click at [452, 40] on button "Send" at bounding box center [464, 41] width 45 height 20
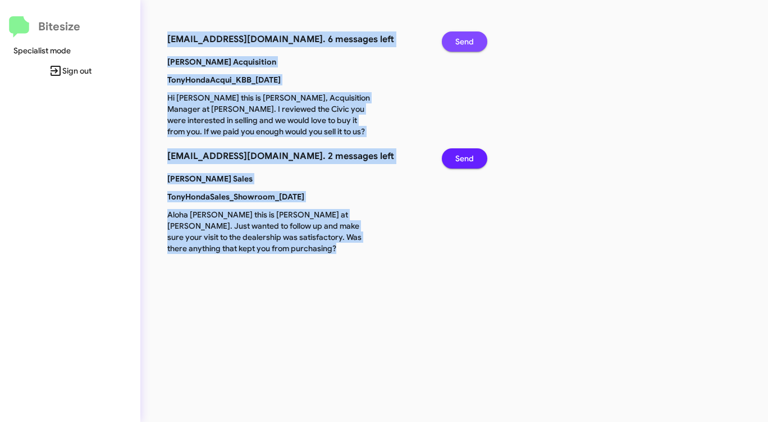
click at [452, 40] on button "Send" at bounding box center [464, 41] width 45 height 20
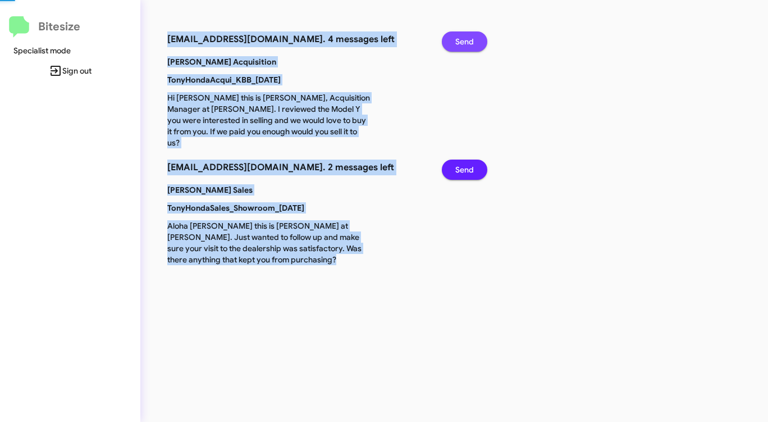
click at [452, 40] on button "Send" at bounding box center [464, 41] width 45 height 20
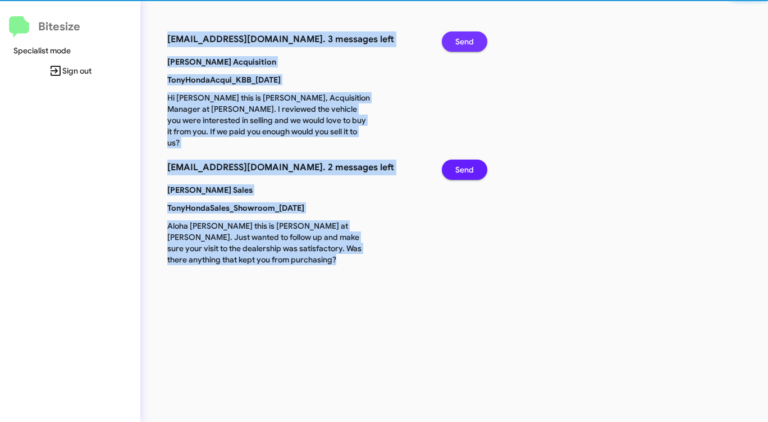
click at [452, 40] on button "Send" at bounding box center [464, 41] width 45 height 20
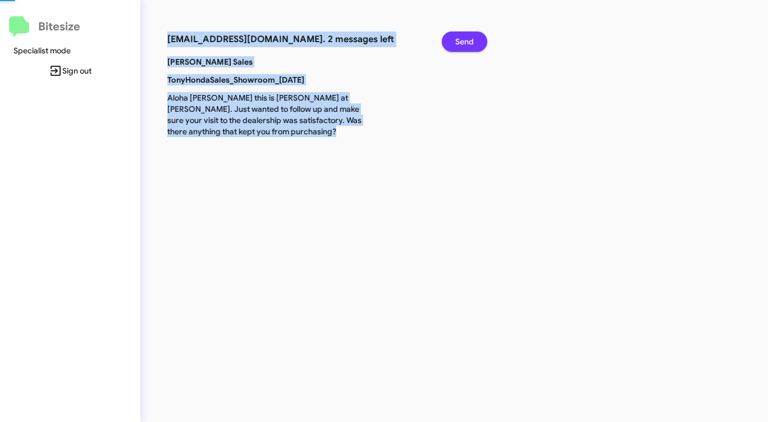
click at [452, 40] on button "Send" at bounding box center [464, 41] width 45 height 20
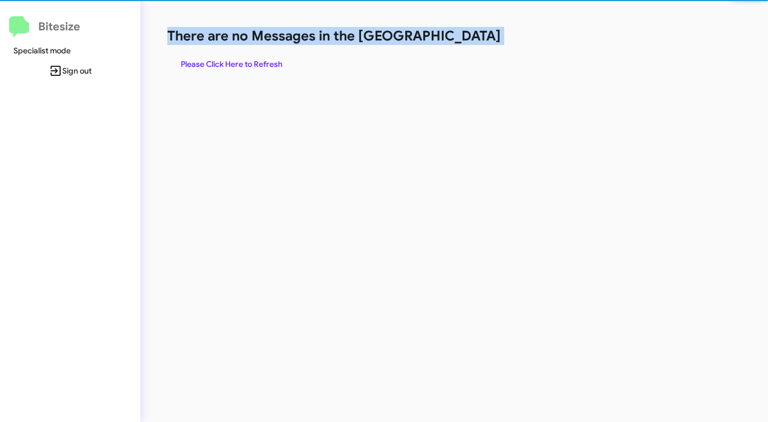
click at [452, 40] on h1 "There are no Messages in the [GEOGRAPHIC_DATA]" at bounding box center [401, 36] width 469 height 18
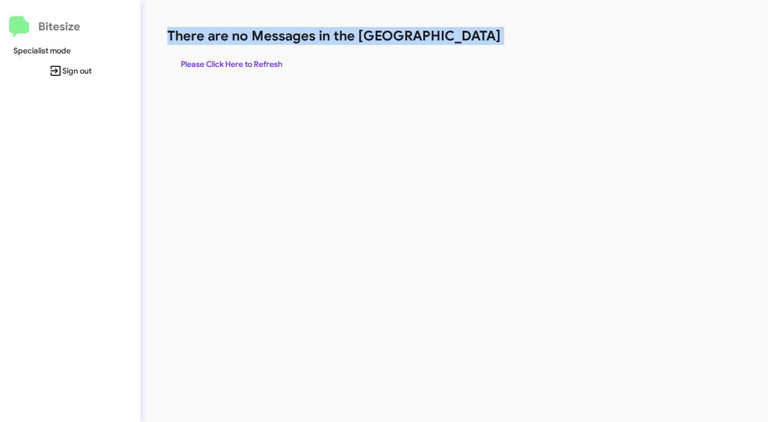
click at [452, 40] on h1 "There are no Messages in the [GEOGRAPHIC_DATA]" at bounding box center [401, 36] width 469 height 18
click at [263, 54] on span "Please Click Here to Refresh" at bounding box center [232, 64] width 102 height 20
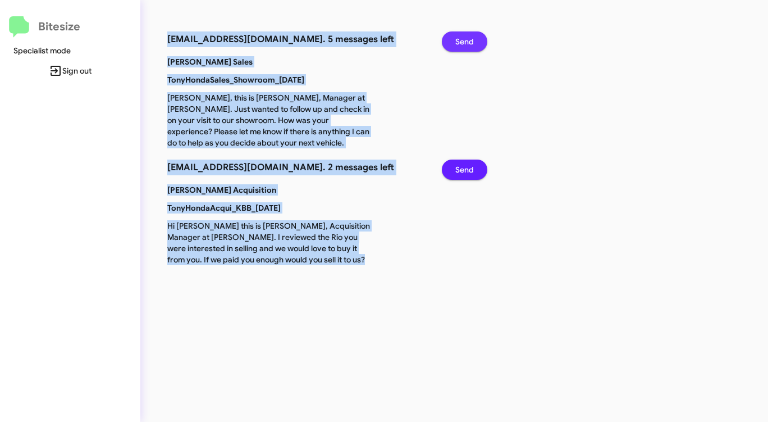
click at [463, 38] on span "Send" at bounding box center [464, 41] width 19 height 20
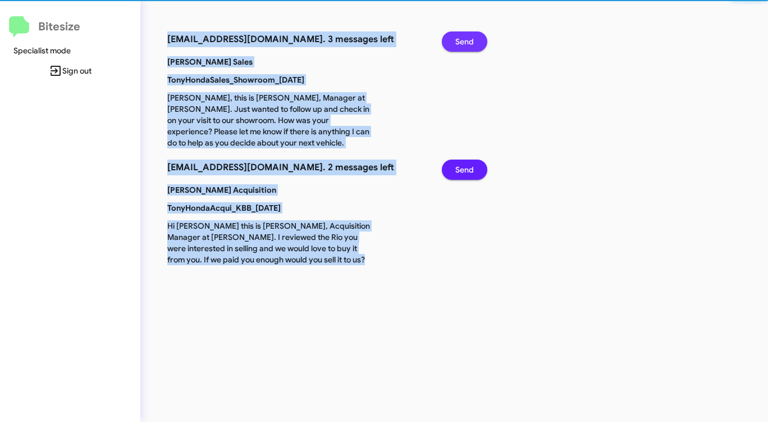
click at [463, 39] on span "Send" at bounding box center [464, 41] width 19 height 20
click at [463, 159] on span "Send" at bounding box center [464, 169] width 19 height 20
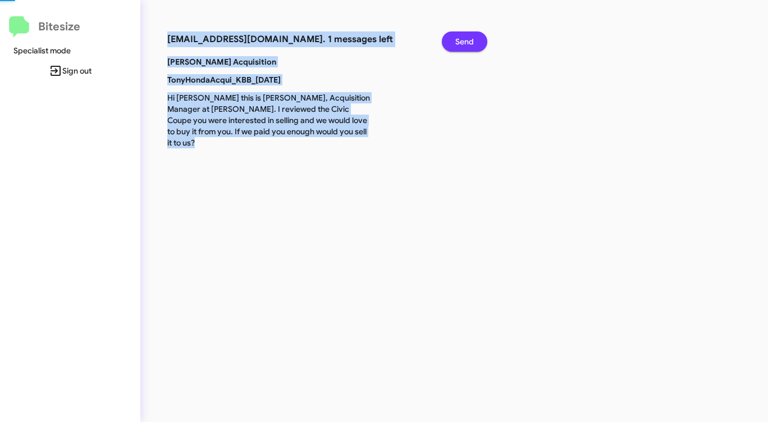
click at [463, 39] on span "Send" at bounding box center [464, 41] width 19 height 20
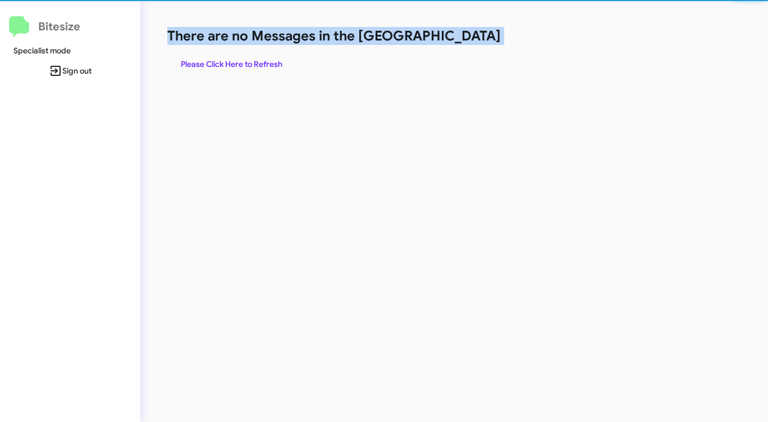
click at [463, 39] on h1 "There are no Messages in the [GEOGRAPHIC_DATA]" at bounding box center [401, 36] width 469 height 18
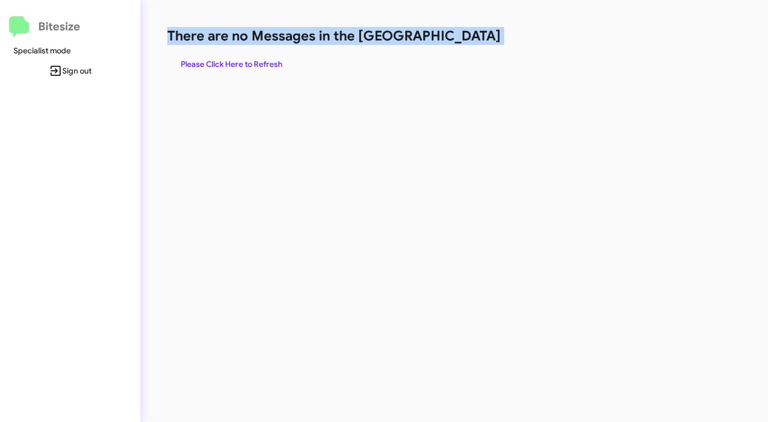
click at [463, 39] on h1 "There are no Messages in the [GEOGRAPHIC_DATA]" at bounding box center [401, 36] width 469 height 18
click at [248, 61] on span "Please Click Here to Refresh" at bounding box center [232, 64] width 102 height 20
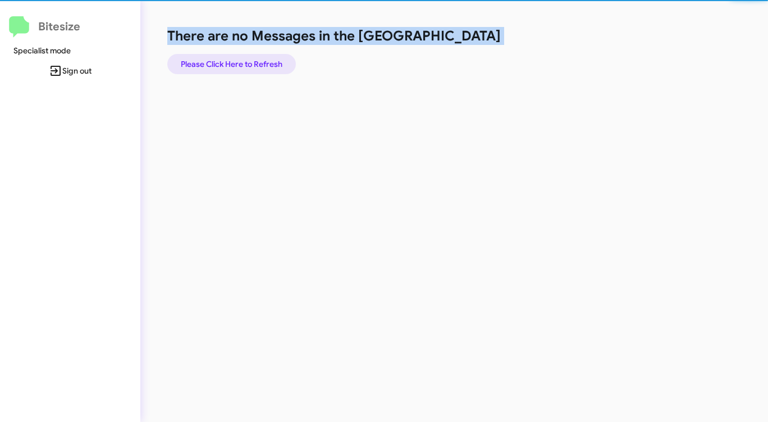
click at [248, 61] on span "Please Click Here to Refresh" at bounding box center [232, 64] width 102 height 20
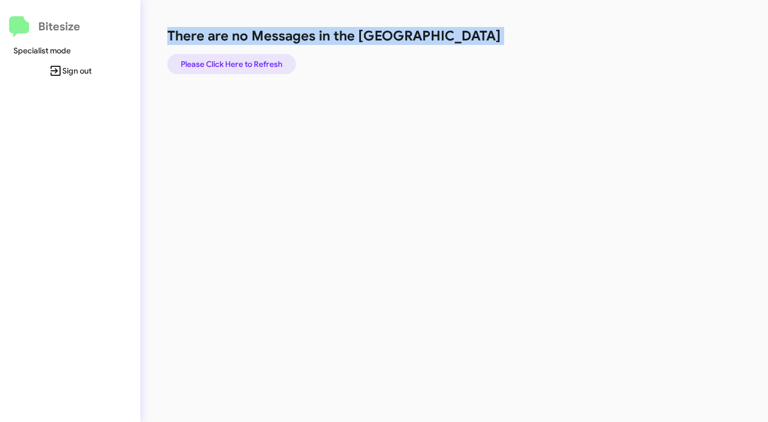
click at [248, 61] on span "Please Click Here to Refresh" at bounding box center [232, 64] width 102 height 20
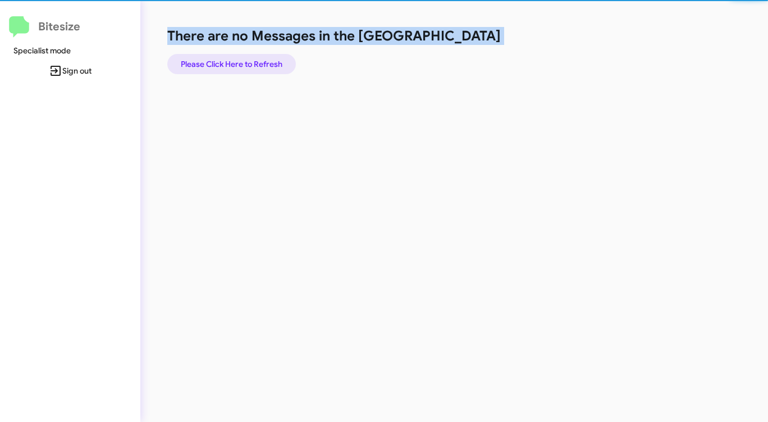
click at [248, 61] on span "Please Click Here to Refresh" at bounding box center [232, 64] width 102 height 20
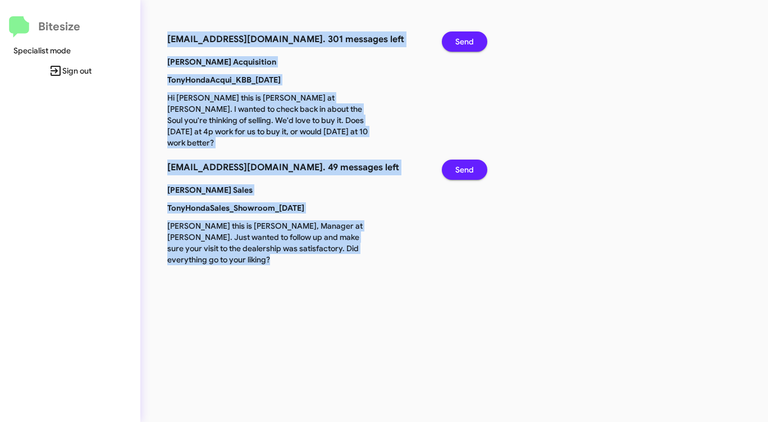
click at [478, 43] on button "Send" at bounding box center [464, 41] width 45 height 20
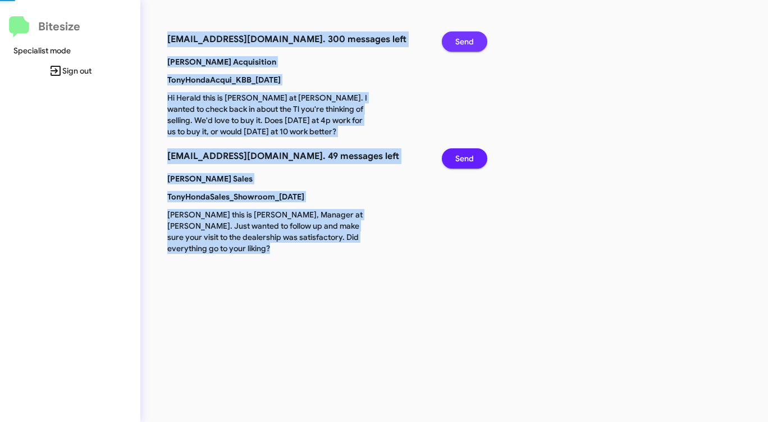
click at [478, 43] on button "Send" at bounding box center [464, 41] width 45 height 20
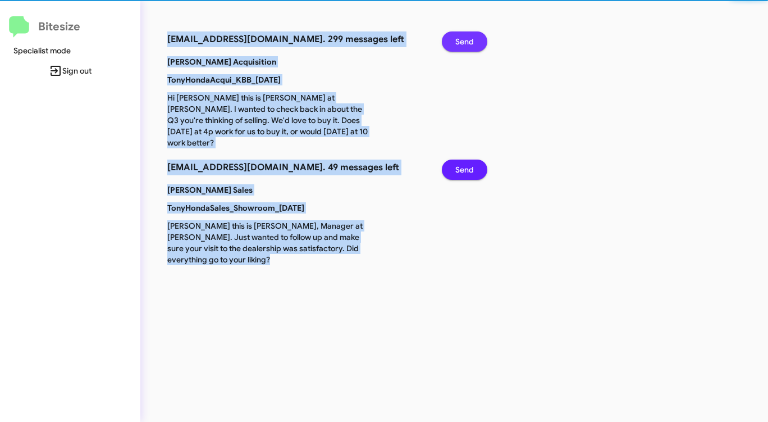
click at [478, 43] on button "Send" at bounding box center [464, 41] width 45 height 20
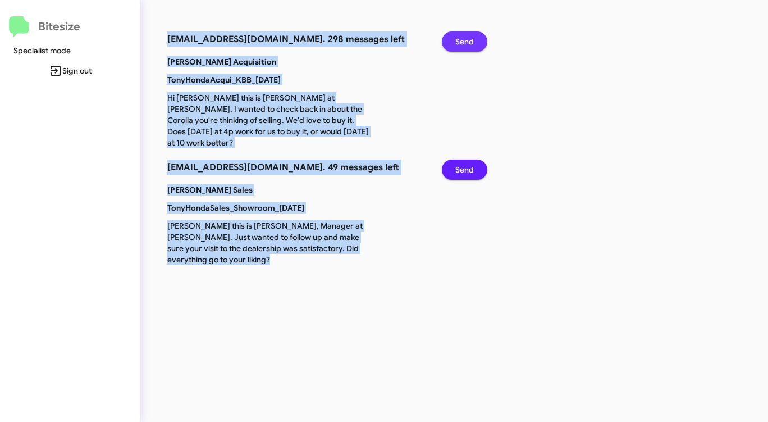
click at [478, 43] on button "Send" at bounding box center [464, 41] width 45 height 20
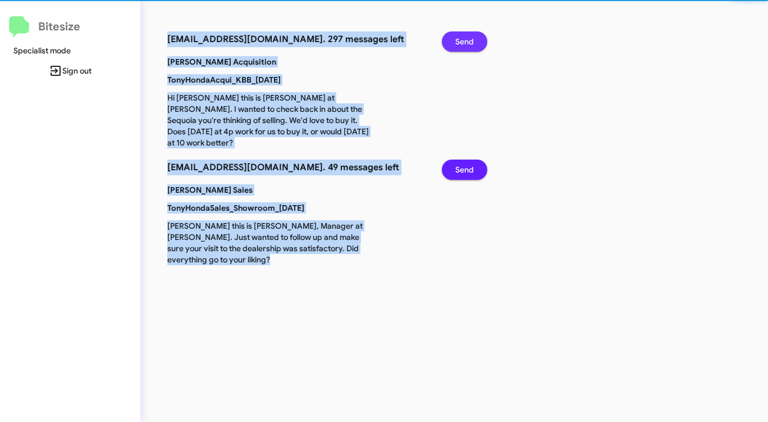
click at [478, 43] on button "Send" at bounding box center [464, 41] width 45 height 20
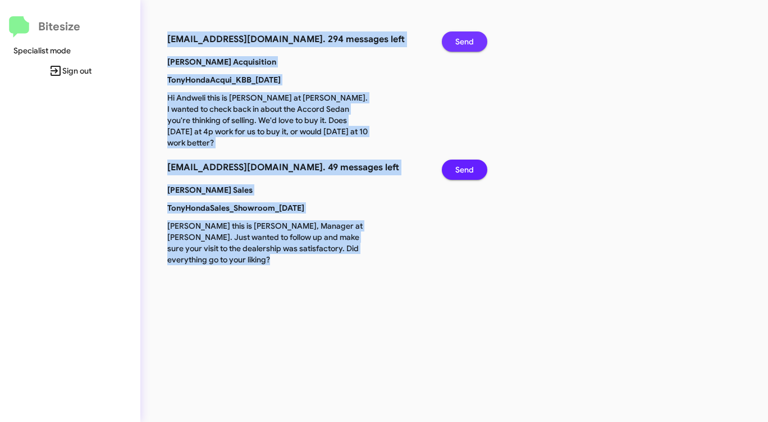
click at [478, 43] on button "Send" at bounding box center [464, 41] width 45 height 20
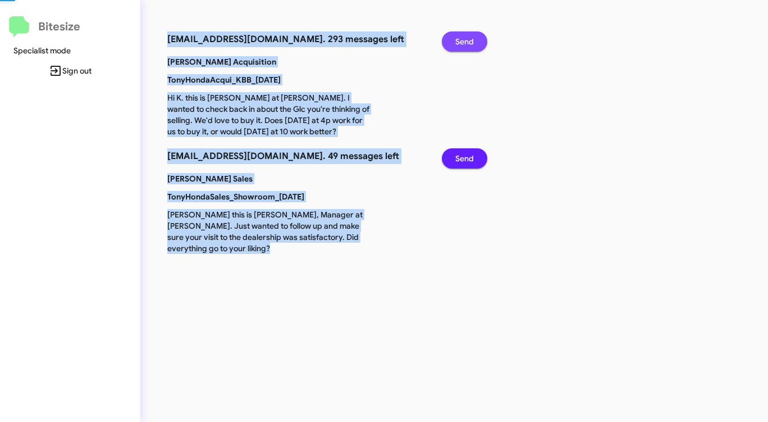
click at [478, 43] on button "Send" at bounding box center [464, 41] width 45 height 20
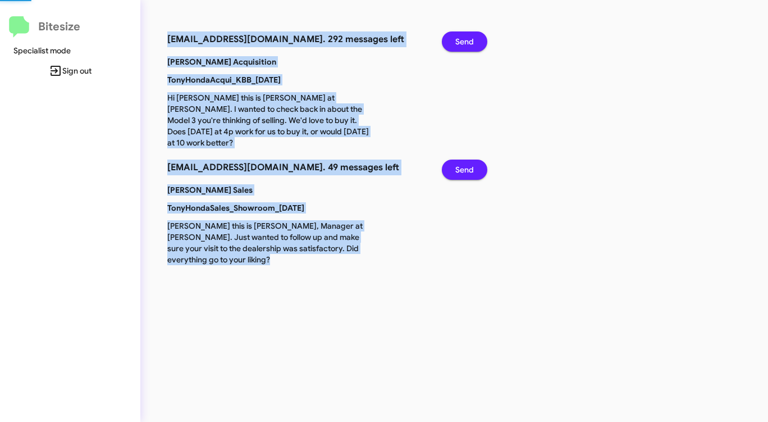
click at [478, 43] on button "Send" at bounding box center [464, 41] width 45 height 20
click at [477, 44] on button "Send" at bounding box center [464, 41] width 45 height 20
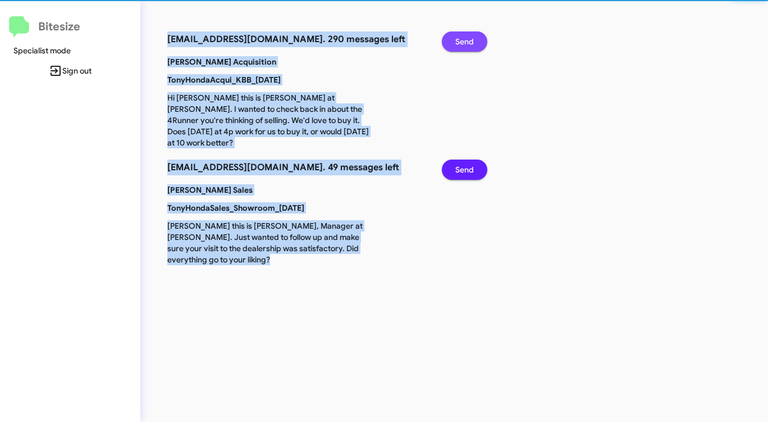
click at [477, 44] on button "Send" at bounding box center [464, 41] width 45 height 20
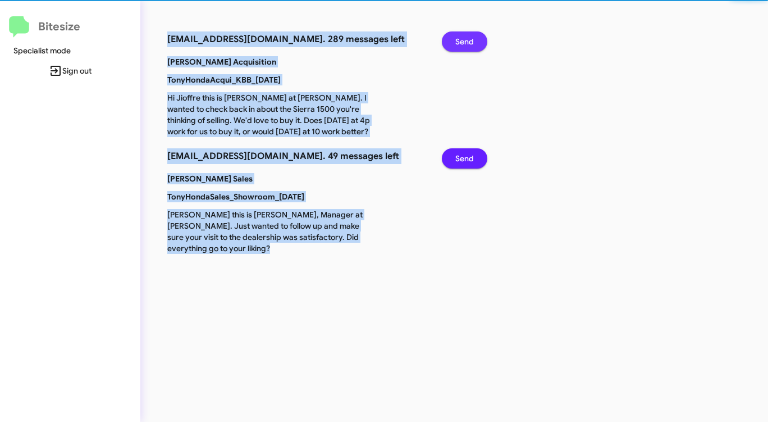
click at [476, 44] on button "Send" at bounding box center [464, 41] width 45 height 20
click at [475, 44] on button "Send" at bounding box center [464, 41] width 45 height 20
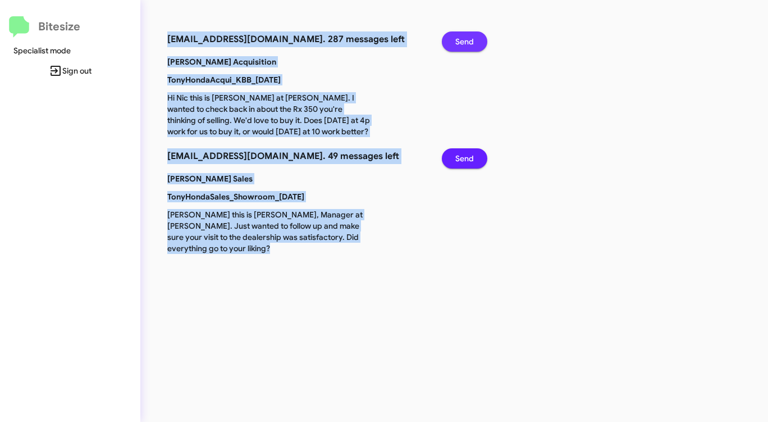
click at [473, 44] on button "Send" at bounding box center [464, 41] width 45 height 20
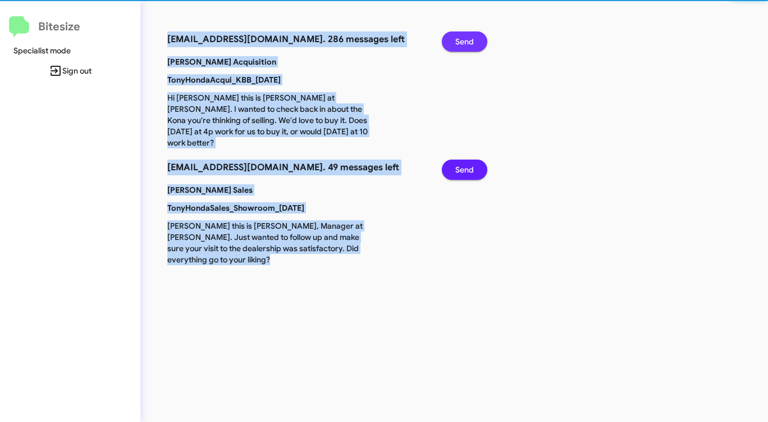
click at [473, 44] on span "Send" at bounding box center [464, 41] width 19 height 20
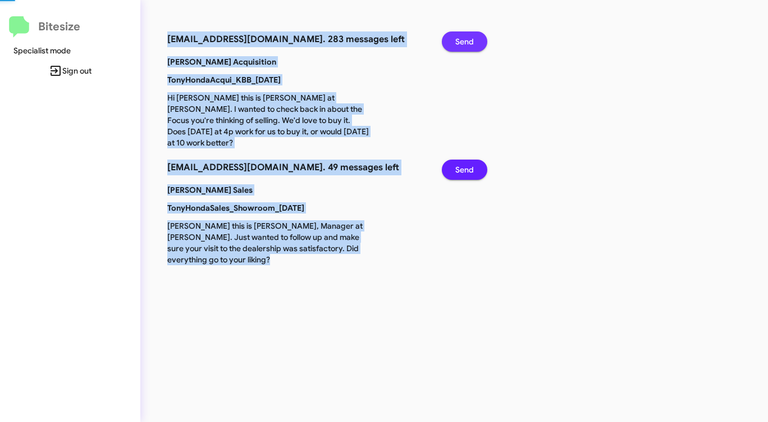
click at [473, 44] on span "Send" at bounding box center [464, 41] width 19 height 20
click at [472, 44] on span "Send" at bounding box center [464, 41] width 19 height 20
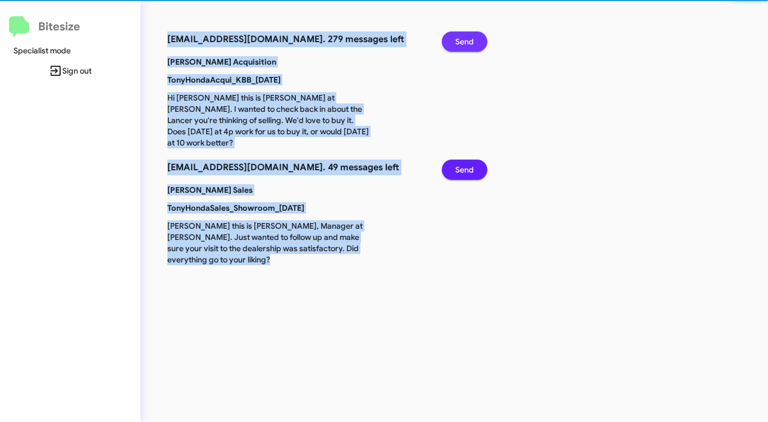
click at [472, 44] on span "Send" at bounding box center [464, 41] width 19 height 20
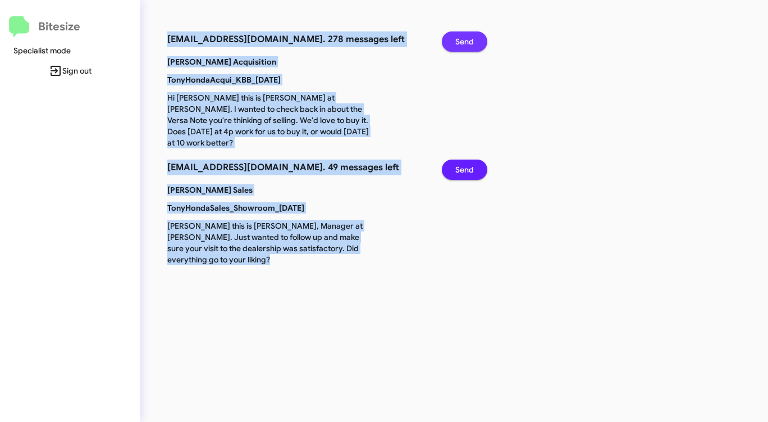
click at [471, 44] on span "Send" at bounding box center [464, 41] width 19 height 20
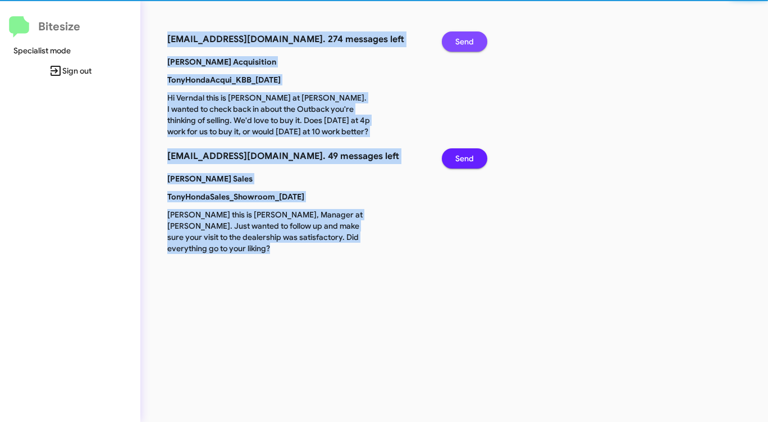
click at [471, 44] on span "Send" at bounding box center [464, 41] width 19 height 20
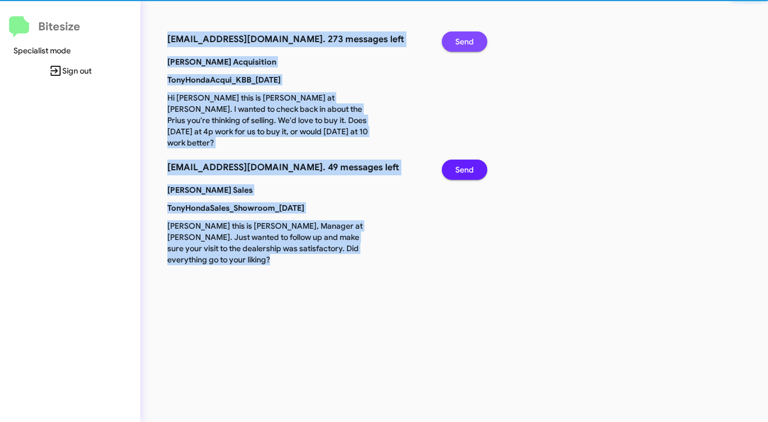
click at [471, 44] on span "Send" at bounding box center [464, 41] width 19 height 20
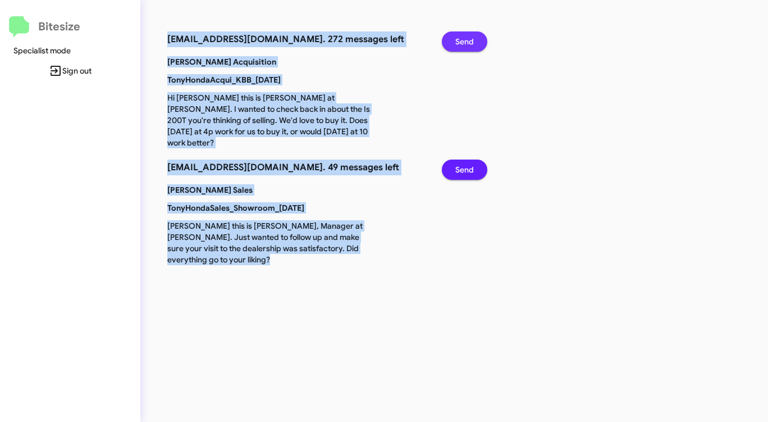
click at [471, 44] on span "Send" at bounding box center [464, 41] width 19 height 20
click at [470, 44] on span "Send" at bounding box center [464, 41] width 19 height 20
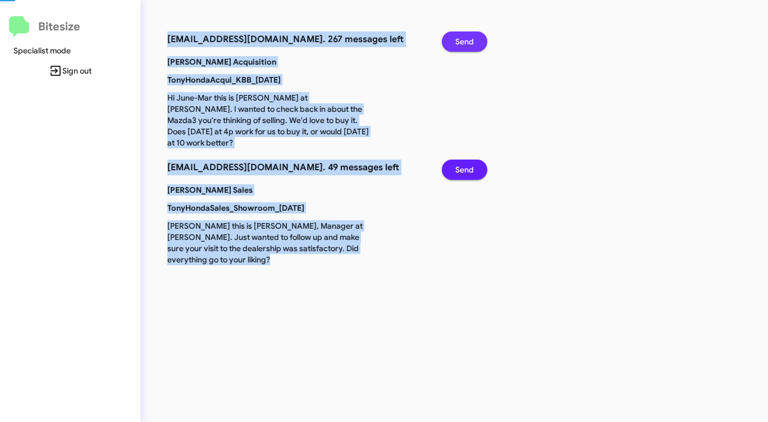
click at [470, 44] on span "Send" at bounding box center [464, 41] width 19 height 20
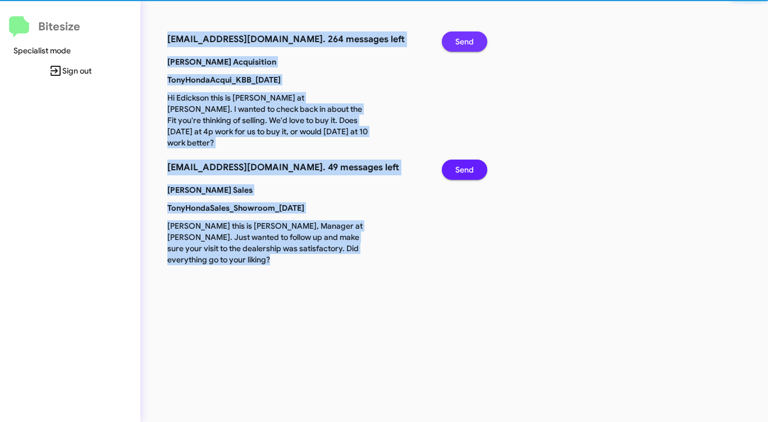
click at [470, 44] on span "Send" at bounding box center [464, 41] width 19 height 20
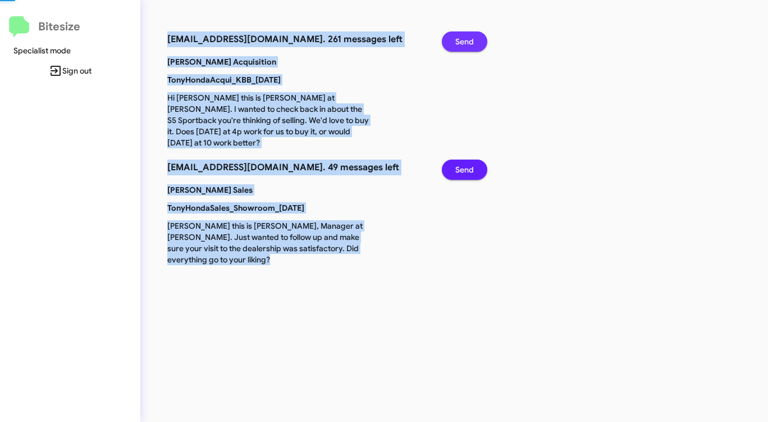
click at [470, 44] on span "Send" at bounding box center [464, 41] width 19 height 20
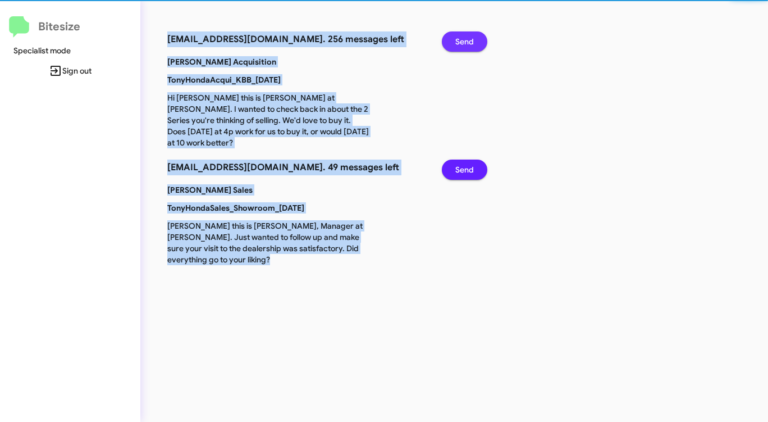
click at [470, 44] on span "Send" at bounding box center [464, 41] width 19 height 20
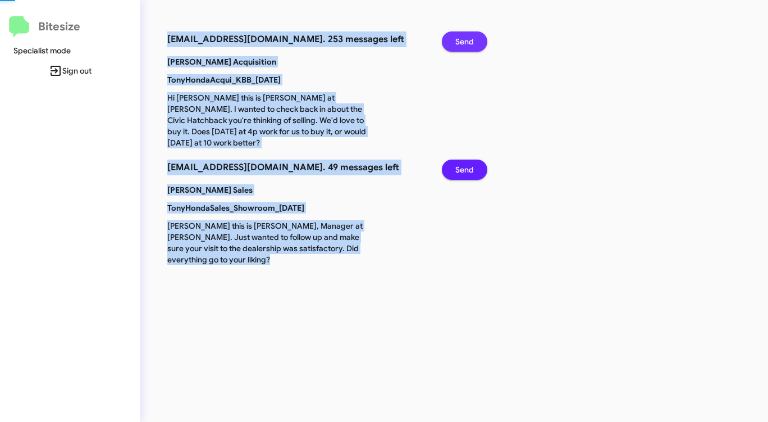
click at [470, 44] on span "Send" at bounding box center [464, 41] width 19 height 20
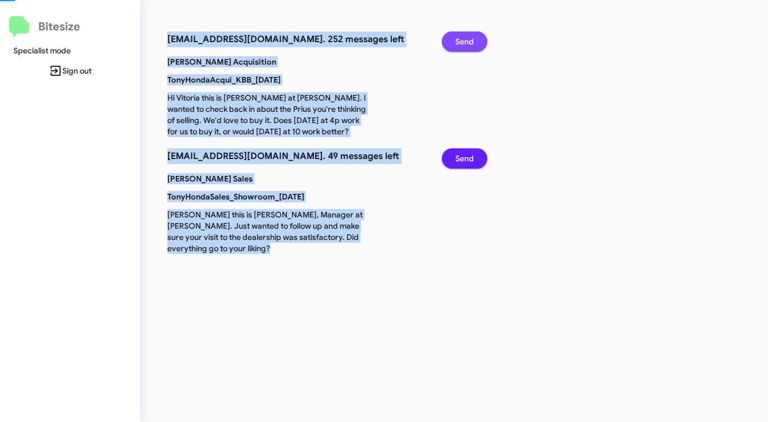
click at [470, 44] on span "Send" at bounding box center [464, 41] width 19 height 20
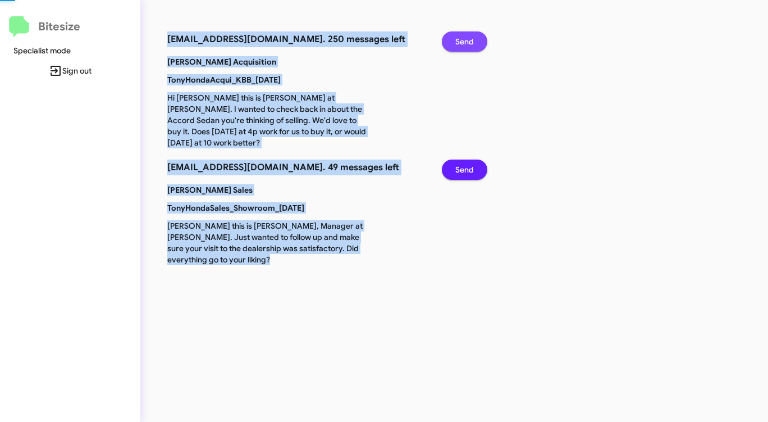
click at [470, 44] on span "Send" at bounding box center [464, 41] width 19 height 20
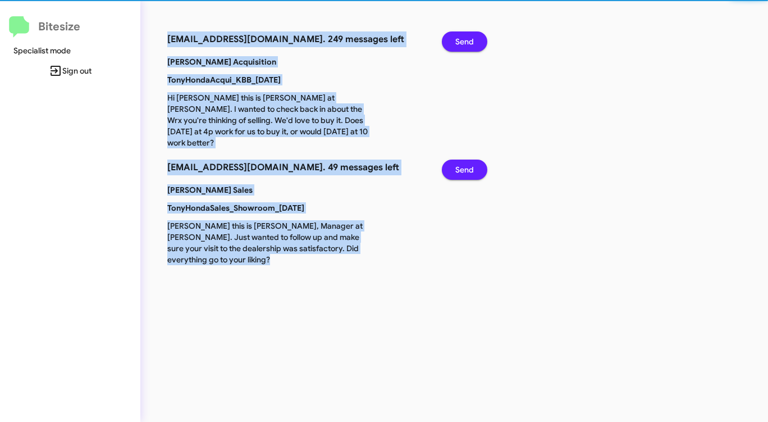
click at [470, 44] on span "Send" at bounding box center [464, 41] width 19 height 20
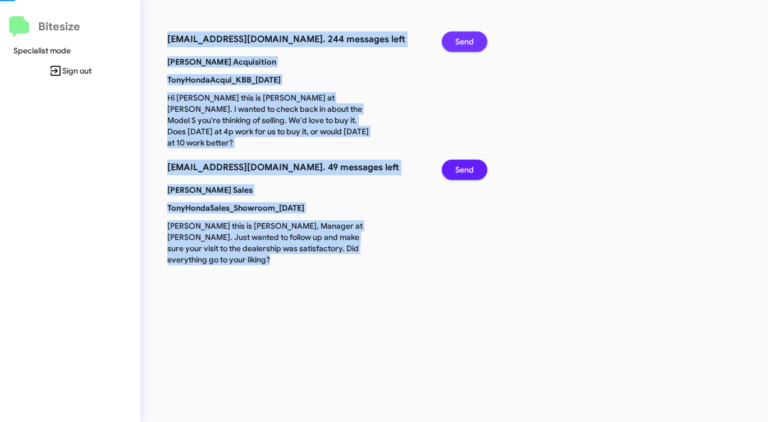
click at [470, 44] on span "Send" at bounding box center [464, 41] width 19 height 20
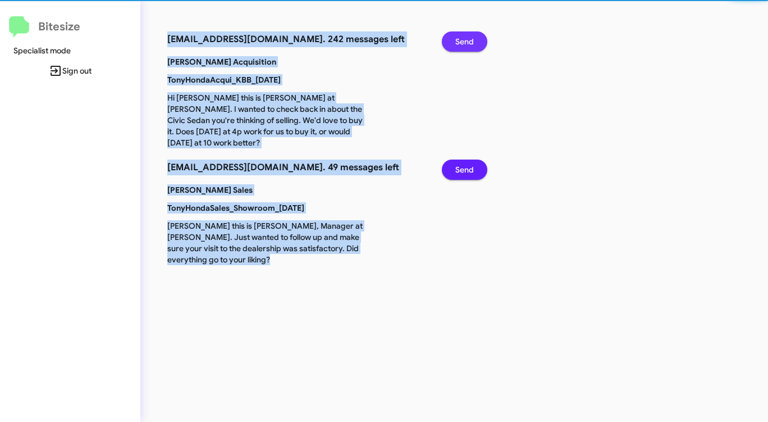
click at [470, 44] on span "Send" at bounding box center [464, 41] width 19 height 20
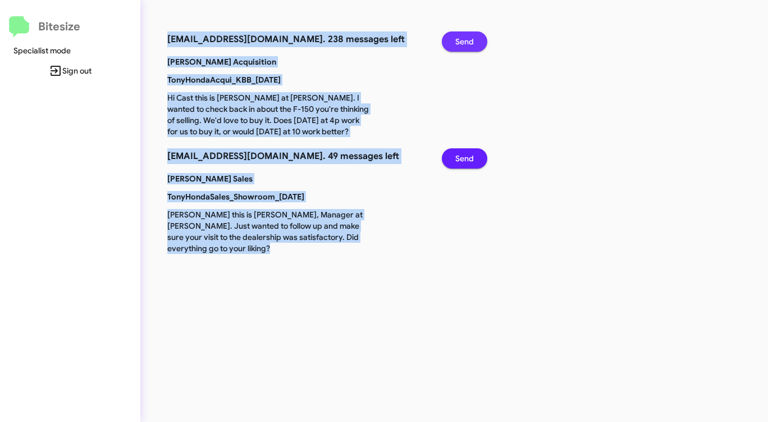
click at [470, 44] on span "Send" at bounding box center [464, 41] width 19 height 20
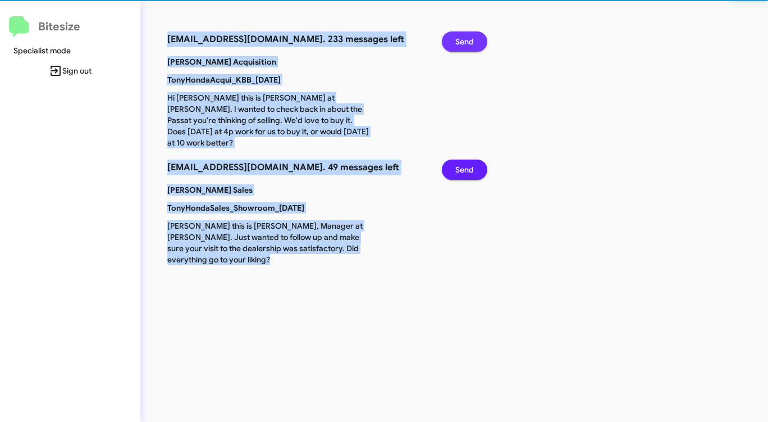
click at [470, 44] on span "Send" at bounding box center [464, 41] width 19 height 20
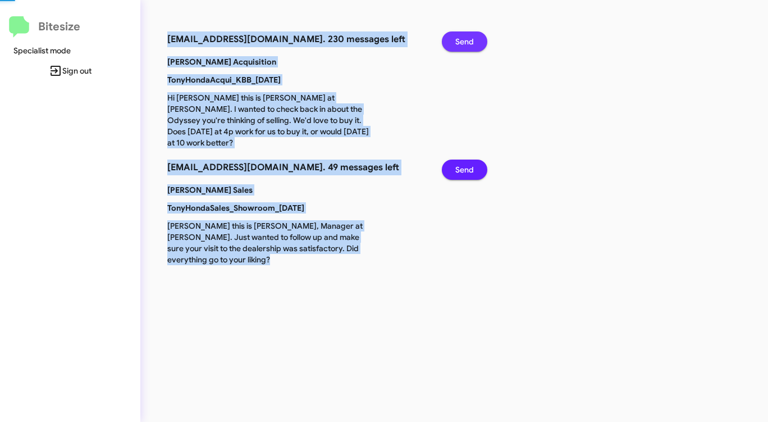
click at [470, 44] on span "Send" at bounding box center [464, 41] width 19 height 20
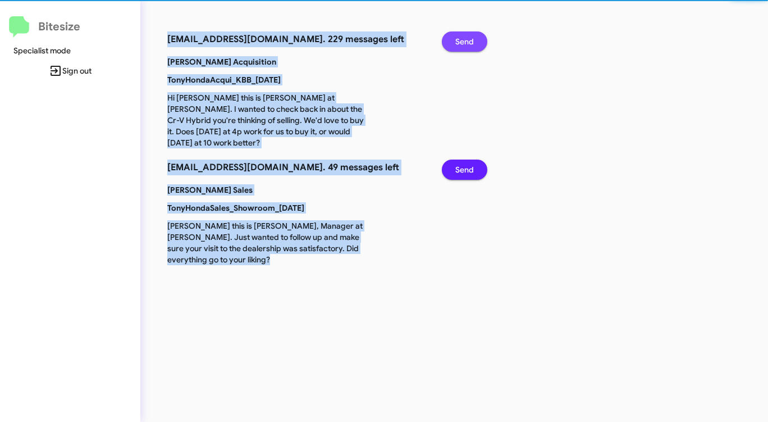
click at [470, 44] on span "Send" at bounding box center [464, 41] width 19 height 20
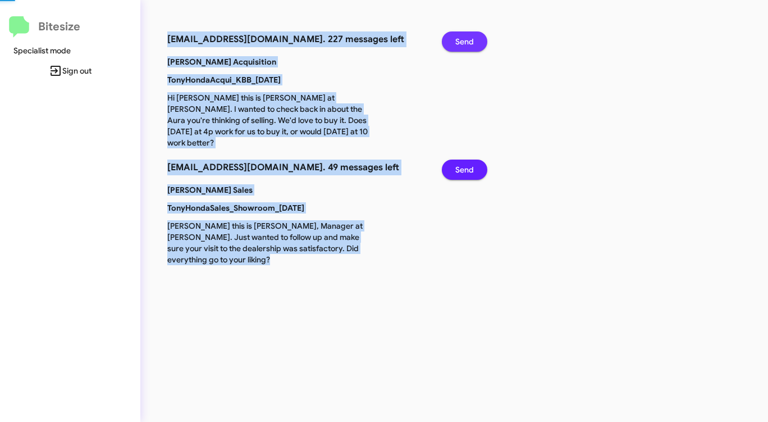
click at [470, 44] on span "Send" at bounding box center [464, 41] width 19 height 20
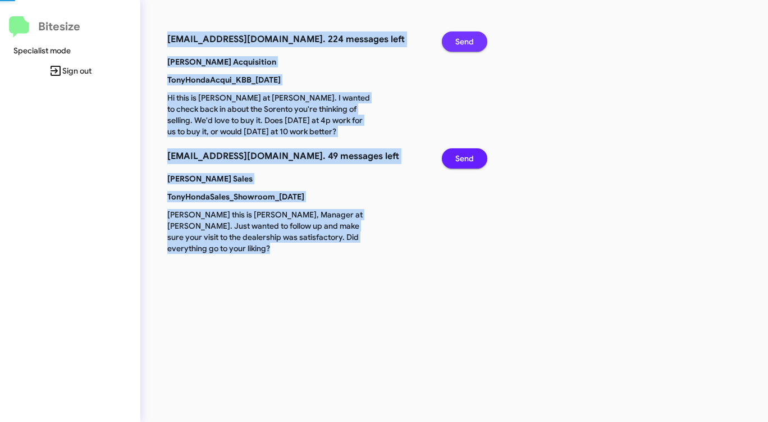
click at [470, 44] on span "Send" at bounding box center [464, 41] width 19 height 20
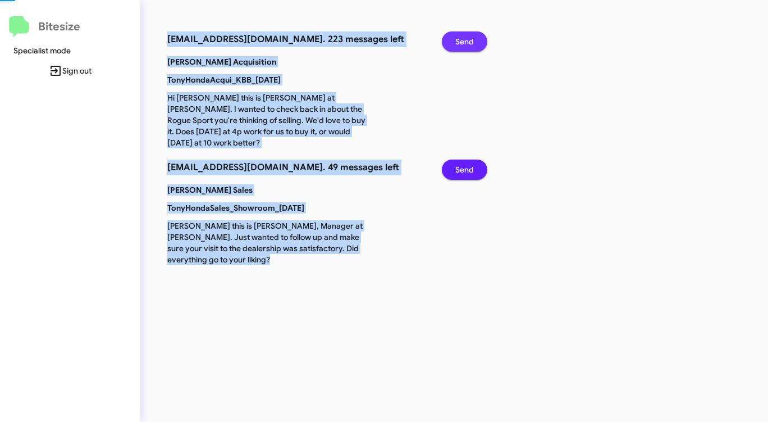
click at [470, 44] on span "Send" at bounding box center [464, 41] width 19 height 20
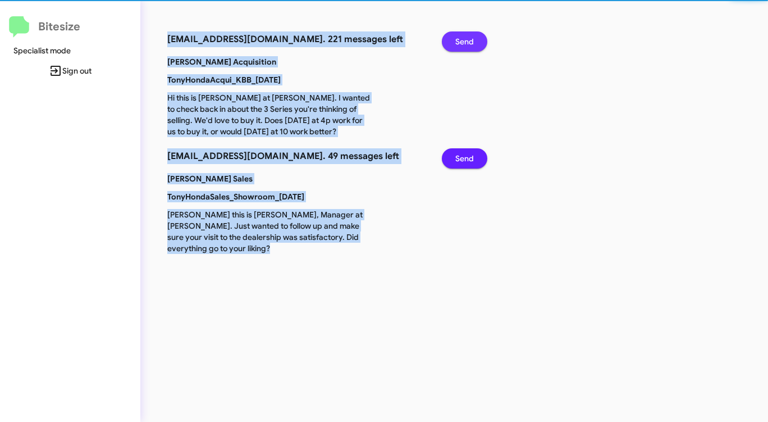
click at [470, 44] on span "Send" at bounding box center [464, 41] width 19 height 20
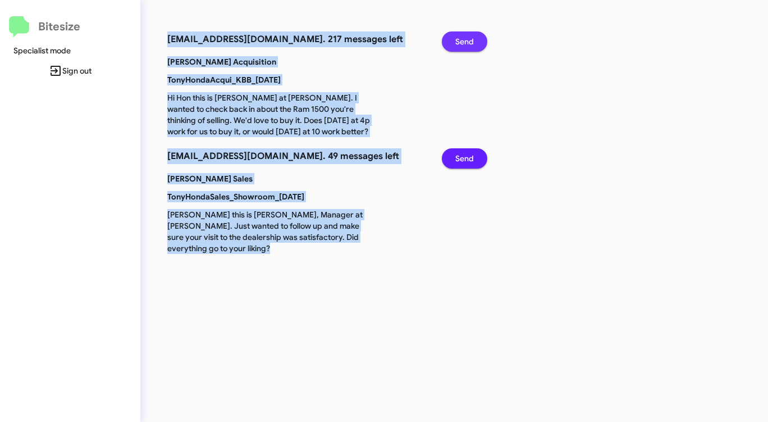
click at [470, 44] on span "Send" at bounding box center [464, 41] width 19 height 20
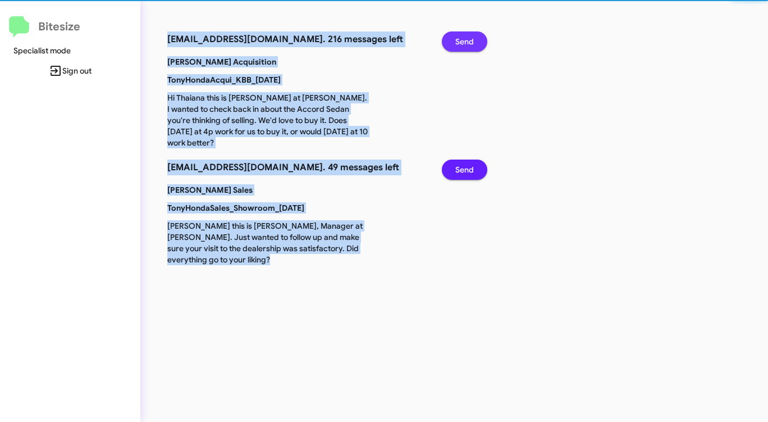
click at [470, 44] on span "Send" at bounding box center [464, 41] width 19 height 20
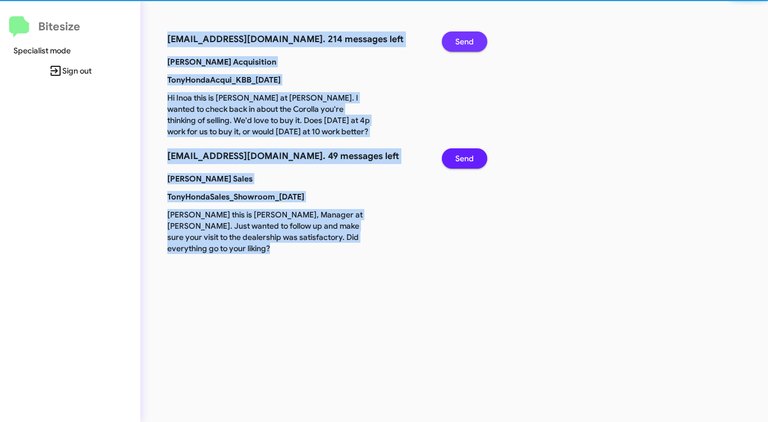
click at [470, 44] on span "Send" at bounding box center [464, 41] width 19 height 20
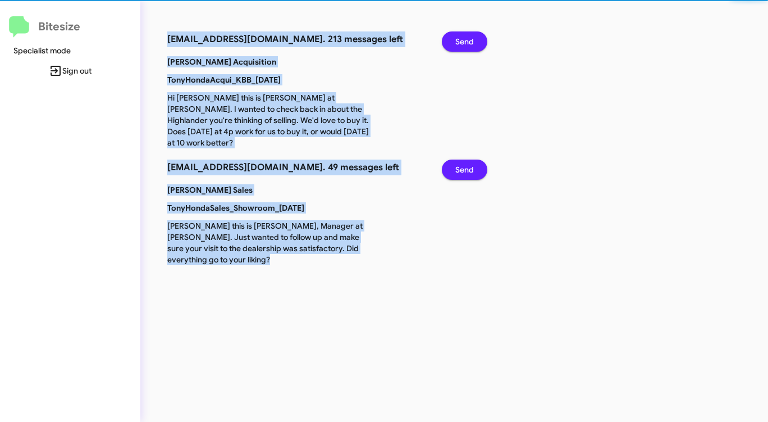
click at [470, 44] on span "Send" at bounding box center [464, 41] width 19 height 20
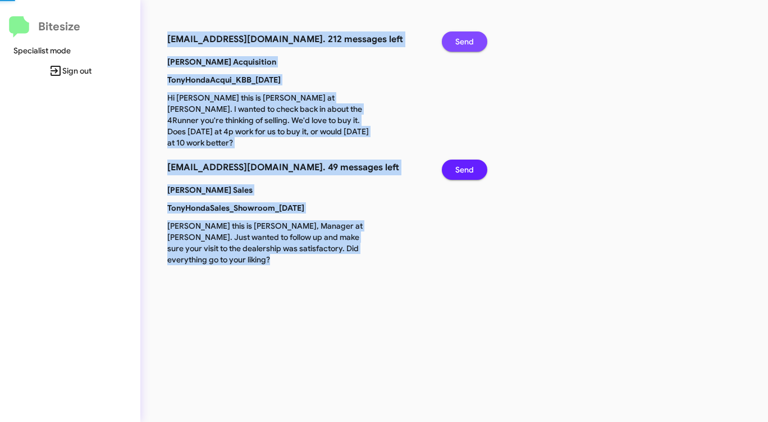
click at [470, 44] on span "Send" at bounding box center [464, 41] width 19 height 20
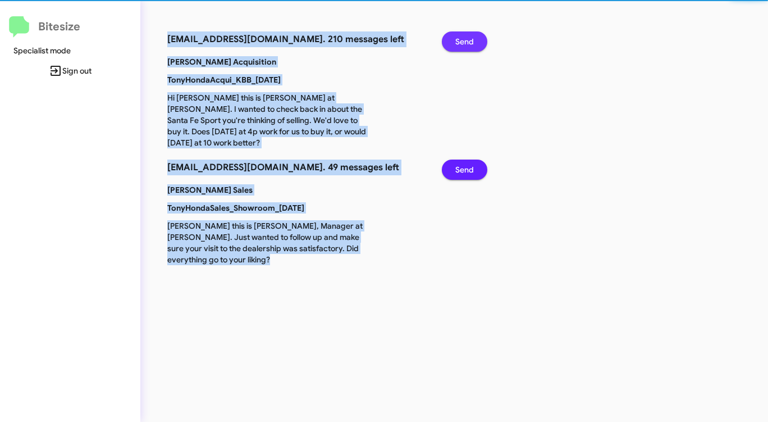
click at [470, 44] on span "Send" at bounding box center [464, 41] width 19 height 20
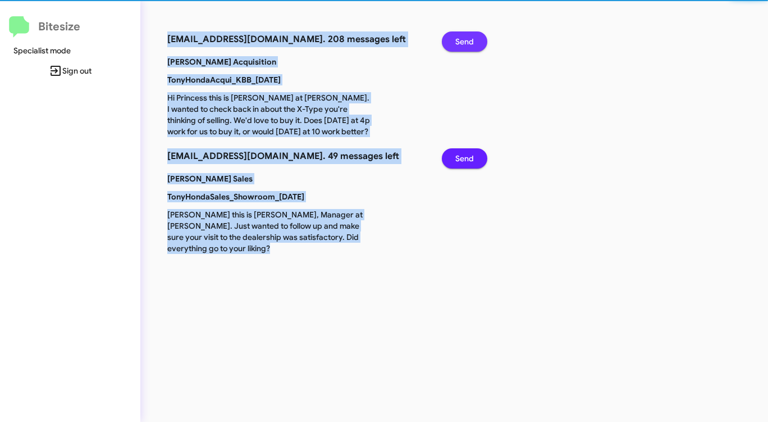
click at [470, 44] on span "Send" at bounding box center [464, 41] width 19 height 20
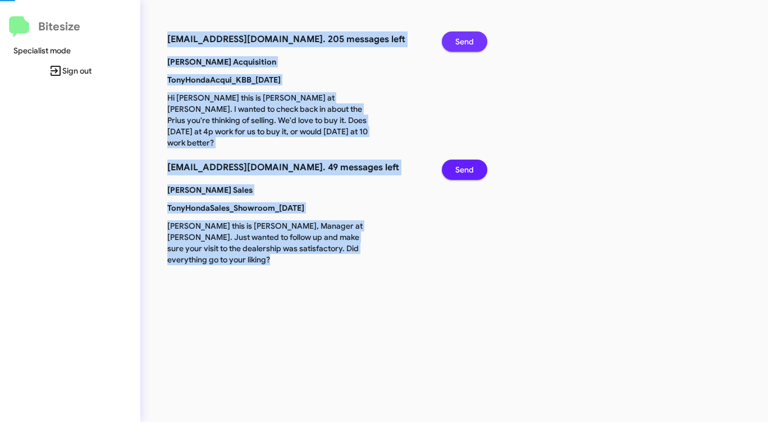
click at [470, 44] on span "Send" at bounding box center [464, 41] width 19 height 20
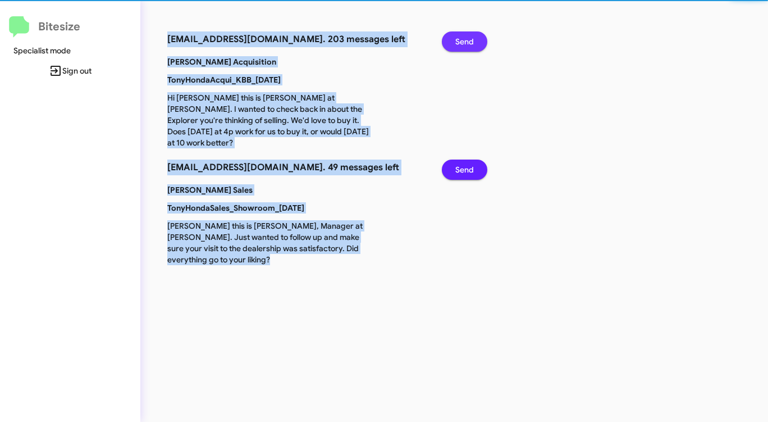
click at [470, 44] on span "Send" at bounding box center [464, 41] width 19 height 20
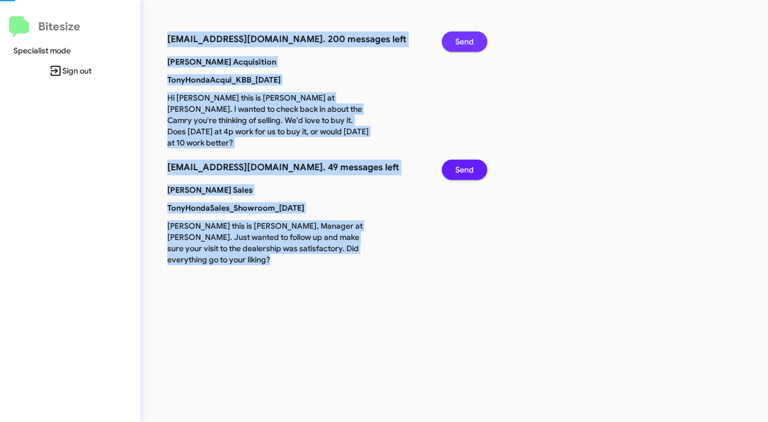
click at [470, 44] on span "Send" at bounding box center [464, 41] width 19 height 20
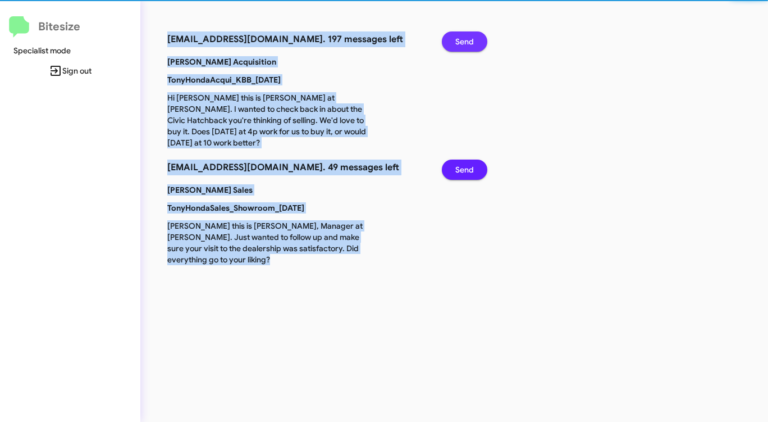
click at [469, 44] on span "Send" at bounding box center [464, 41] width 19 height 20
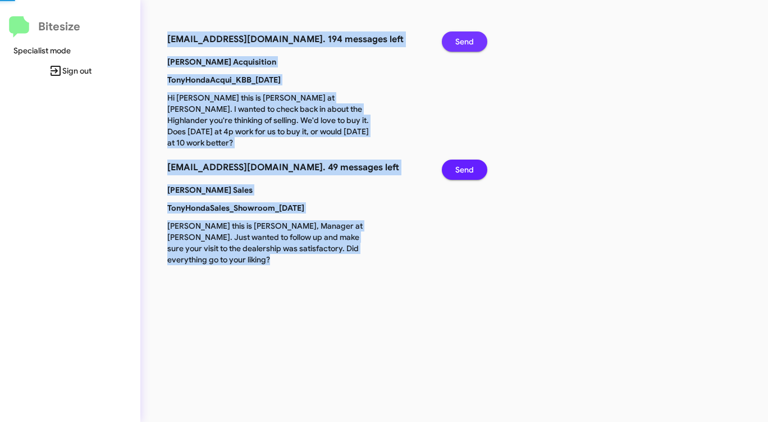
click at [469, 44] on span "Send" at bounding box center [464, 41] width 19 height 20
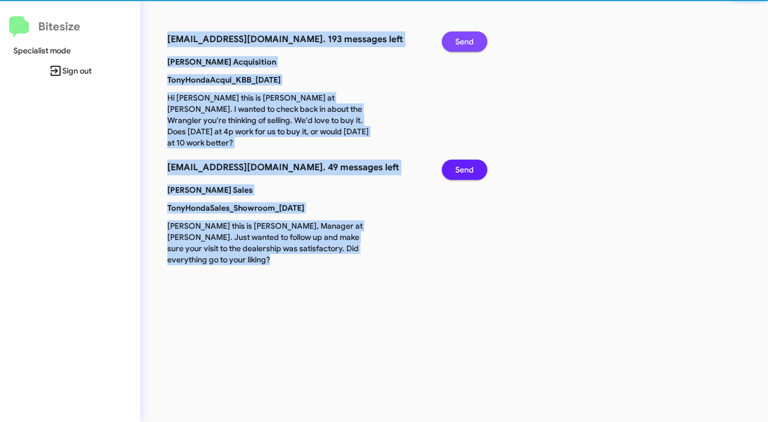
click at [469, 44] on span "Send" at bounding box center [464, 41] width 19 height 20
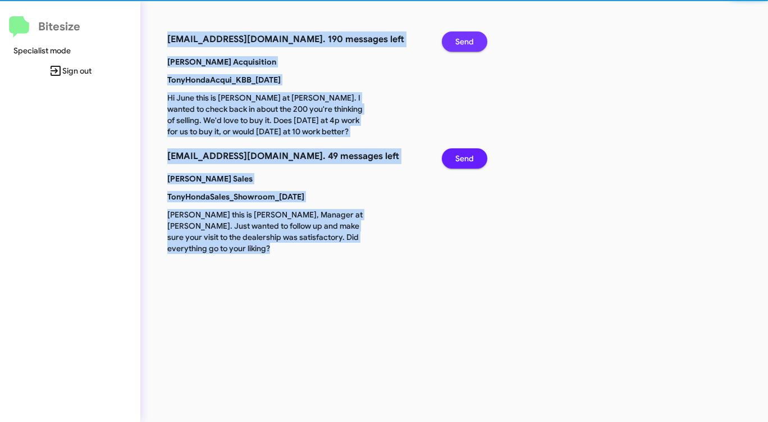
click at [469, 44] on span "Send" at bounding box center [464, 41] width 19 height 20
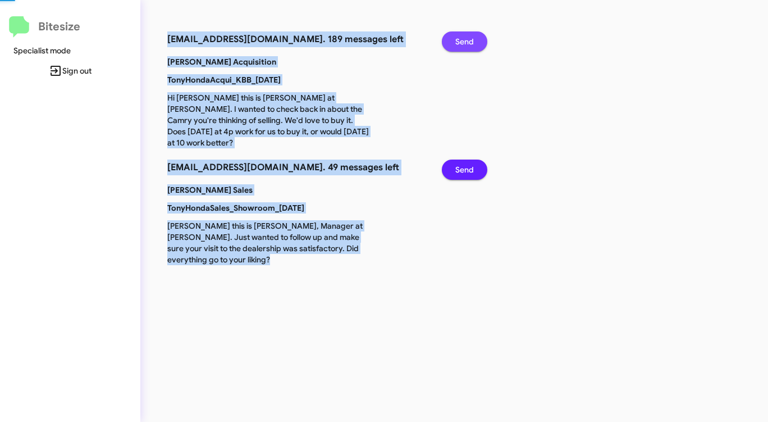
click at [469, 44] on span "Send" at bounding box center [464, 41] width 19 height 20
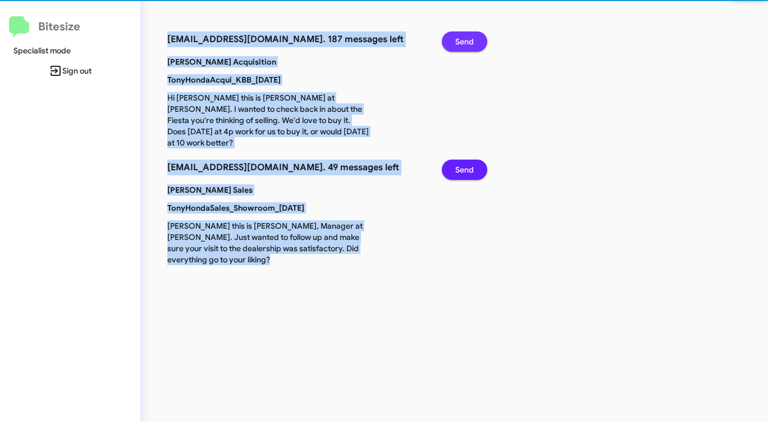
click at [469, 44] on span "Send" at bounding box center [464, 41] width 19 height 20
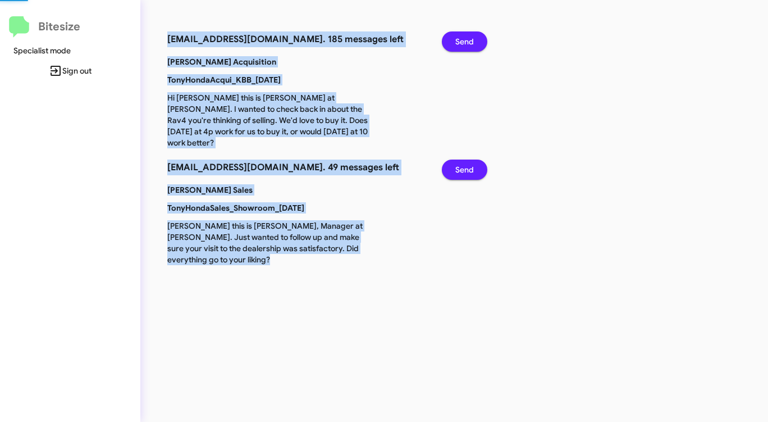
click at [468, 44] on span "Send" at bounding box center [464, 41] width 19 height 20
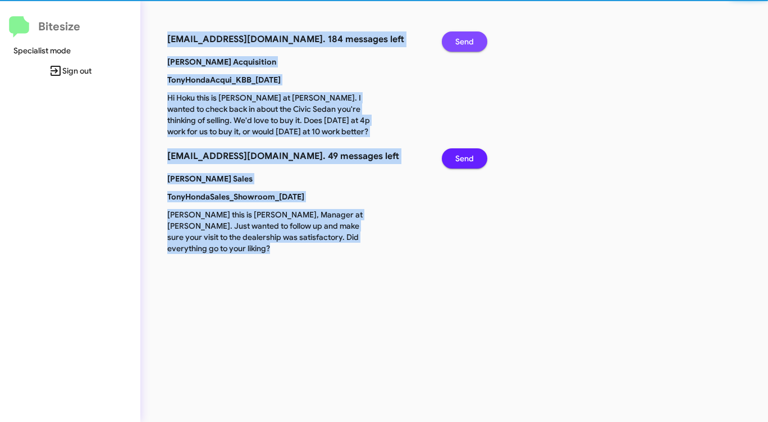
click at [468, 44] on span "Send" at bounding box center [464, 41] width 19 height 20
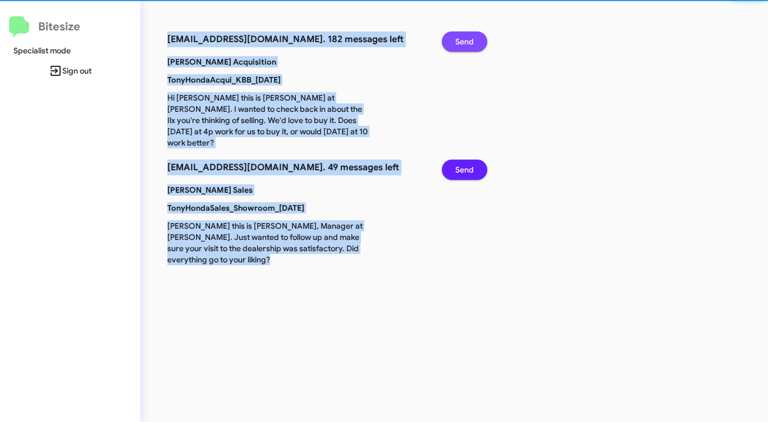
click at [468, 44] on span "Send" at bounding box center [464, 41] width 19 height 20
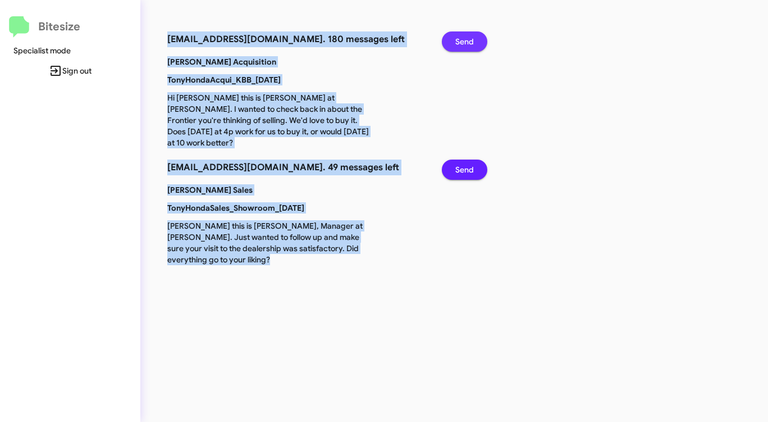
click at [467, 44] on span "Send" at bounding box center [464, 41] width 19 height 20
click at [466, 44] on span "Send" at bounding box center [464, 41] width 19 height 20
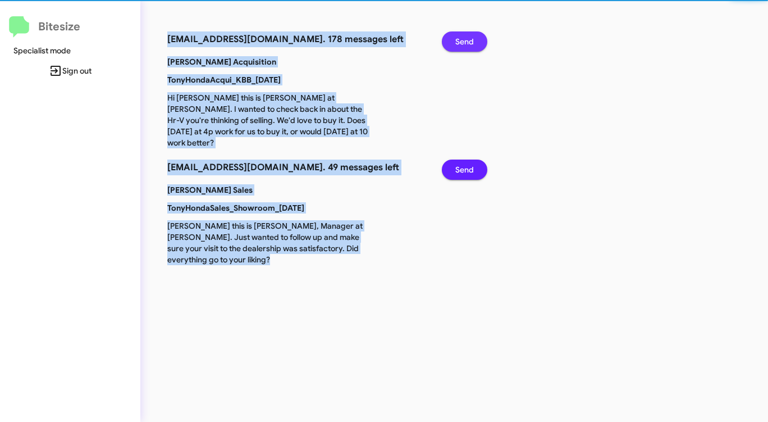
click at [466, 44] on span "Send" at bounding box center [464, 41] width 19 height 20
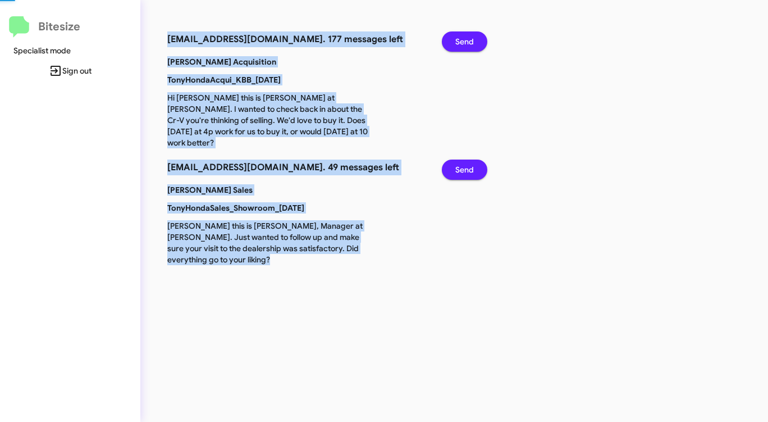
click at [466, 44] on span "Send" at bounding box center [464, 41] width 19 height 20
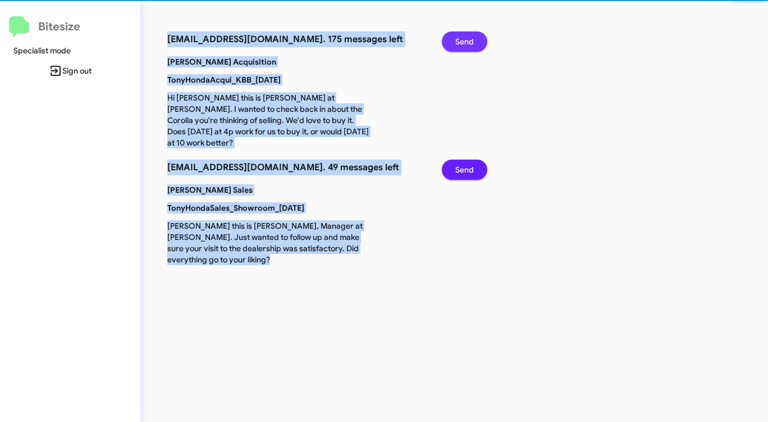
click at [466, 44] on span "Send" at bounding box center [464, 41] width 19 height 20
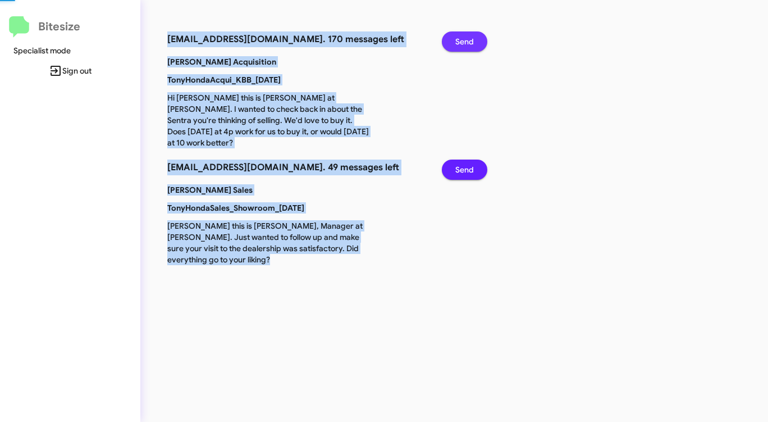
click at [466, 44] on span "Send" at bounding box center [464, 41] width 19 height 20
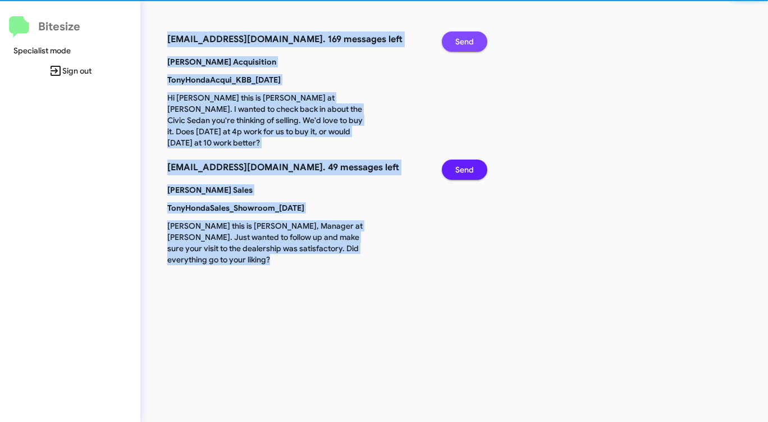
click at [466, 44] on span "Send" at bounding box center [464, 41] width 19 height 20
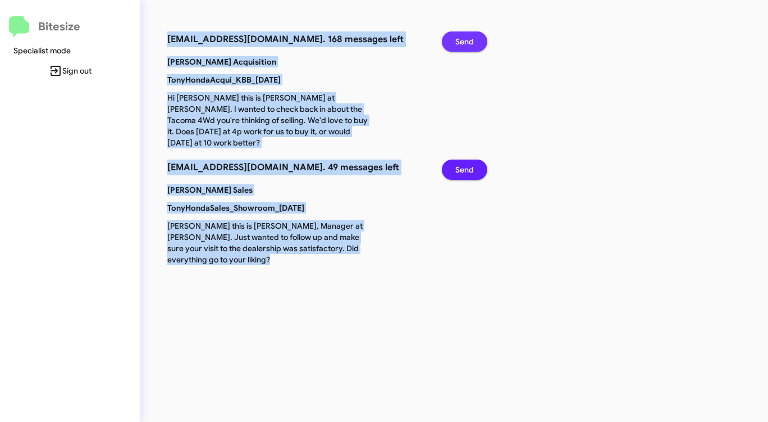
click at [466, 44] on span "Send" at bounding box center [464, 41] width 19 height 20
click at [465, 44] on span "Send" at bounding box center [464, 41] width 19 height 20
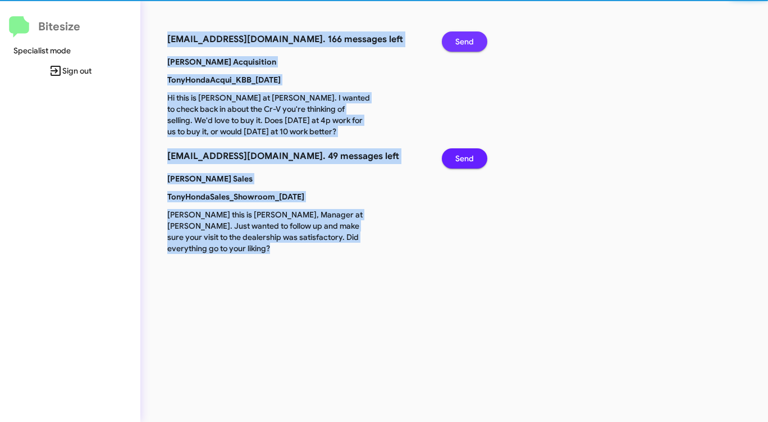
click at [465, 44] on span "Send" at bounding box center [464, 41] width 19 height 20
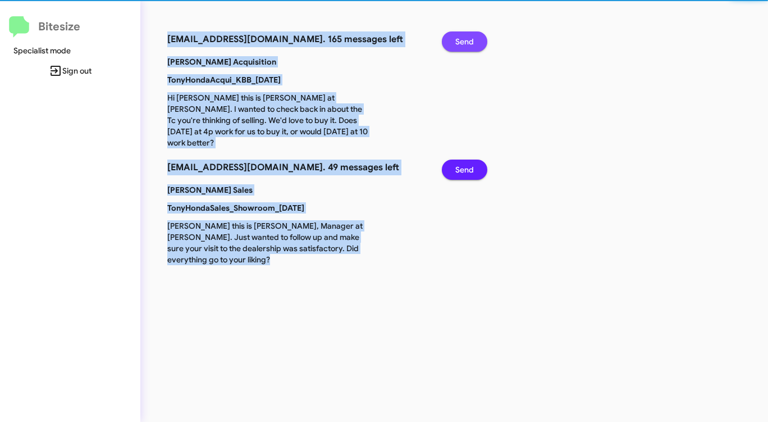
click at [464, 44] on span "Send" at bounding box center [464, 41] width 19 height 20
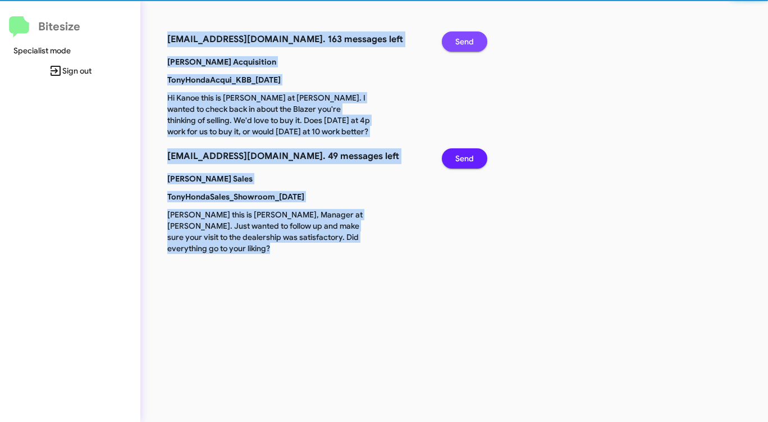
click at [464, 44] on span "Send" at bounding box center [464, 41] width 19 height 20
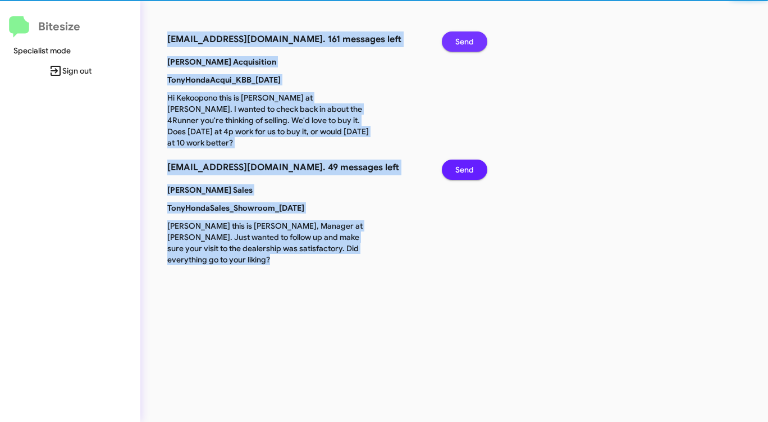
click at [464, 44] on span "Send" at bounding box center [464, 41] width 19 height 20
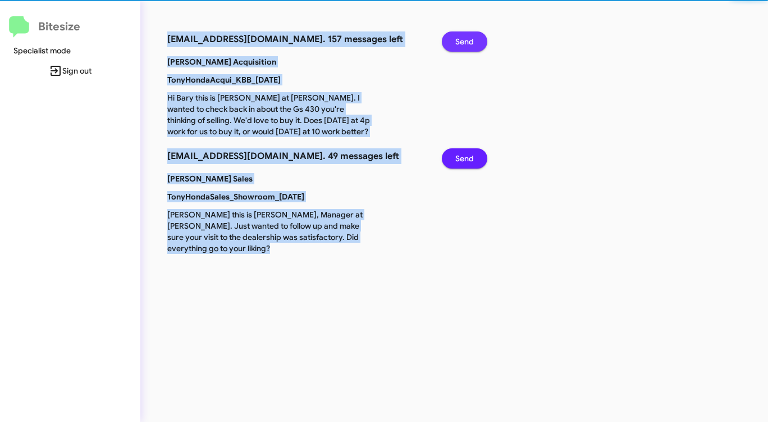
click at [464, 44] on span "Send" at bounding box center [464, 41] width 19 height 20
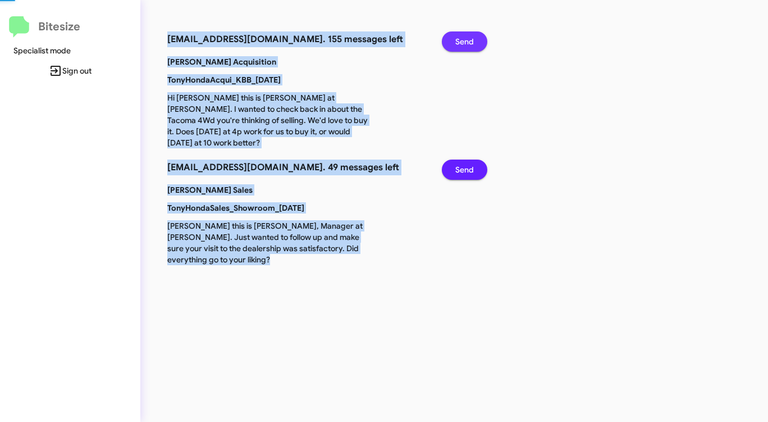
click at [464, 44] on span "Send" at bounding box center [464, 41] width 19 height 20
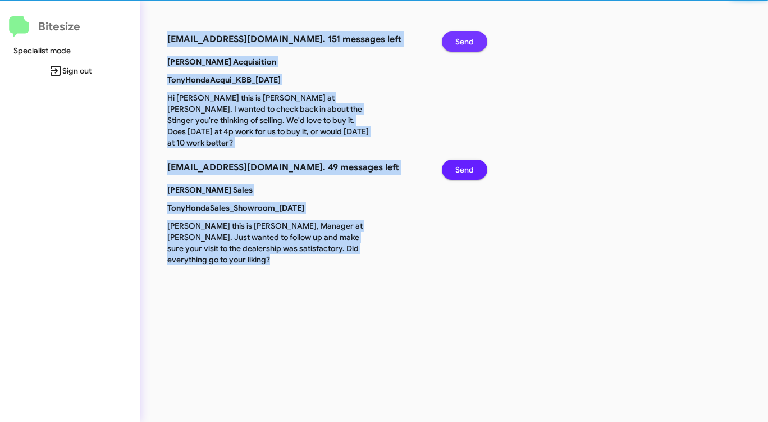
click at [464, 44] on span "Send" at bounding box center [464, 41] width 19 height 20
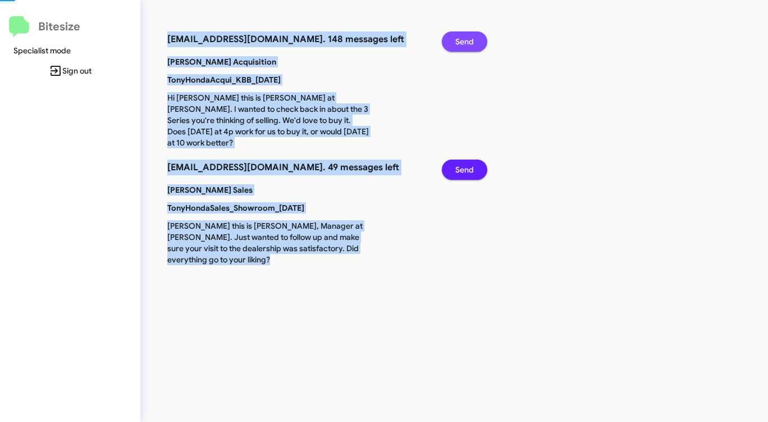
click at [464, 44] on span "Send" at bounding box center [464, 41] width 19 height 20
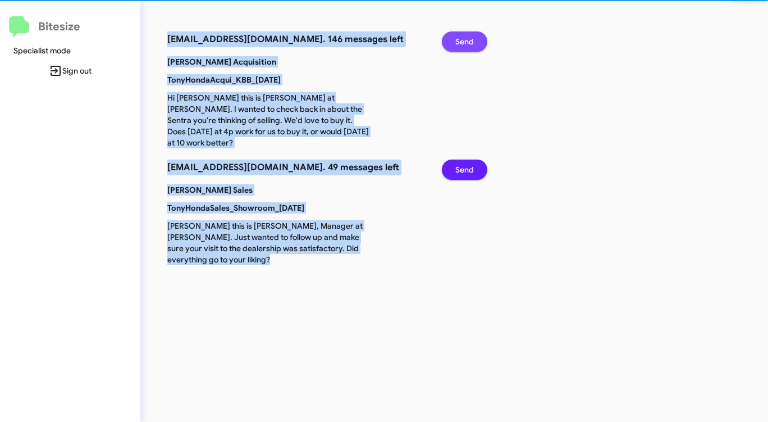
click at [464, 44] on span "Send" at bounding box center [464, 41] width 19 height 20
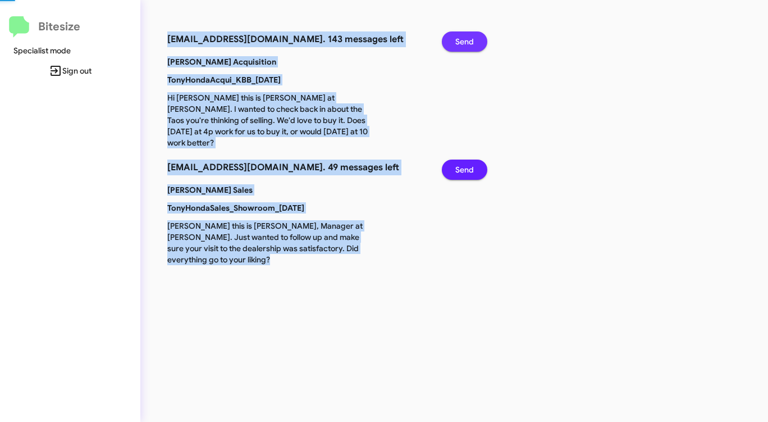
click at [464, 44] on span "Send" at bounding box center [464, 41] width 19 height 20
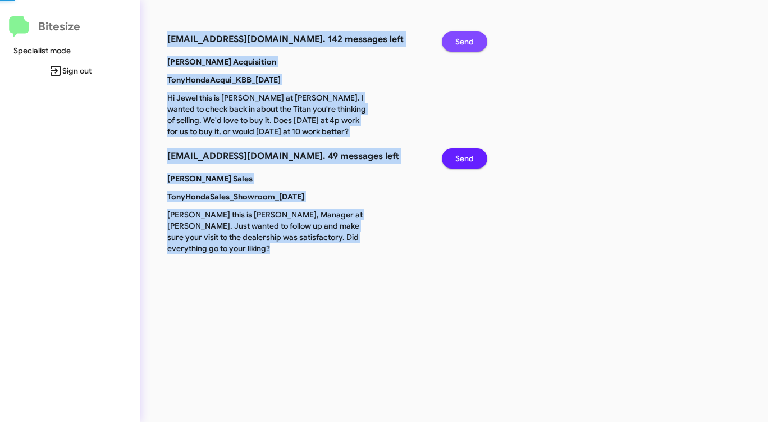
click at [464, 44] on span "Send" at bounding box center [464, 41] width 19 height 20
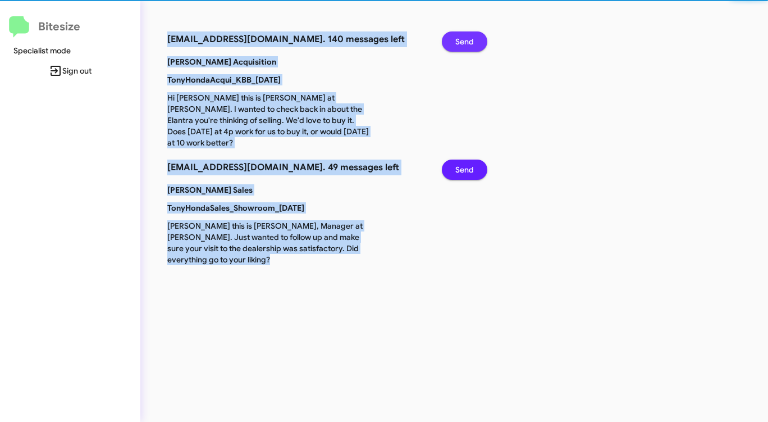
click at [464, 44] on span "Send" at bounding box center [464, 41] width 19 height 20
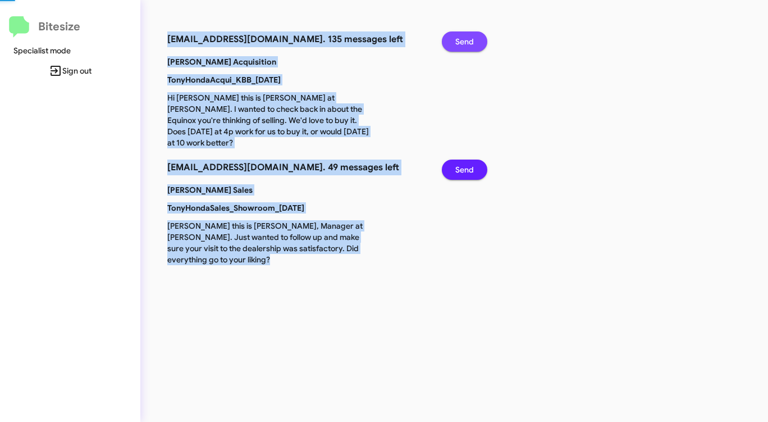
click at [464, 44] on span "Send" at bounding box center [464, 41] width 19 height 20
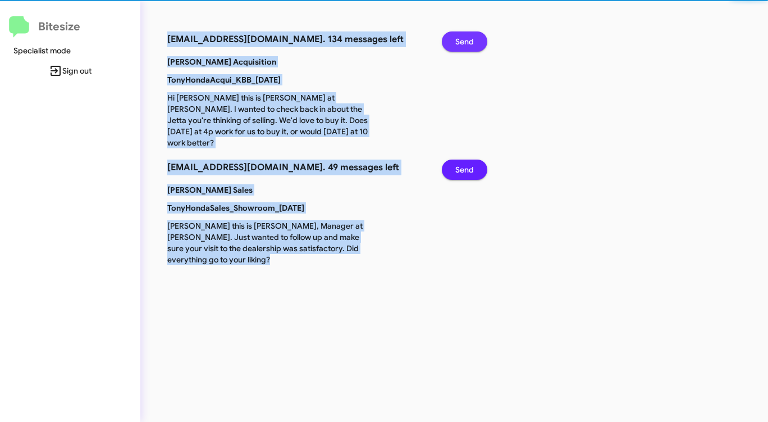
click at [464, 44] on span "Send" at bounding box center [464, 41] width 19 height 20
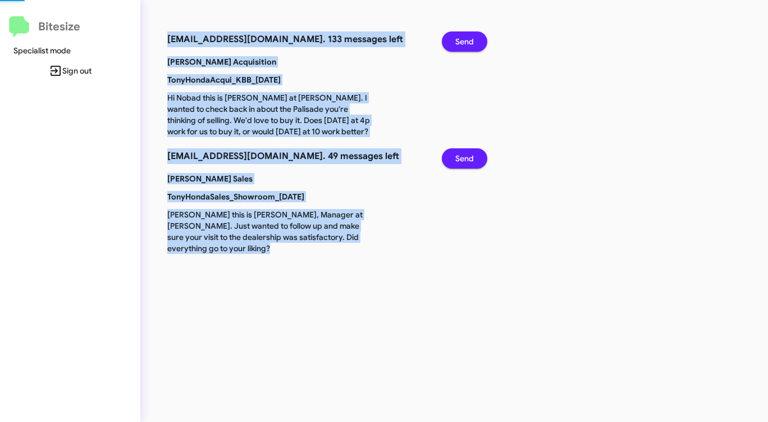
click at [464, 44] on span "Send" at bounding box center [464, 41] width 19 height 20
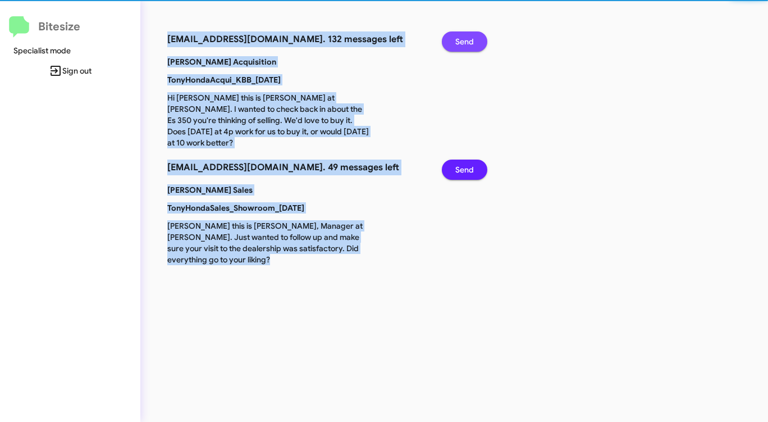
click at [464, 44] on span "Send" at bounding box center [464, 41] width 19 height 20
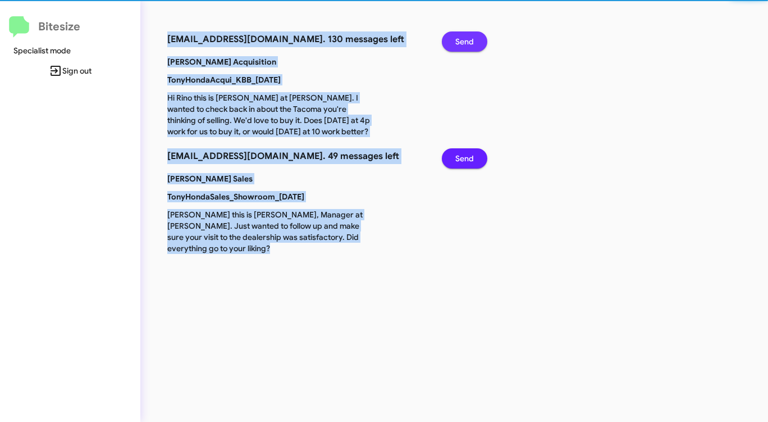
click at [464, 44] on span "Send" at bounding box center [464, 41] width 19 height 20
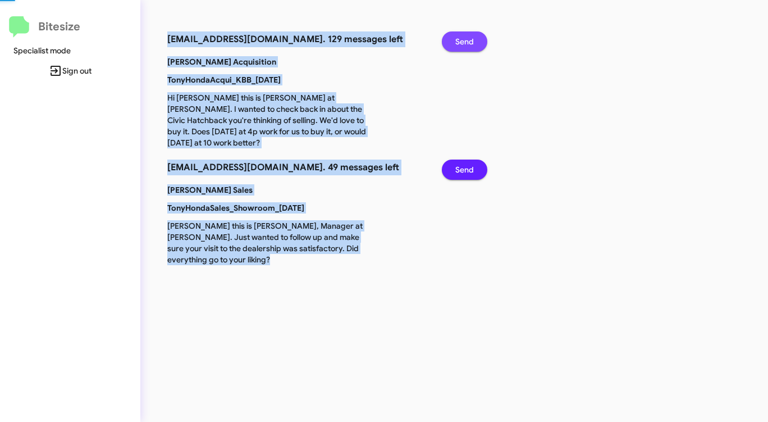
click at [464, 44] on span "Send" at bounding box center [464, 41] width 19 height 20
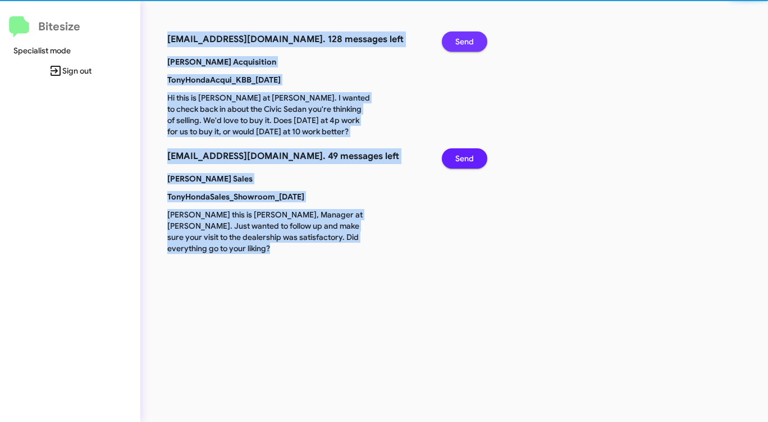
click at [464, 44] on span "Send" at bounding box center [464, 41] width 19 height 20
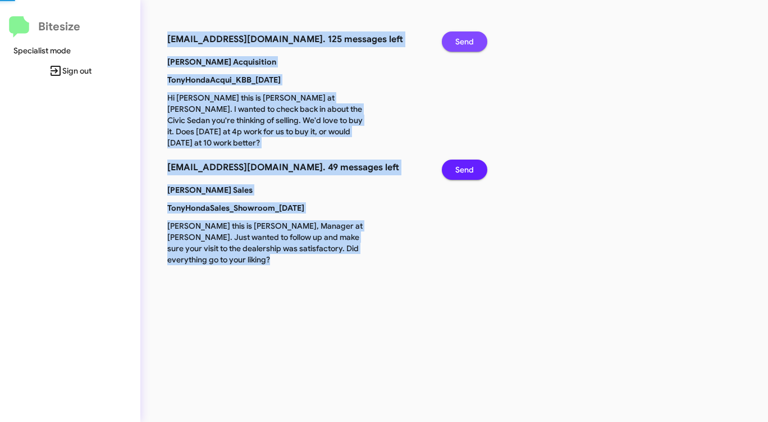
click at [464, 44] on span "Send" at bounding box center [464, 41] width 19 height 20
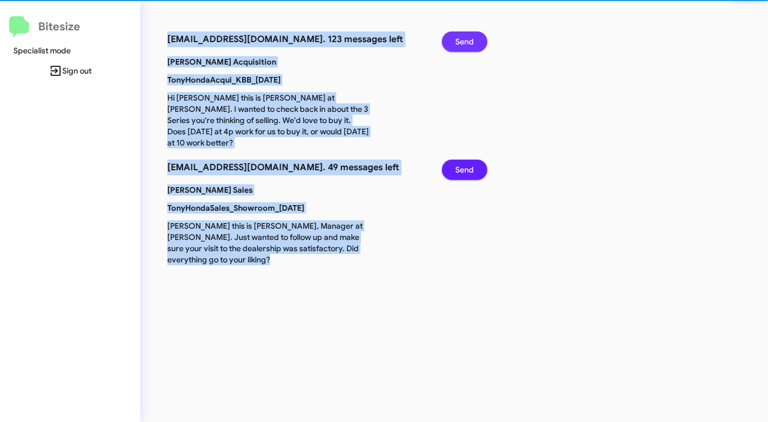
click at [464, 44] on span "Send" at bounding box center [464, 41] width 19 height 20
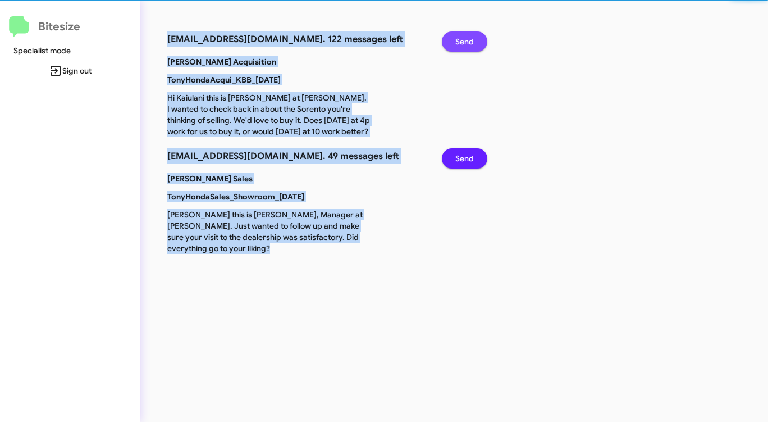
click at [464, 44] on span "Send" at bounding box center [464, 41] width 19 height 20
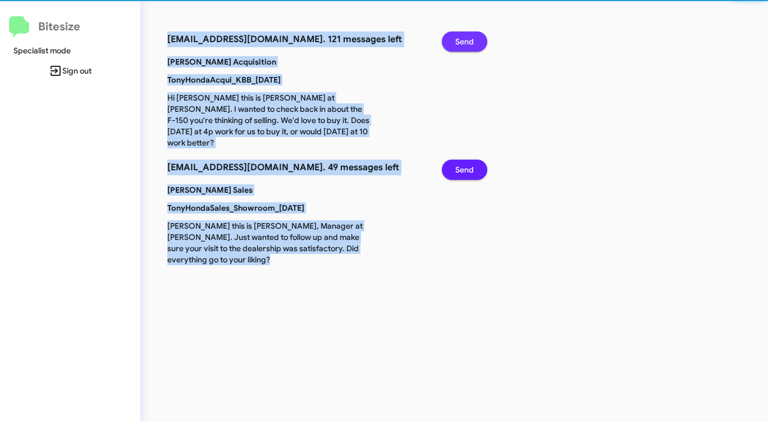
click at [464, 44] on span "Send" at bounding box center [464, 41] width 19 height 20
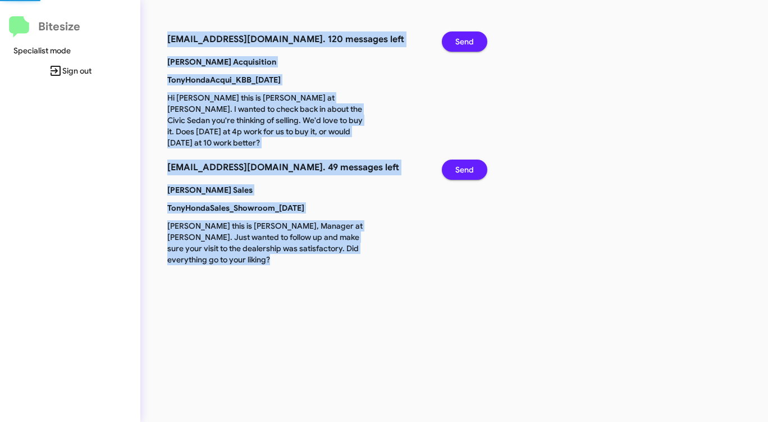
click at [464, 44] on span "Send" at bounding box center [464, 41] width 19 height 20
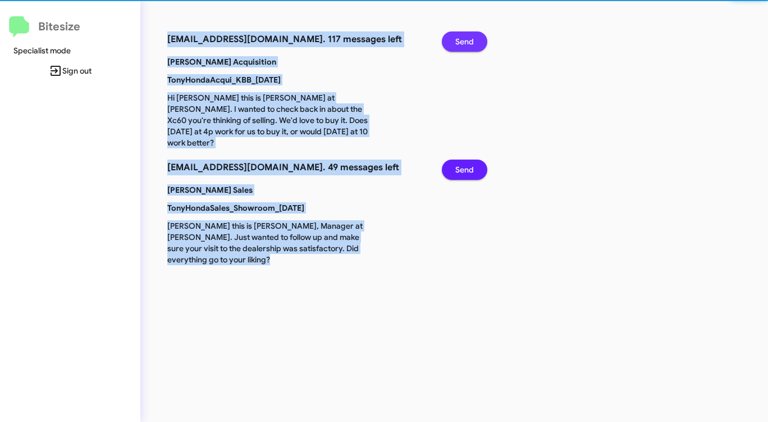
click at [464, 44] on span "Send" at bounding box center [464, 41] width 19 height 20
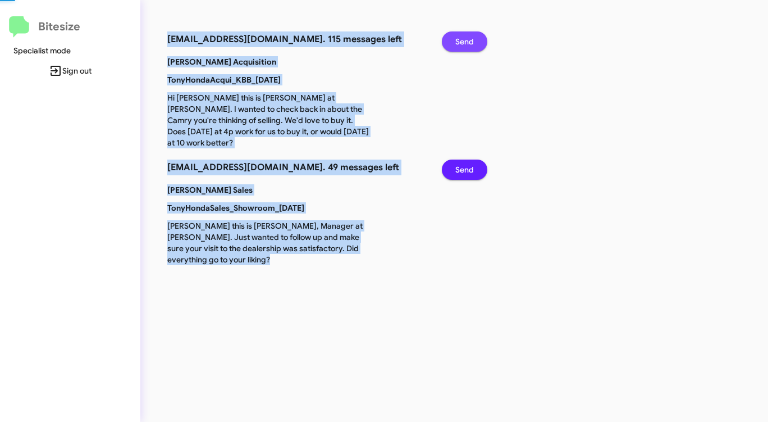
click at [464, 44] on span "Send" at bounding box center [464, 41] width 19 height 20
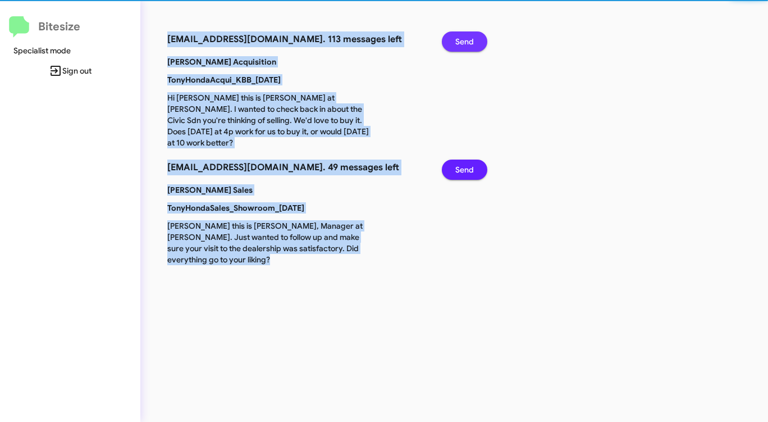
click at [464, 44] on span "Send" at bounding box center [464, 41] width 19 height 20
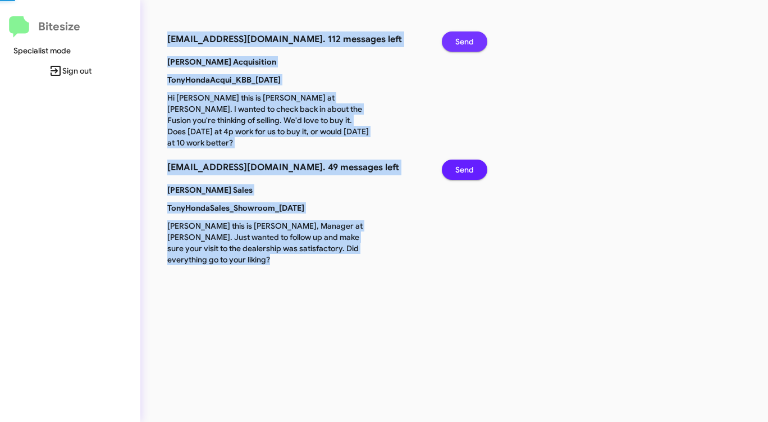
click at [464, 44] on span "Send" at bounding box center [464, 41] width 19 height 20
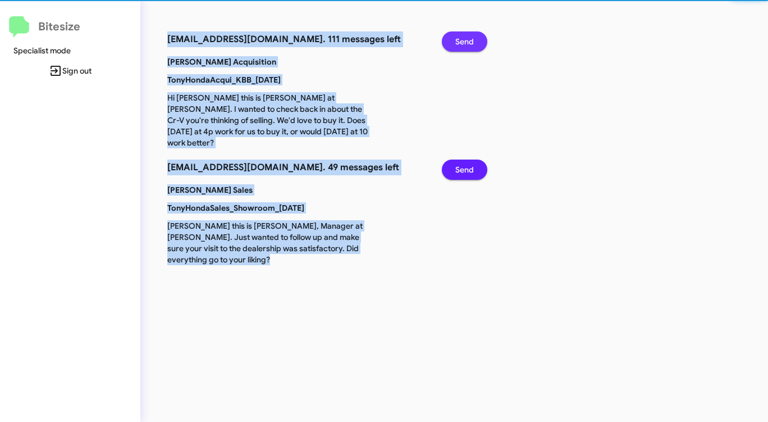
click at [464, 44] on span "Send" at bounding box center [464, 41] width 19 height 20
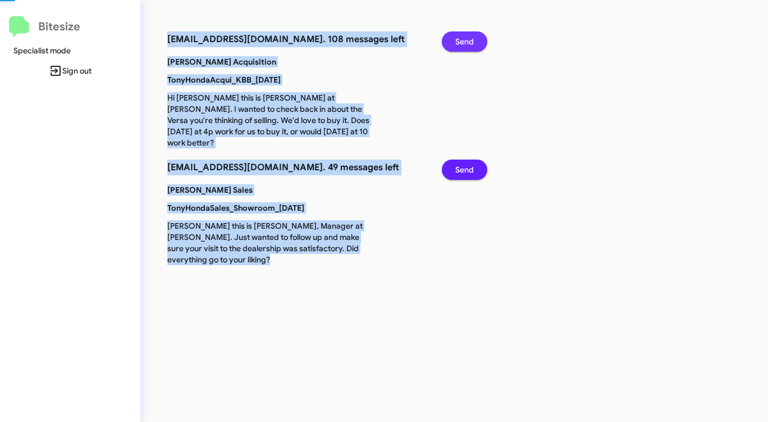
click at [464, 44] on span "Send" at bounding box center [464, 41] width 19 height 20
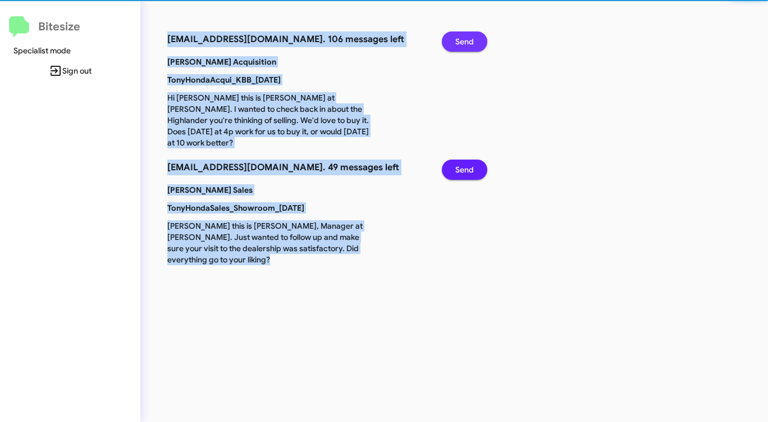
click at [464, 44] on span "Send" at bounding box center [464, 41] width 19 height 20
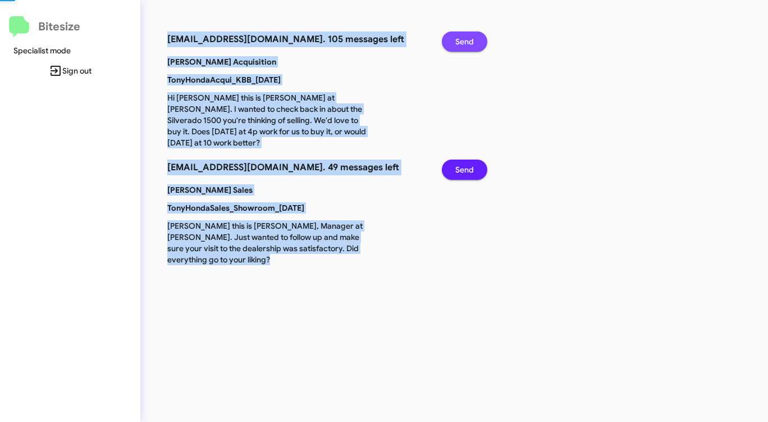
click at [464, 44] on span "Send" at bounding box center [464, 41] width 19 height 20
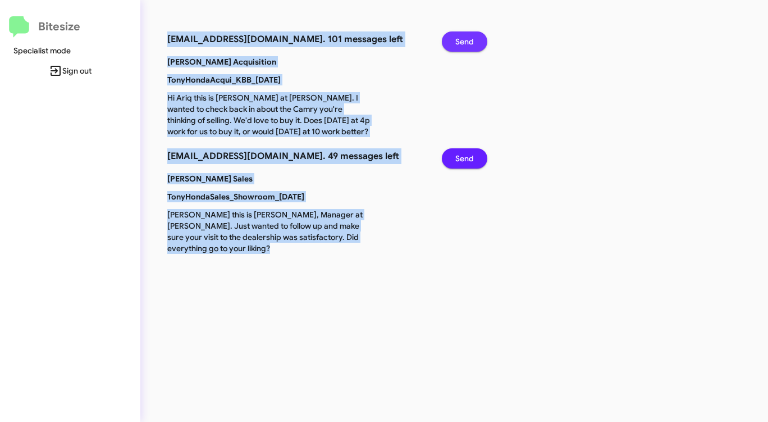
click at [464, 44] on span "Send" at bounding box center [464, 41] width 19 height 20
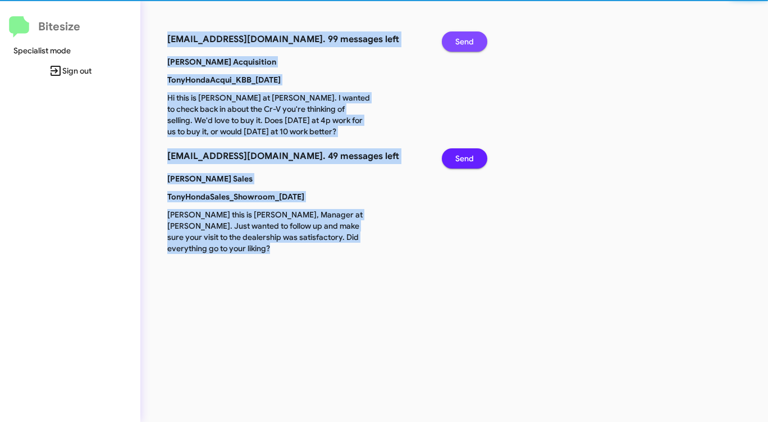
click at [464, 44] on span "Send" at bounding box center [464, 41] width 19 height 20
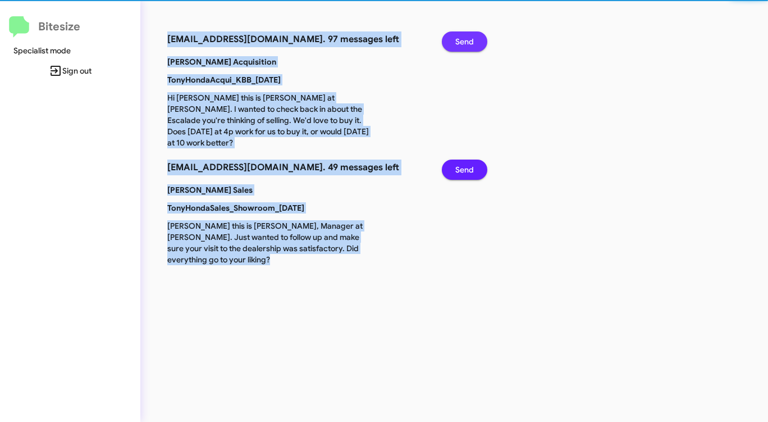
click at [464, 44] on span "Send" at bounding box center [464, 41] width 19 height 20
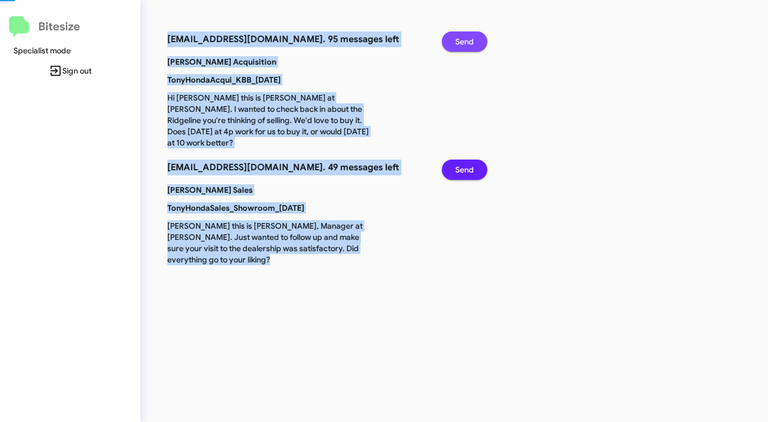
click at [464, 44] on span "Send" at bounding box center [464, 41] width 19 height 20
click at [463, 44] on span "Send" at bounding box center [464, 41] width 19 height 20
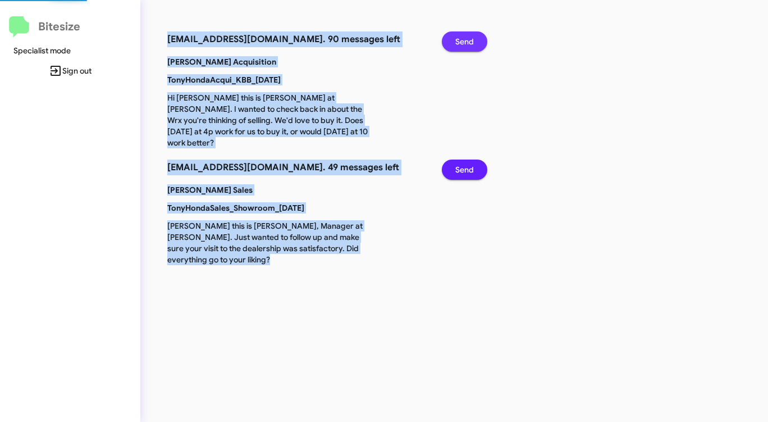
click at [463, 44] on span "Send" at bounding box center [464, 41] width 19 height 20
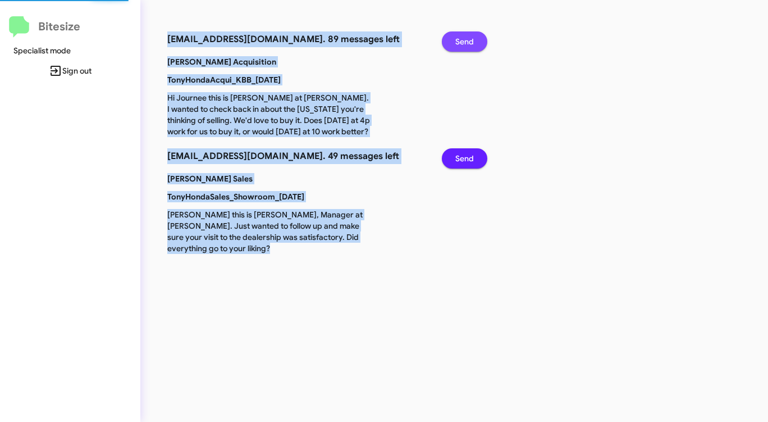
click at [463, 44] on span "Send" at bounding box center [464, 41] width 19 height 20
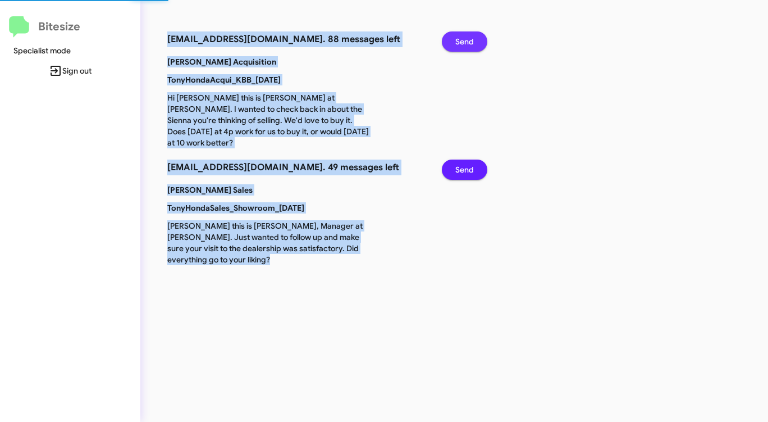
click at [462, 44] on span "Send" at bounding box center [464, 41] width 19 height 20
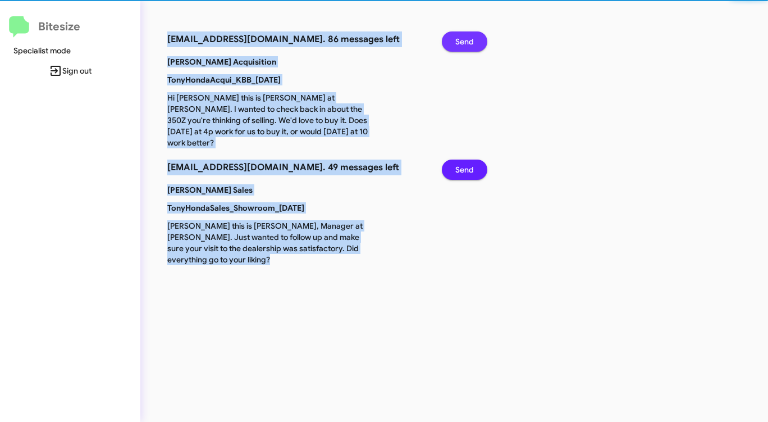
click at [462, 44] on span "Send" at bounding box center [464, 41] width 19 height 20
click at [461, 44] on span "Send" at bounding box center [464, 41] width 19 height 20
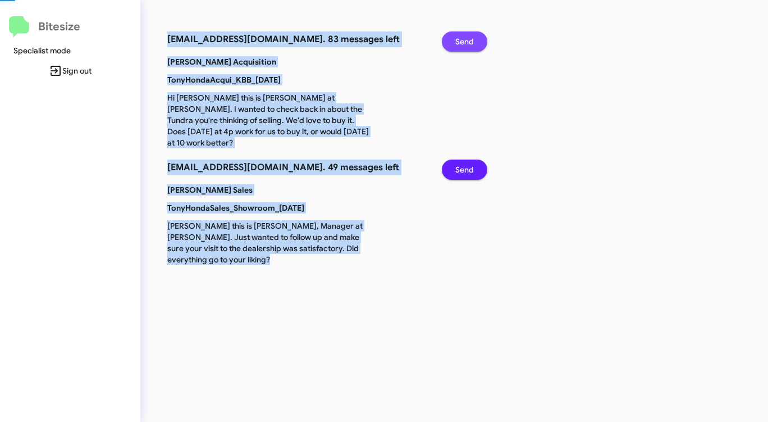
click at [461, 44] on span "Send" at bounding box center [464, 41] width 19 height 20
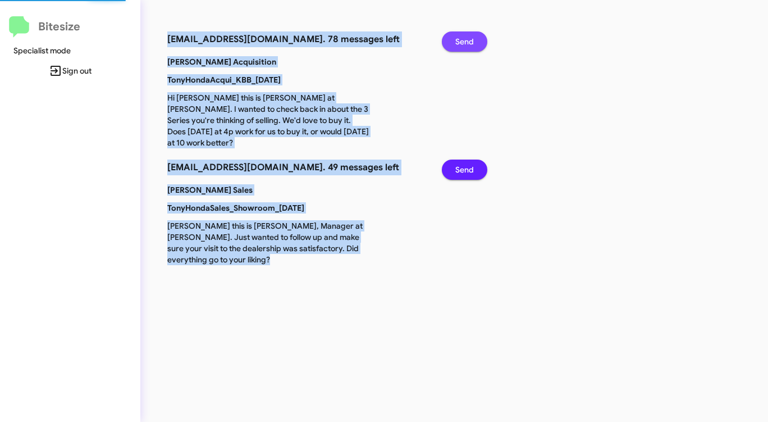
click at [461, 44] on span "Send" at bounding box center [464, 41] width 19 height 20
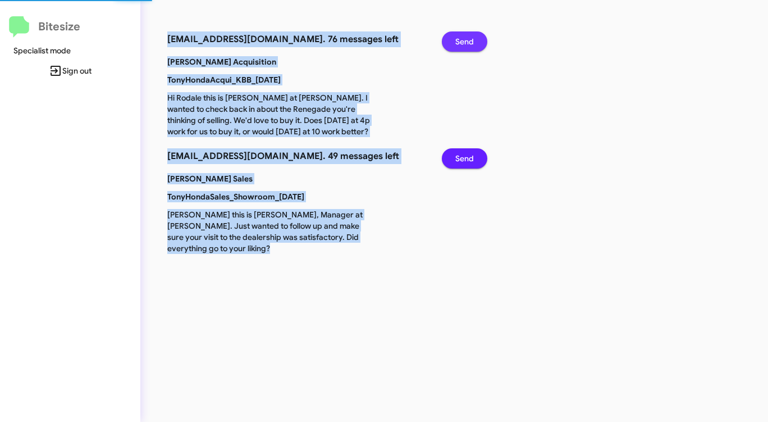
click at [461, 44] on span "Send" at bounding box center [464, 41] width 19 height 20
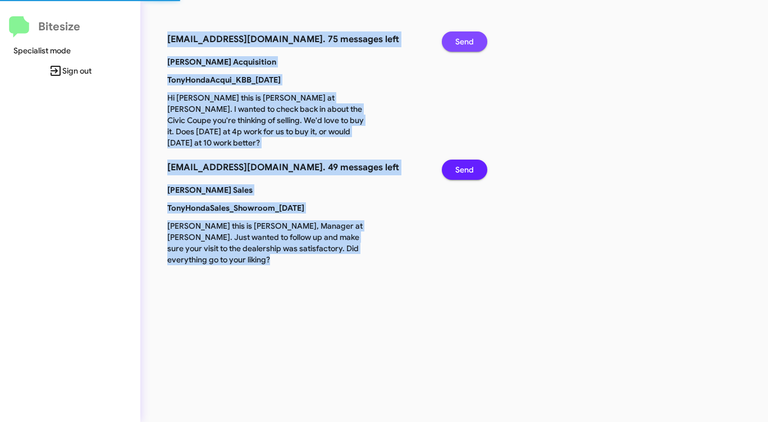
click at [461, 44] on span "Send" at bounding box center [464, 41] width 19 height 20
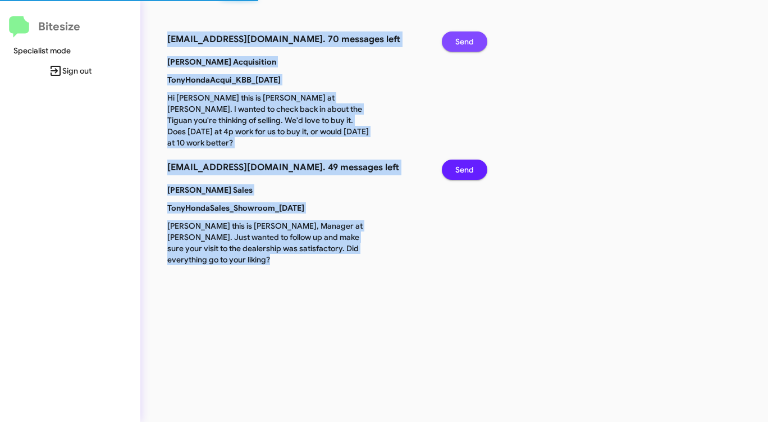
click at [461, 44] on span "Send" at bounding box center [464, 41] width 19 height 20
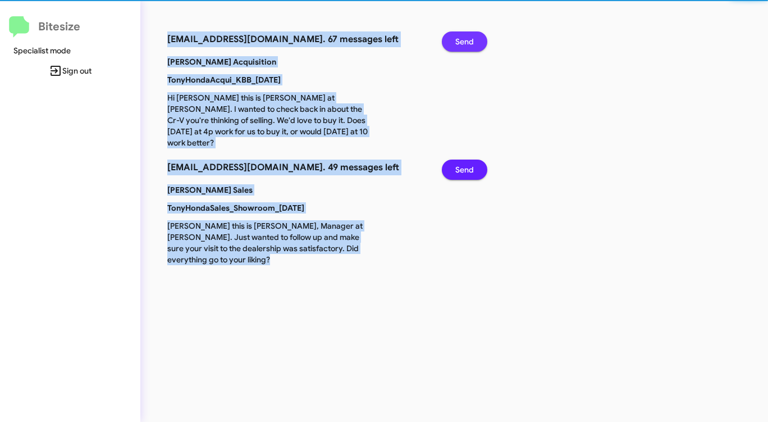
click at [461, 44] on span "Send" at bounding box center [464, 41] width 19 height 20
click at [460, 44] on span "Send" at bounding box center [464, 41] width 19 height 20
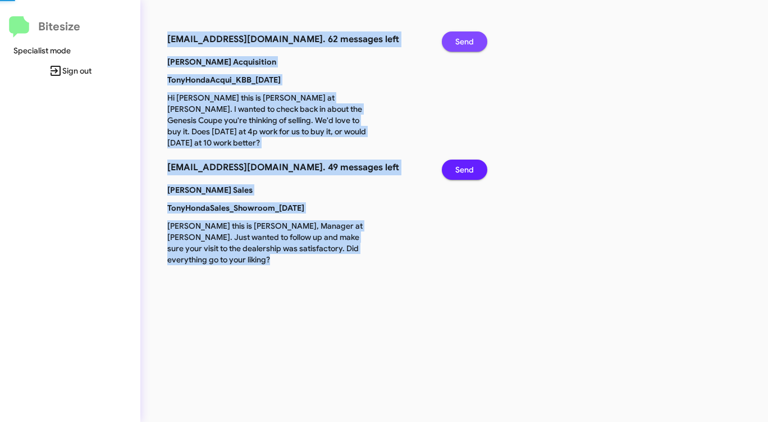
click at [460, 44] on span "Send" at bounding box center [464, 41] width 19 height 20
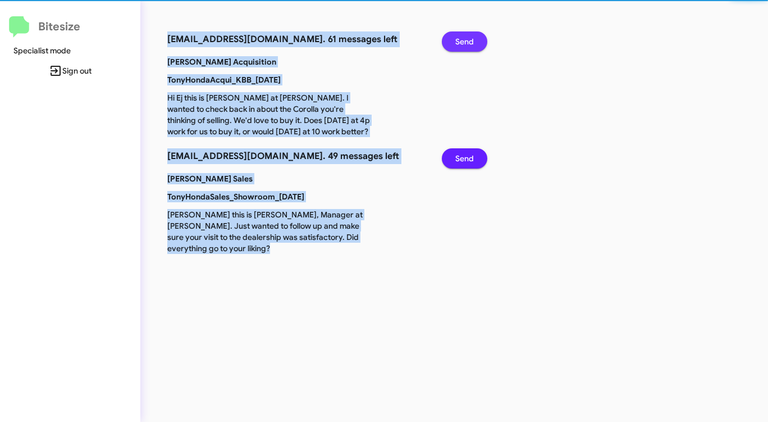
click at [460, 44] on span "Send" at bounding box center [464, 41] width 19 height 20
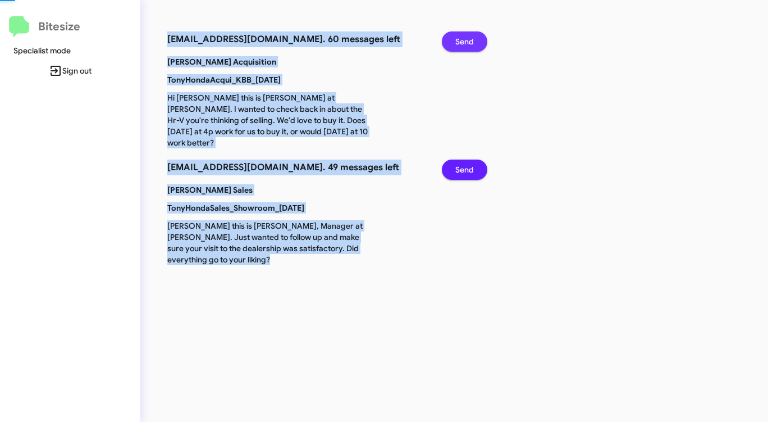
click at [460, 44] on span "Send" at bounding box center [464, 41] width 19 height 20
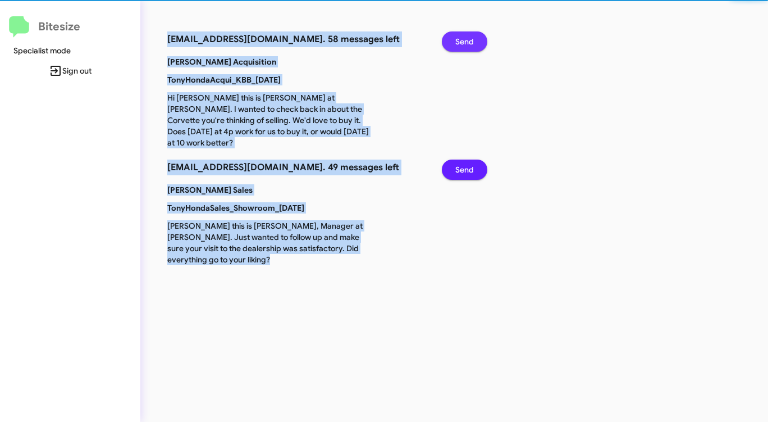
click at [460, 44] on span "Send" at bounding box center [464, 41] width 19 height 20
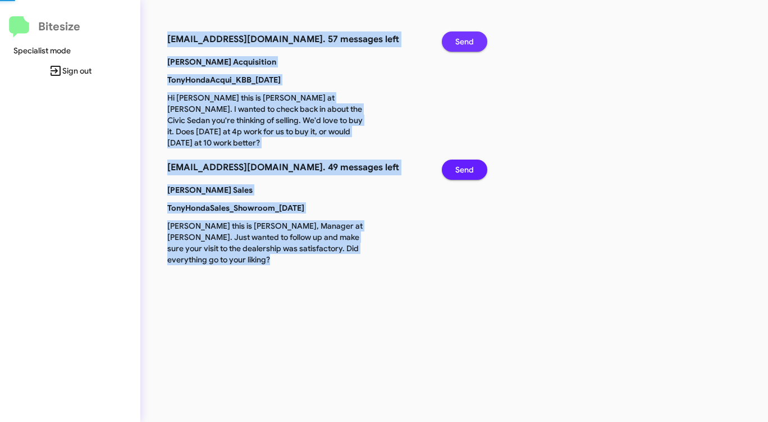
click at [460, 44] on span "Send" at bounding box center [464, 41] width 19 height 20
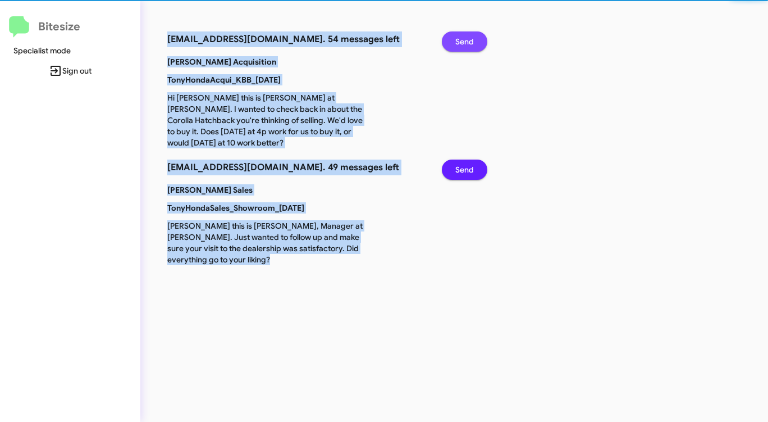
click at [460, 44] on span "Send" at bounding box center [464, 41] width 19 height 20
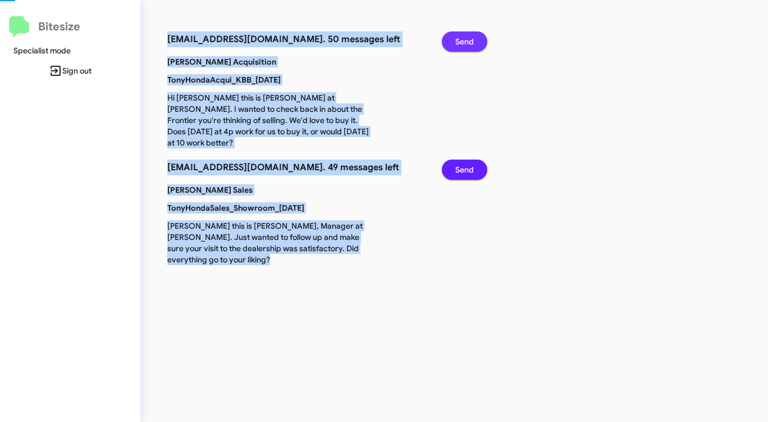
click at [460, 44] on span "Send" at bounding box center [464, 41] width 19 height 20
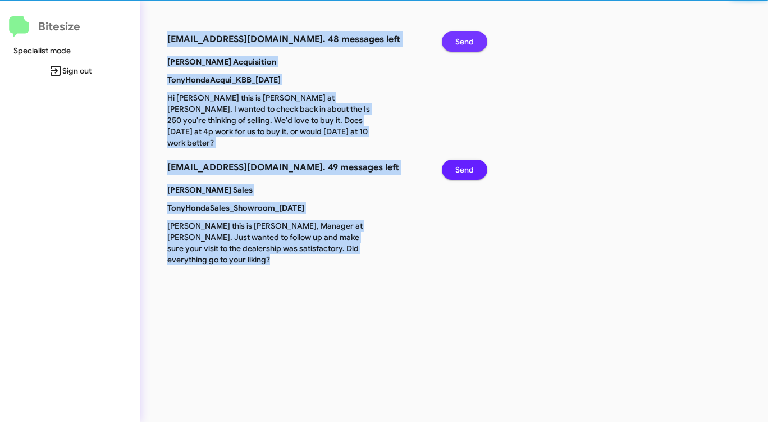
click at [460, 44] on span "Send" at bounding box center [464, 41] width 19 height 20
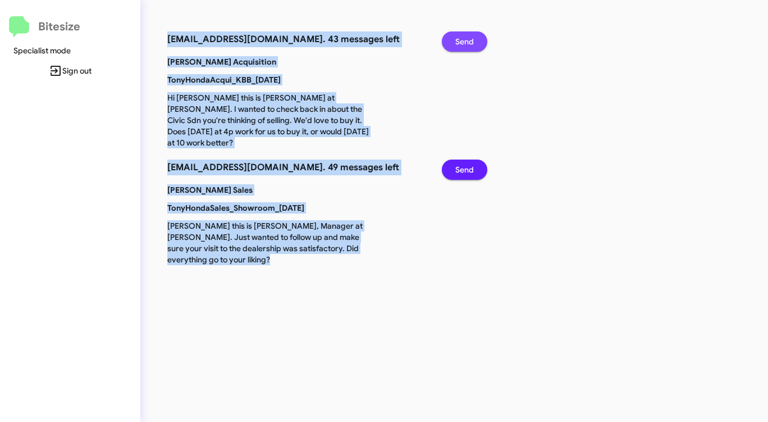
click at [460, 44] on span "Send" at bounding box center [464, 41] width 19 height 20
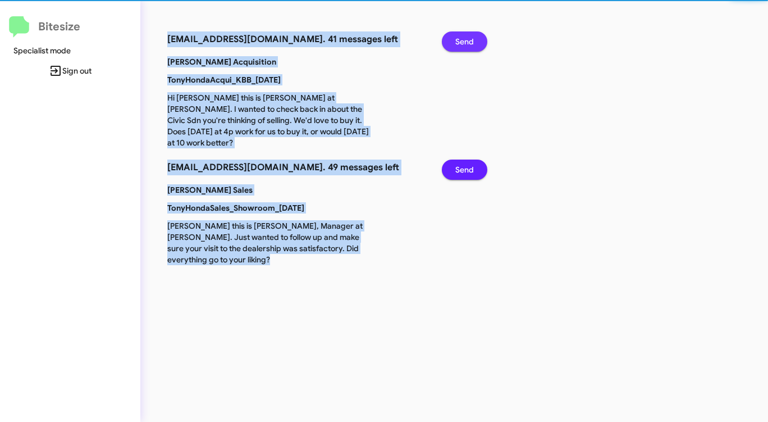
click at [460, 44] on span "Send" at bounding box center [464, 41] width 19 height 20
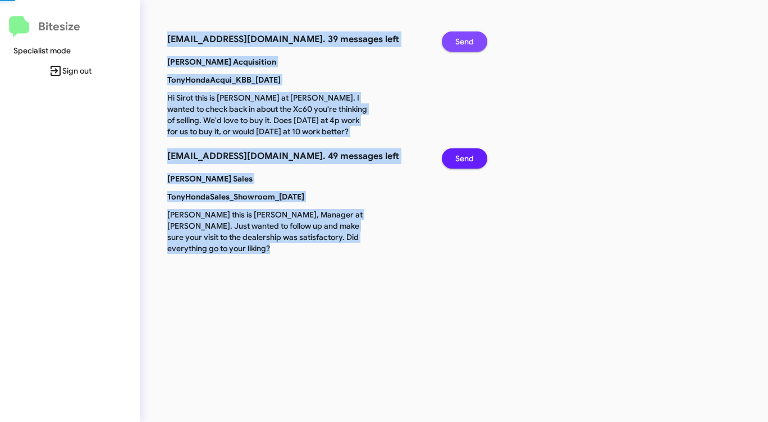
click at [460, 44] on span "Send" at bounding box center [464, 41] width 19 height 20
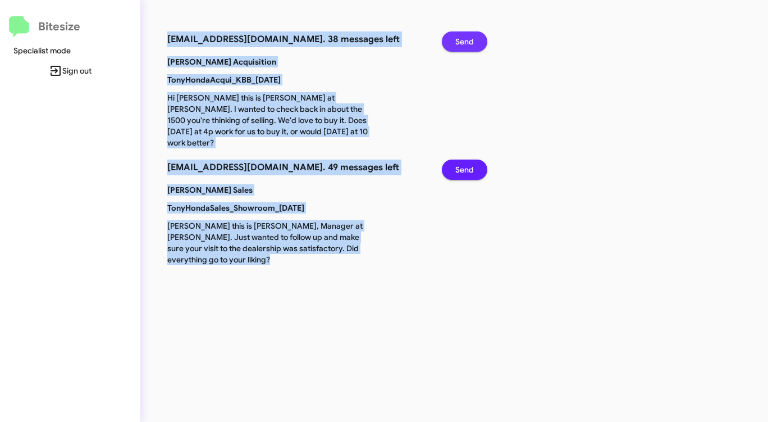
click
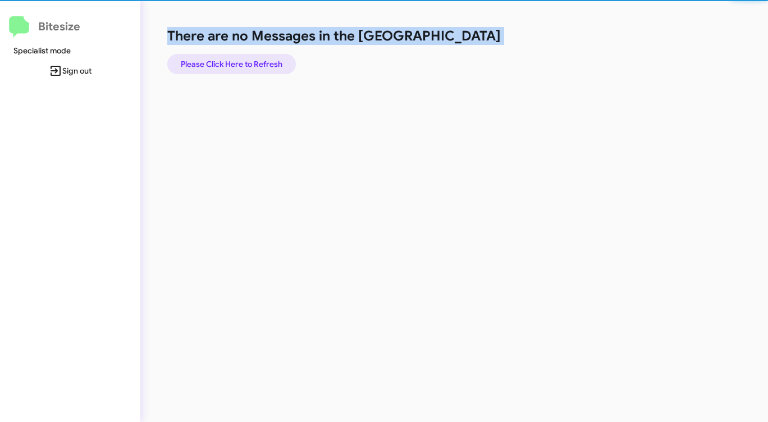
drag, startPoint x: 246, startPoint y: 57, endPoint x: 254, endPoint y: 66, distance: 11.9
